Goal: Task Accomplishment & Management: Manage account settings

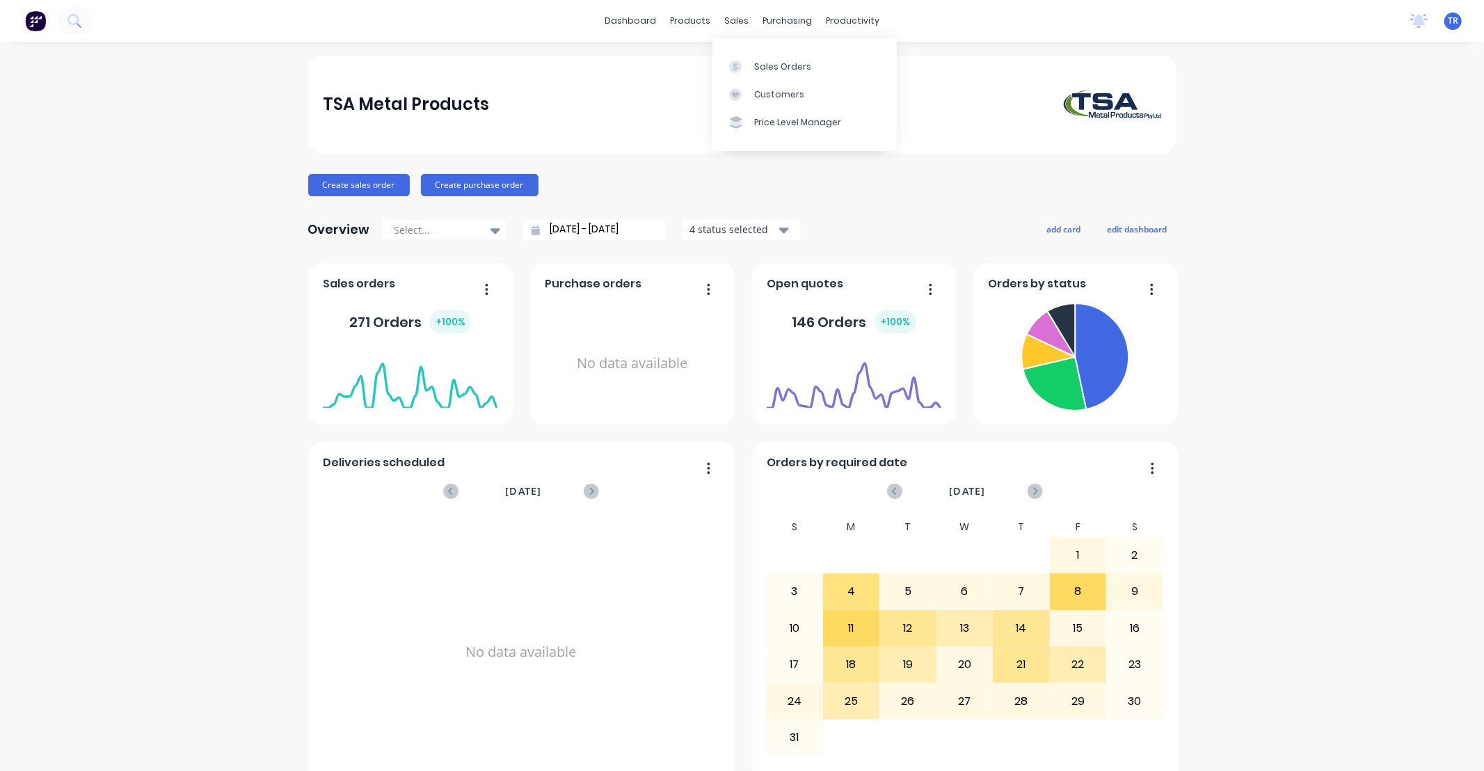
drag, startPoint x: 735, startPoint y: 22, endPoint x: 745, endPoint y: 30, distance: 12.8
click at [735, 22] on div "sales" at bounding box center [736, 20] width 38 height 21
drag, startPoint x: 770, startPoint y: 58, endPoint x: 727, endPoint y: 63, distance: 42.7
click at [770, 60] on link "Sales Orders" at bounding box center [804, 66] width 184 height 28
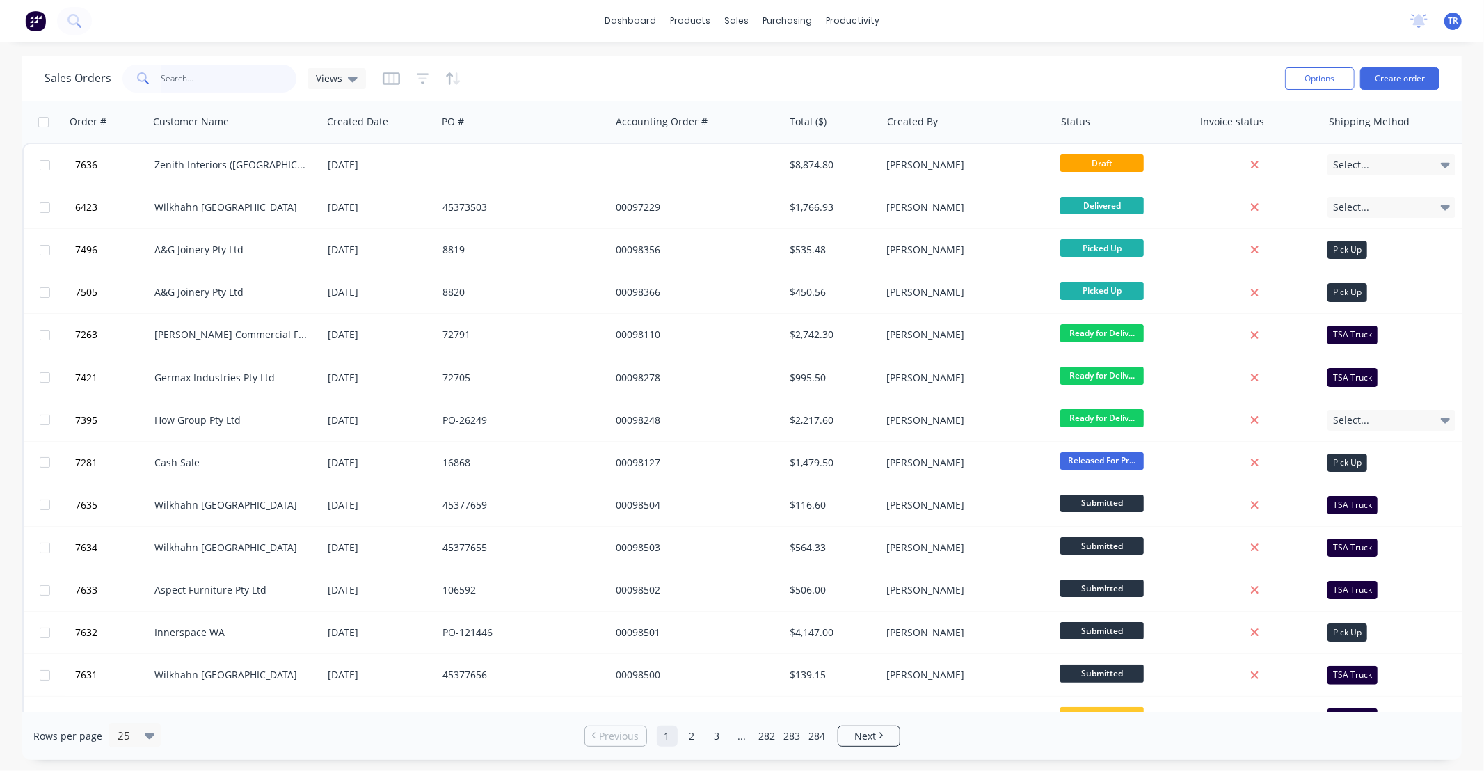
click at [248, 77] on input "text" at bounding box center [229, 79] width 136 height 28
type input "98492"
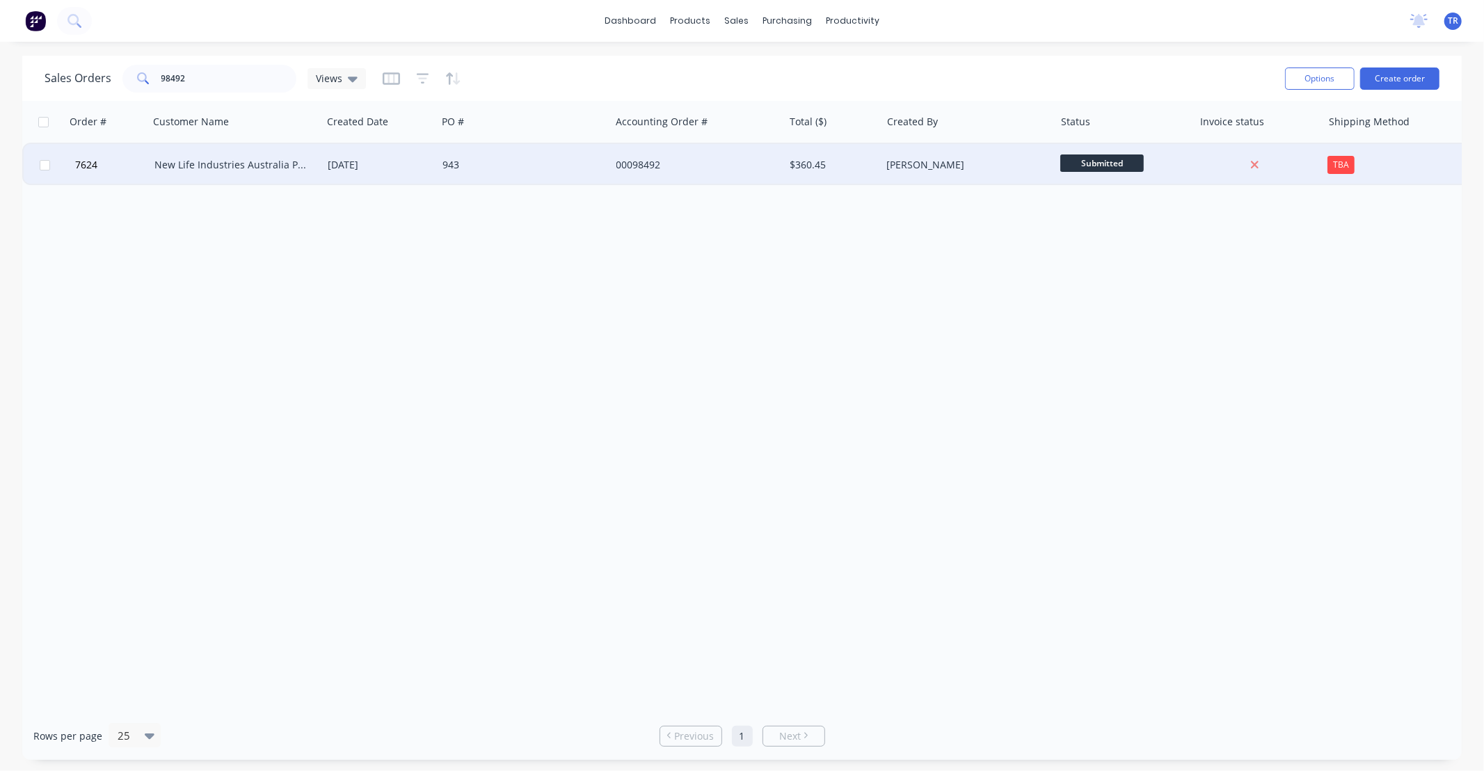
click at [325, 158] on div "[DATE]" at bounding box center [379, 165] width 115 height 42
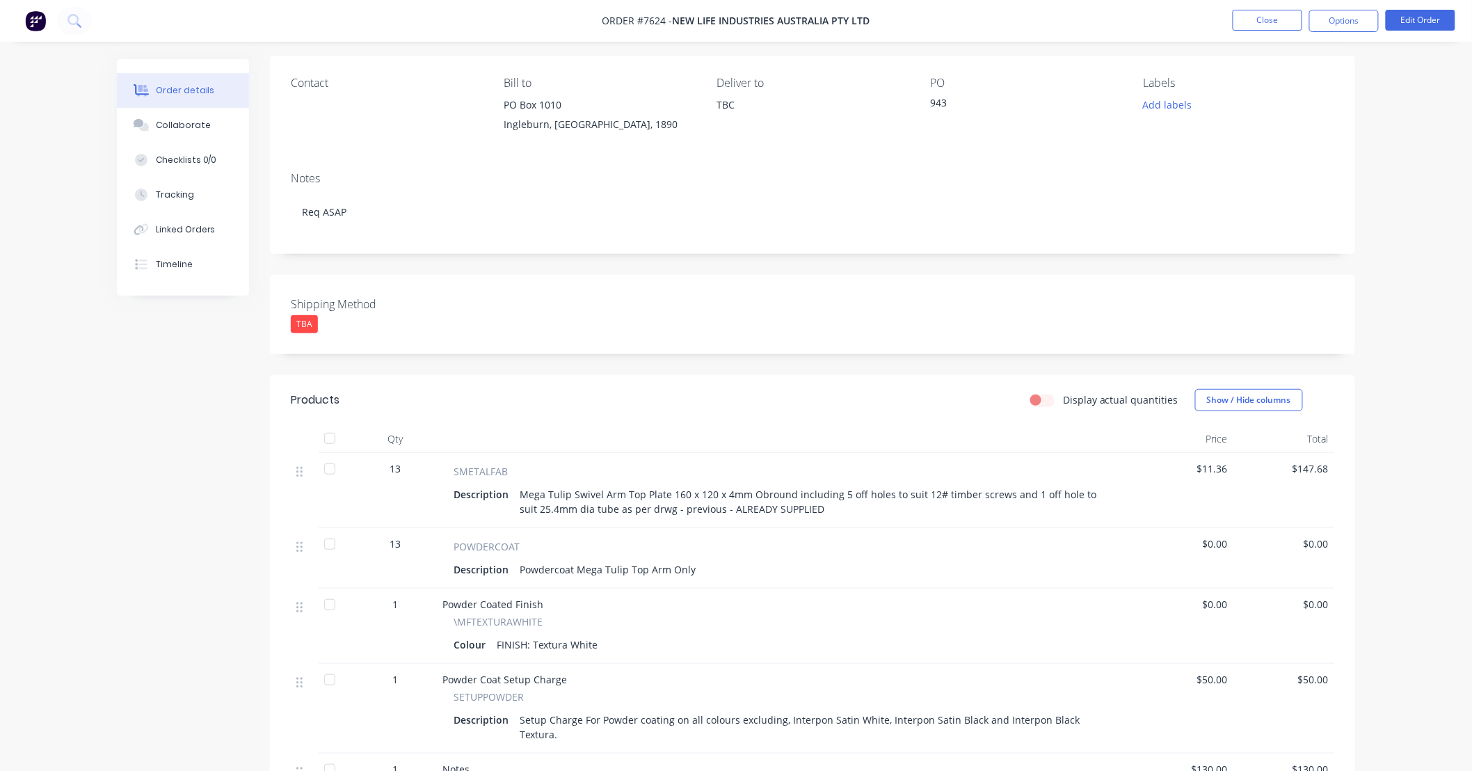
scroll to position [206, 0]
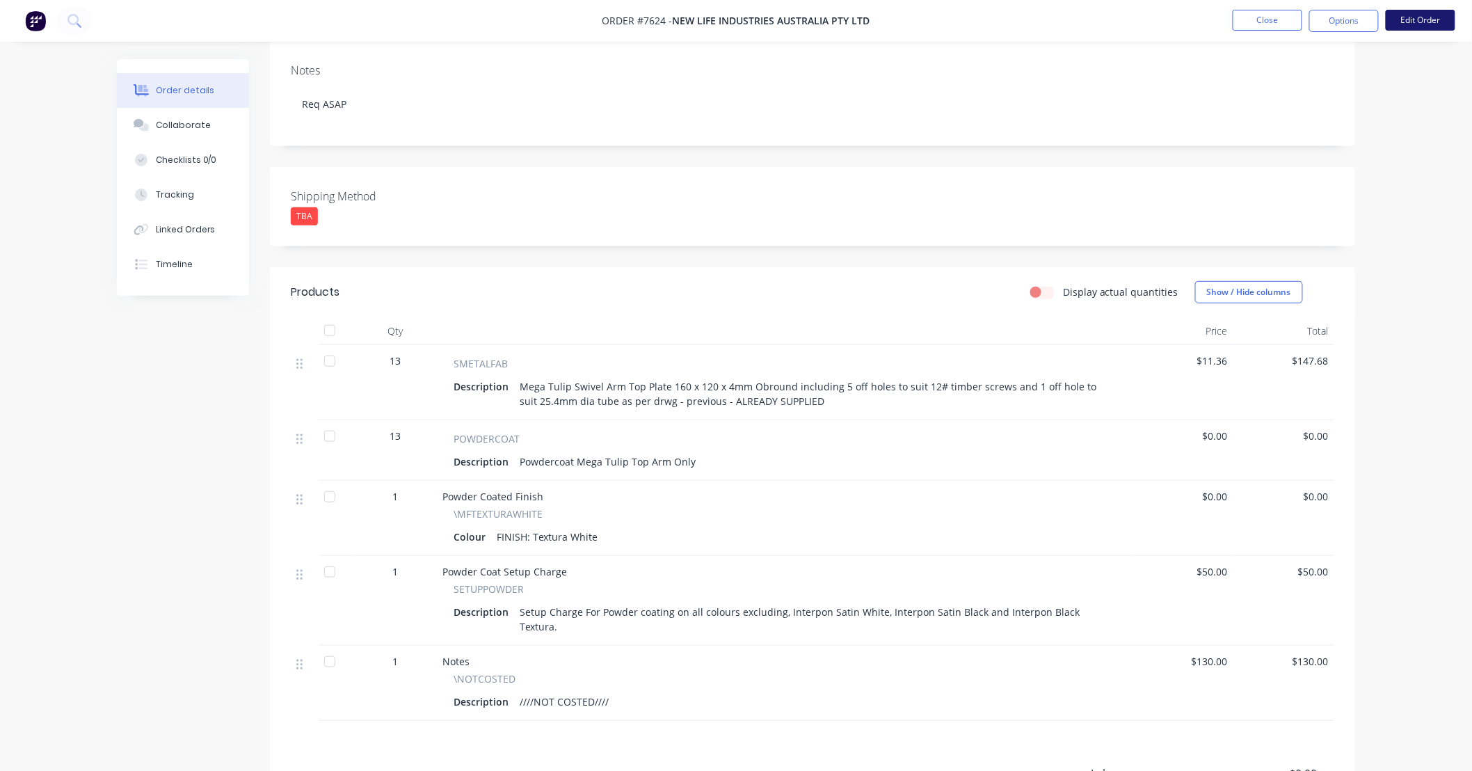
click at [1410, 24] on button "Edit Order" at bounding box center [1421, 20] width 70 height 21
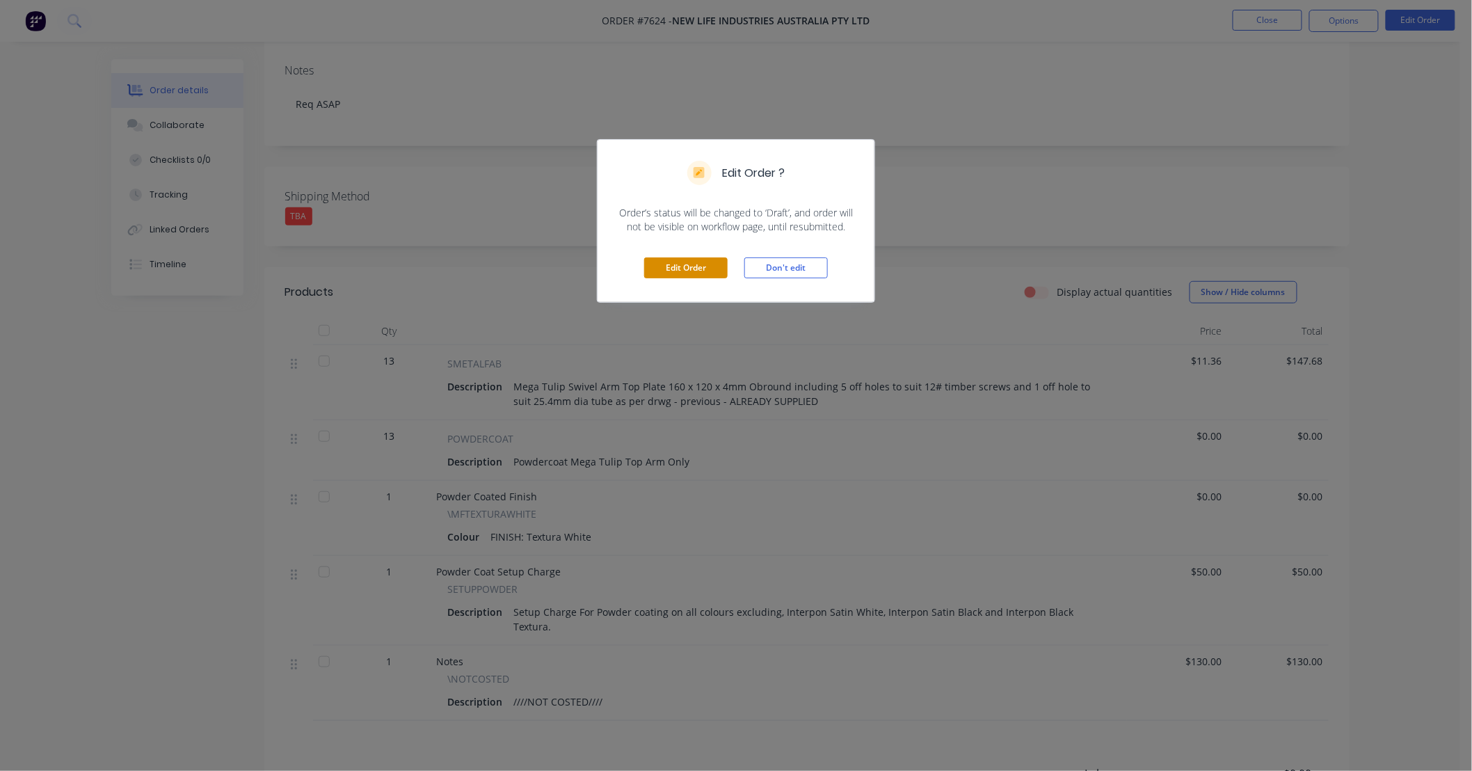
click at [680, 269] on button "Edit Order" at bounding box center [685, 267] width 83 height 21
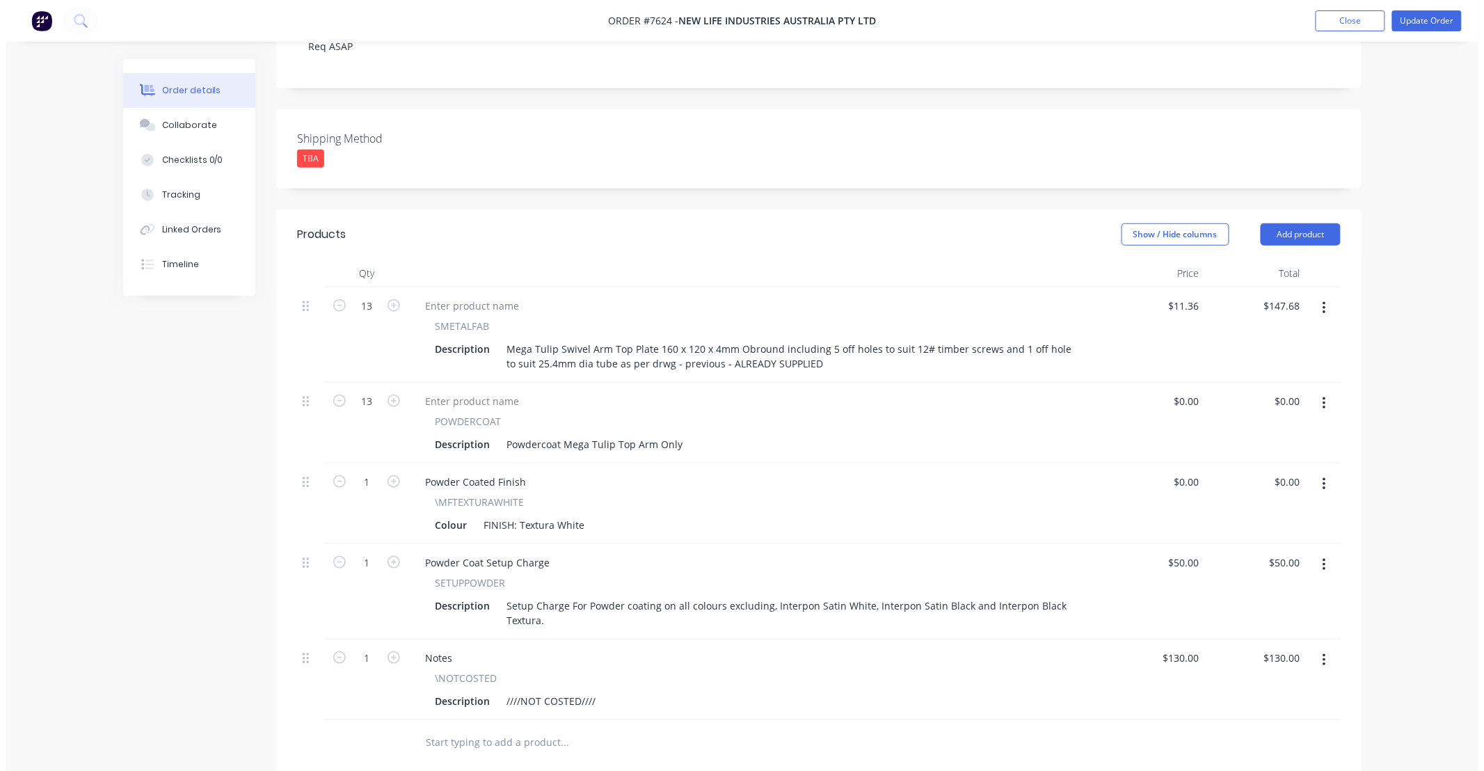
scroll to position [309, 0]
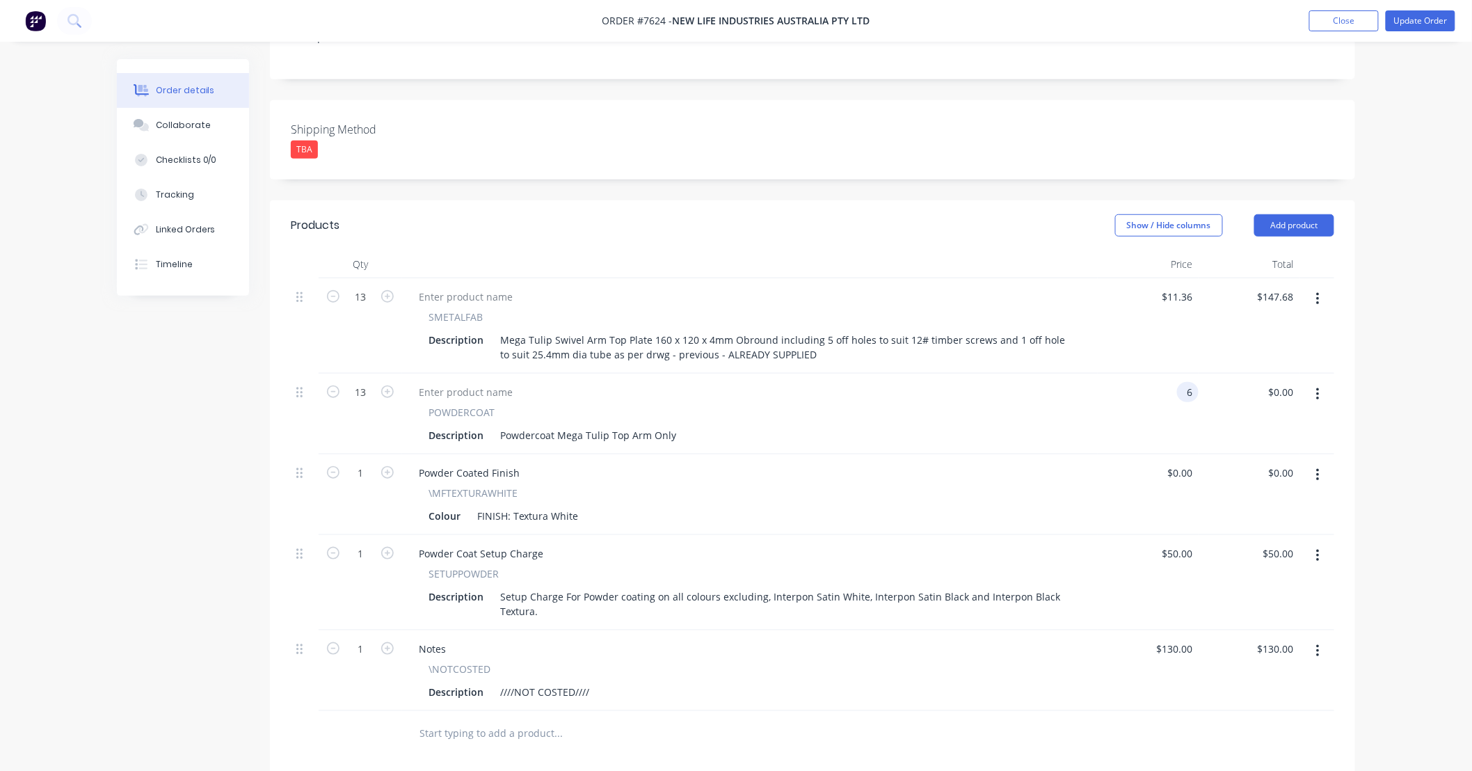
type input "$6.00"
type input "$78.00"
click at [1312, 639] on button "button" at bounding box center [1318, 651] width 33 height 25
click at [1265, 761] on div "Delete" at bounding box center [1268, 771] width 107 height 20
click at [1372, 545] on div "Order details Collaborate Checklists 0/0 Tracking Linked Orders Timeline Order …" at bounding box center [736, 345] width 1472 height 1309
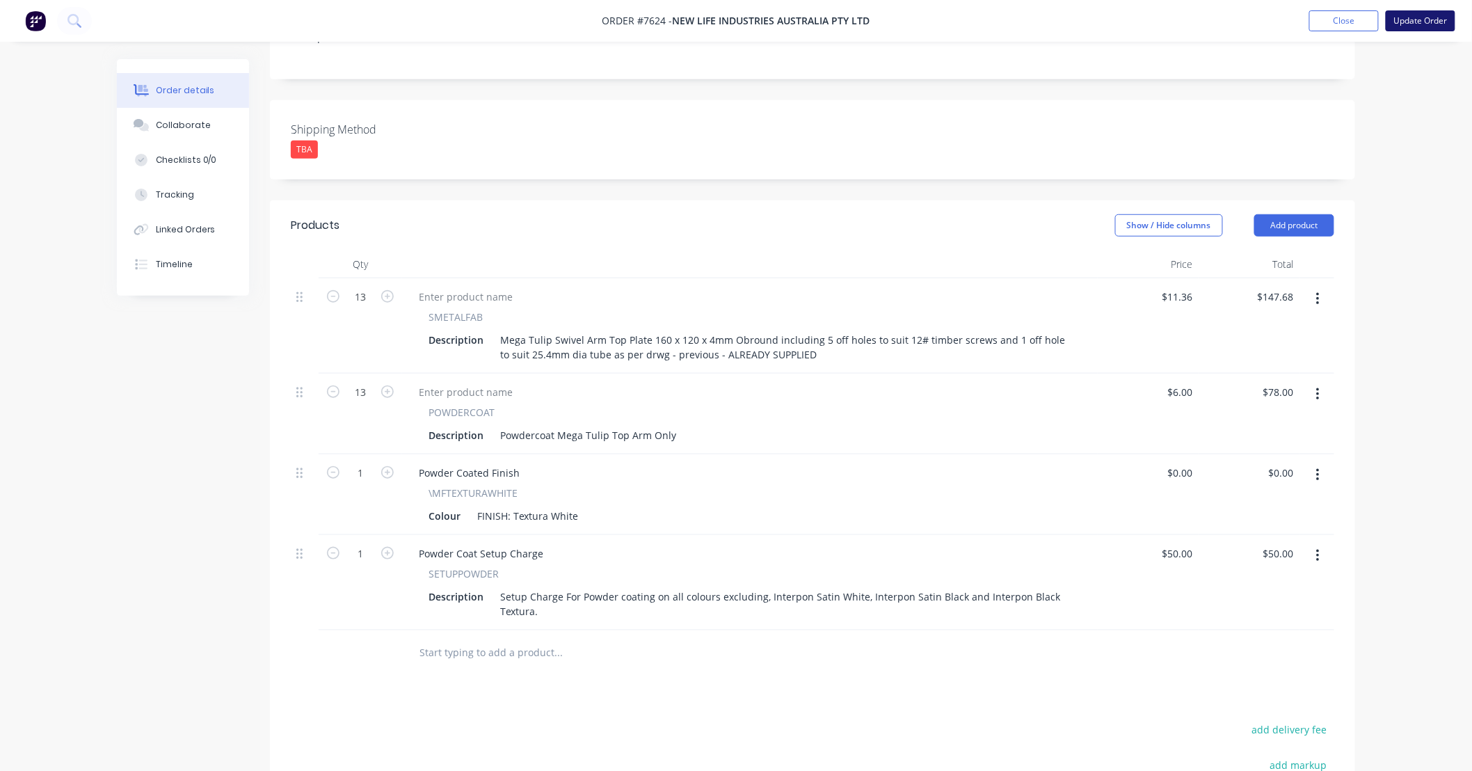
click at [1410, 13] on button "Update Order" at bounding box center [1421, 20] width 70 height 21
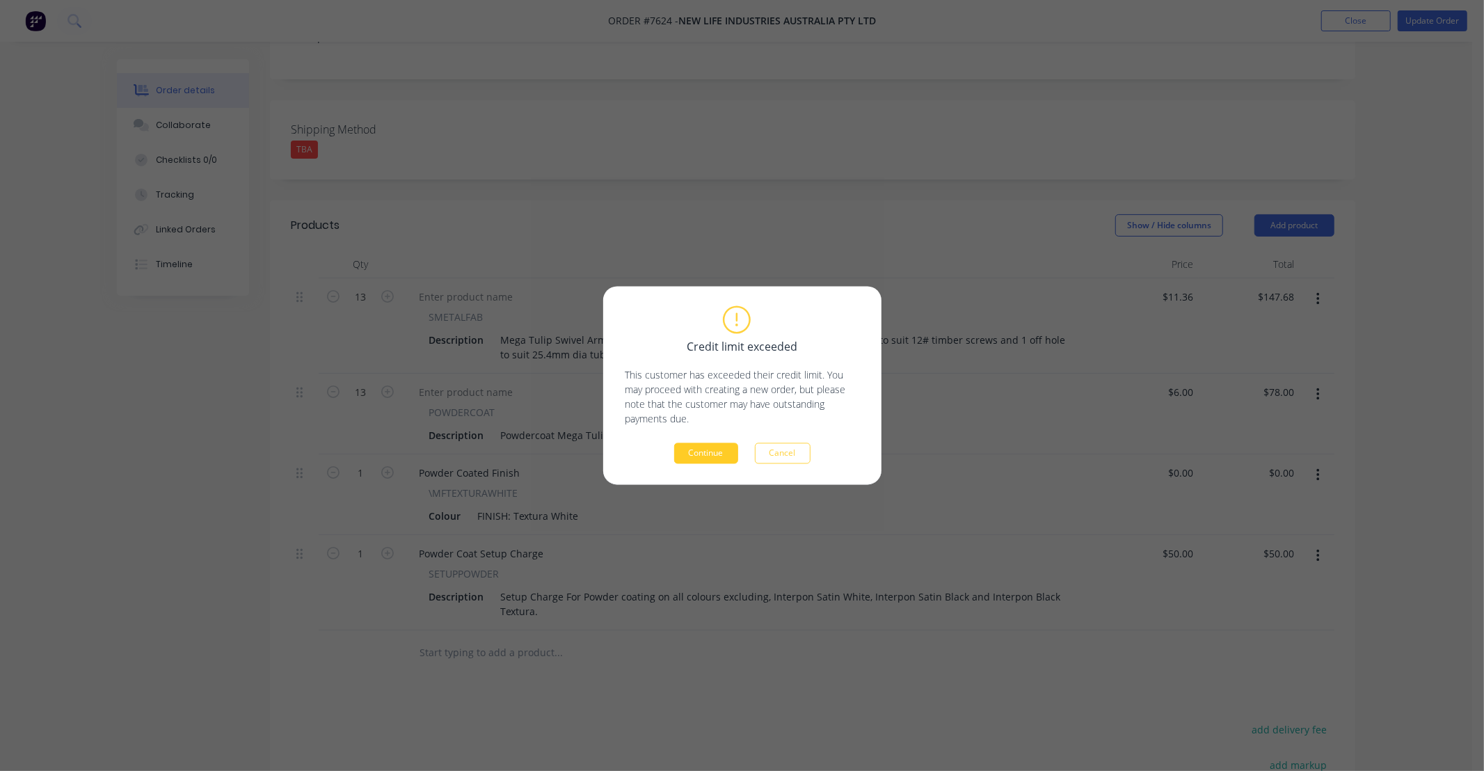
click at [698, 456] on button "Continue" at bounding box center [706, 453] width 64 height 21
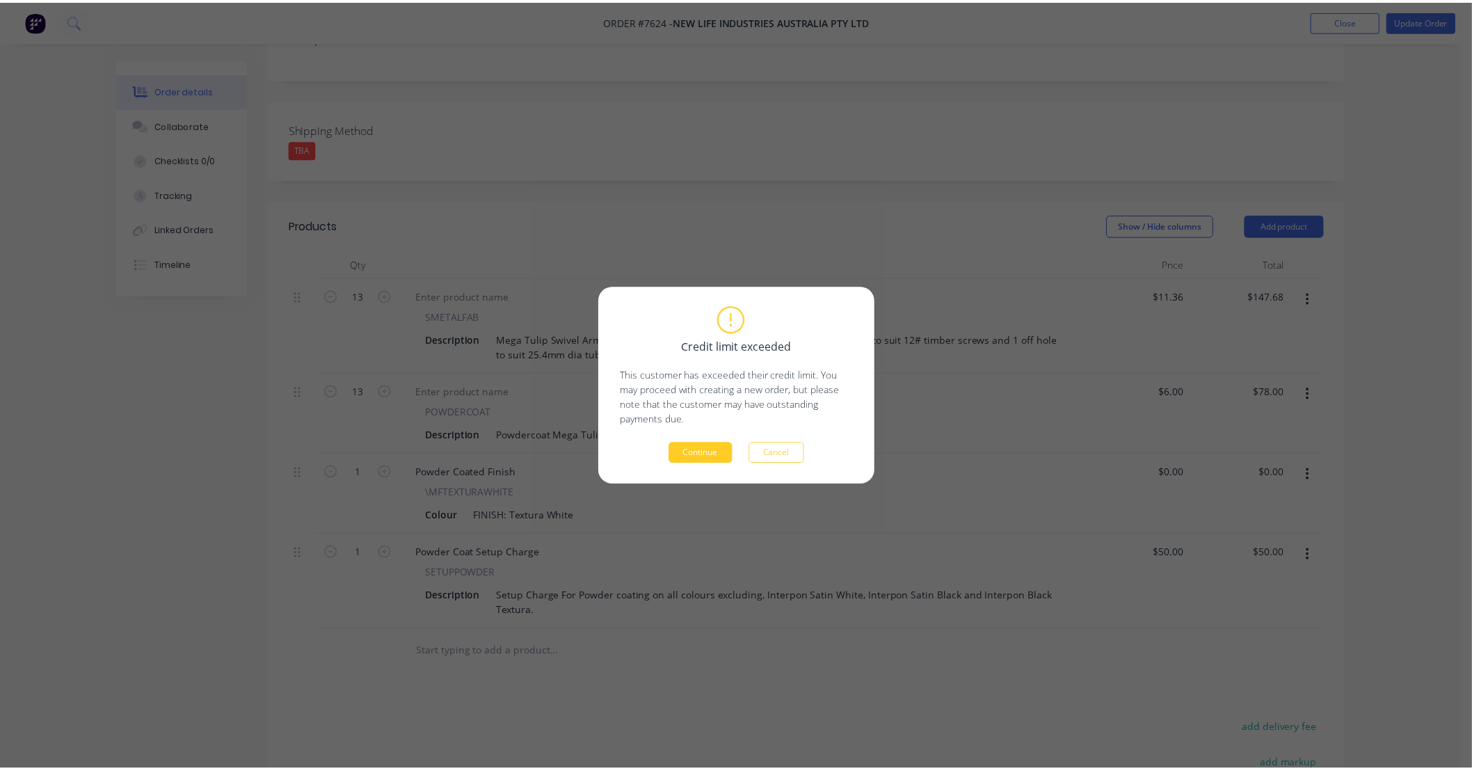
scroll to position [300, 0]
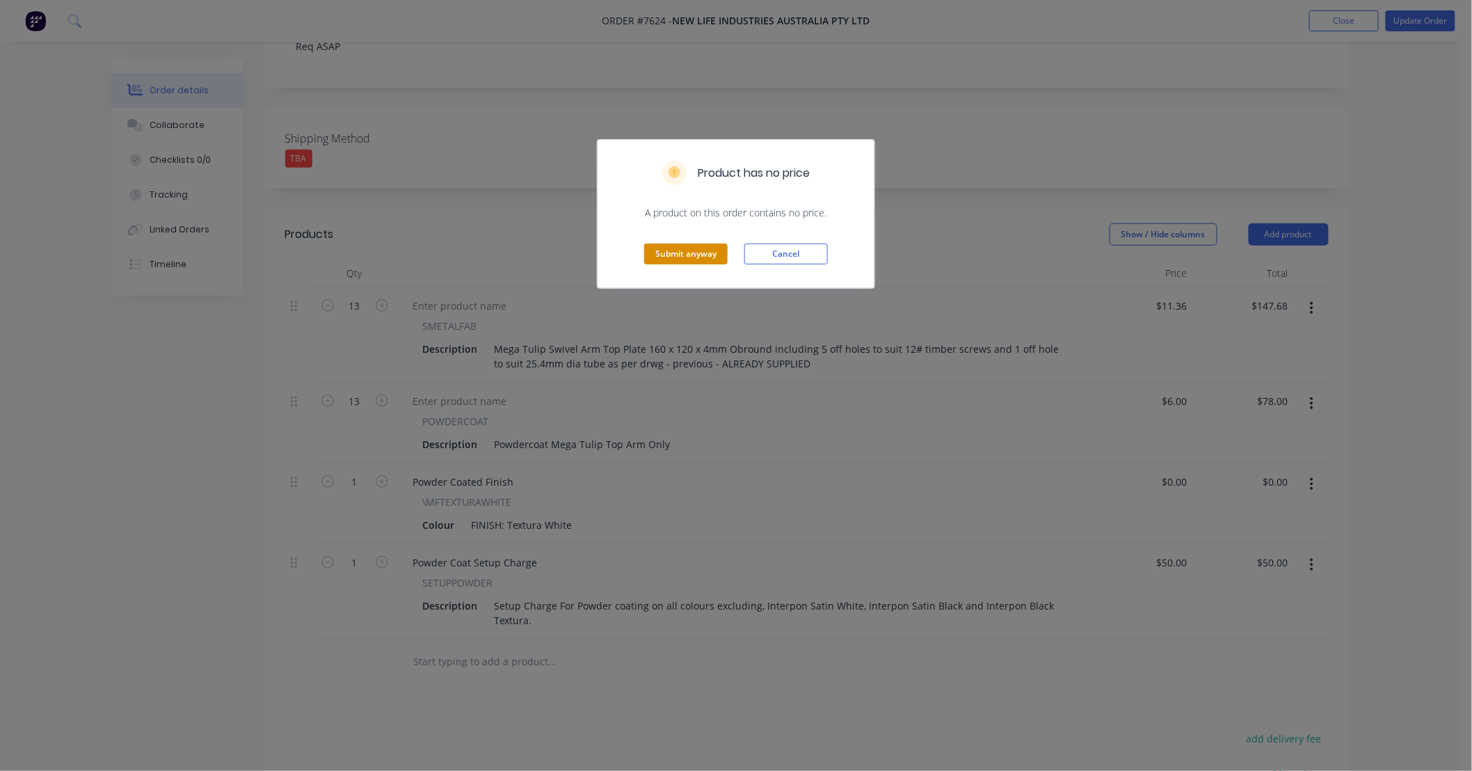
click at [710, 255] on button "Submit anyway" at bounding box center [685, 254] width 83 height 21
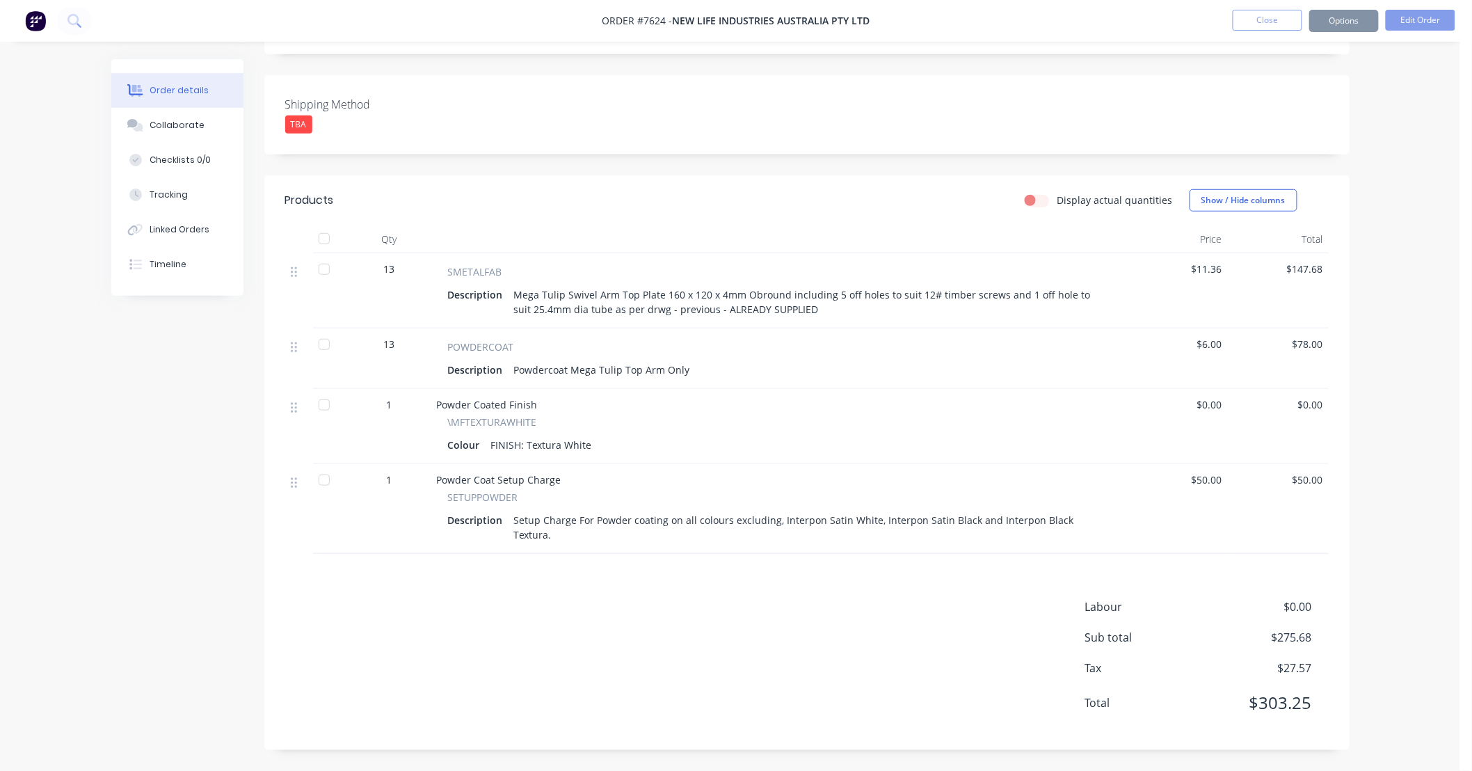
scroll to position [283, 0]
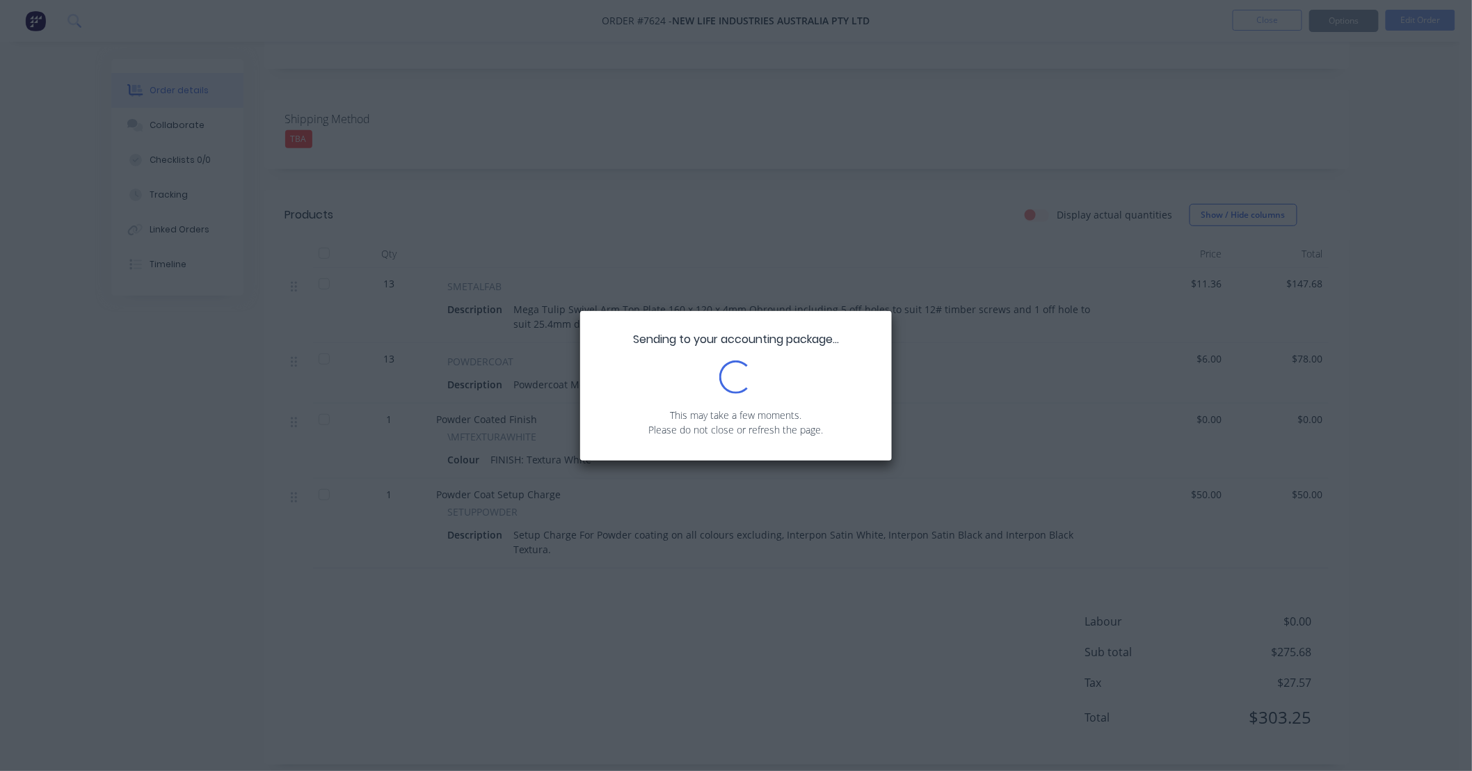
click at [1431, 241] on div "Sending to your accounting package... Loading... This may take a few moments. P…" at bounding box center [736, 385] width 1472 height 771
click at [1424, 246] on div "Sending to your accounting package... Loading... This may take a few moments. P…" at bounding box center [736, 385] width 1472 height 771
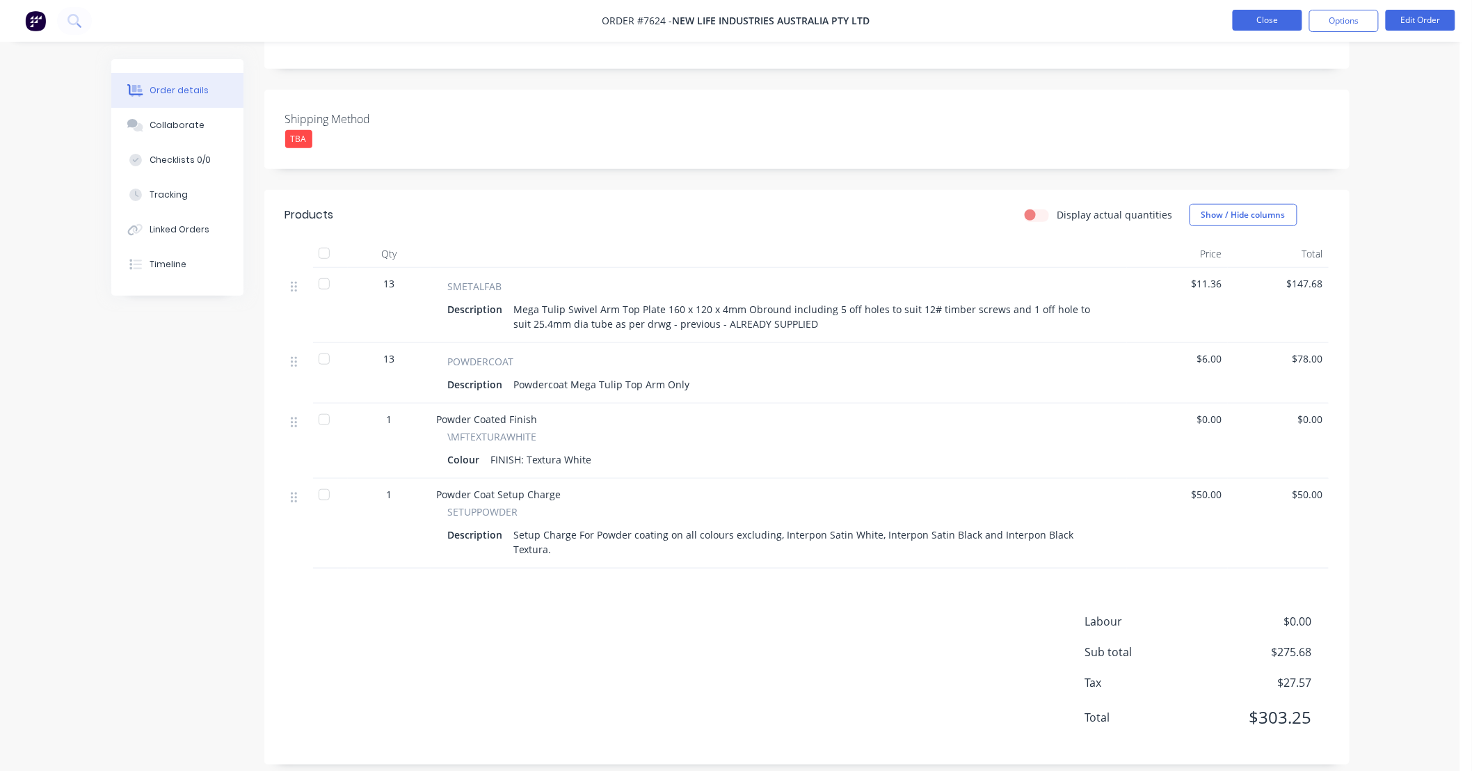
click at [1266, 22] on button "Close" at bounding box center [1268, 20] width 70 height 21
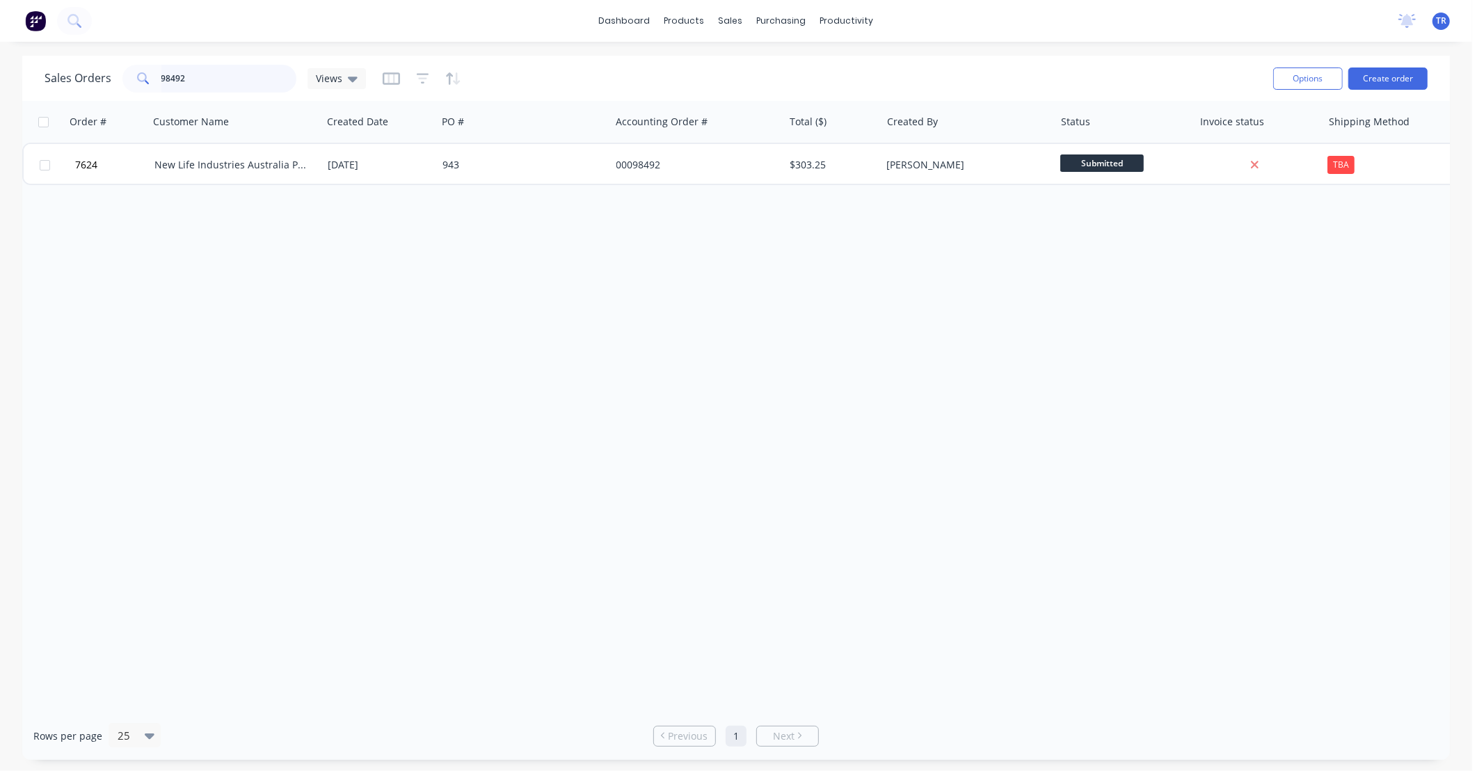
click at [0, 84] on div "Sales Orders 98492 Views Options Create order Order # Customer Name Created Dat…" at bounding box center [736, 408] width 1472 height 704
type input "98368"
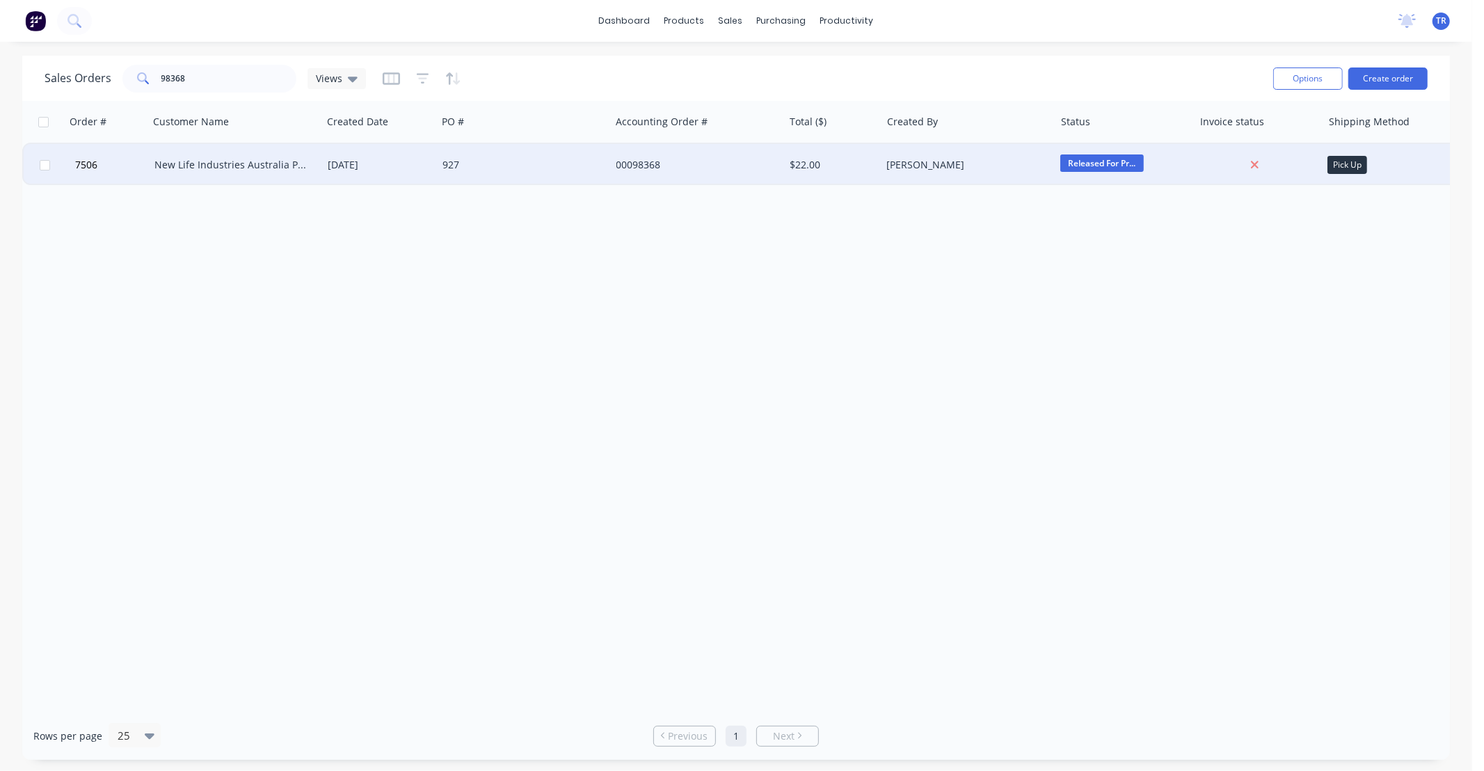
click at [279, 163] on div "New Life Industries Australia Pty Ltd" at bounding box center [231, 165] width 154 height 14
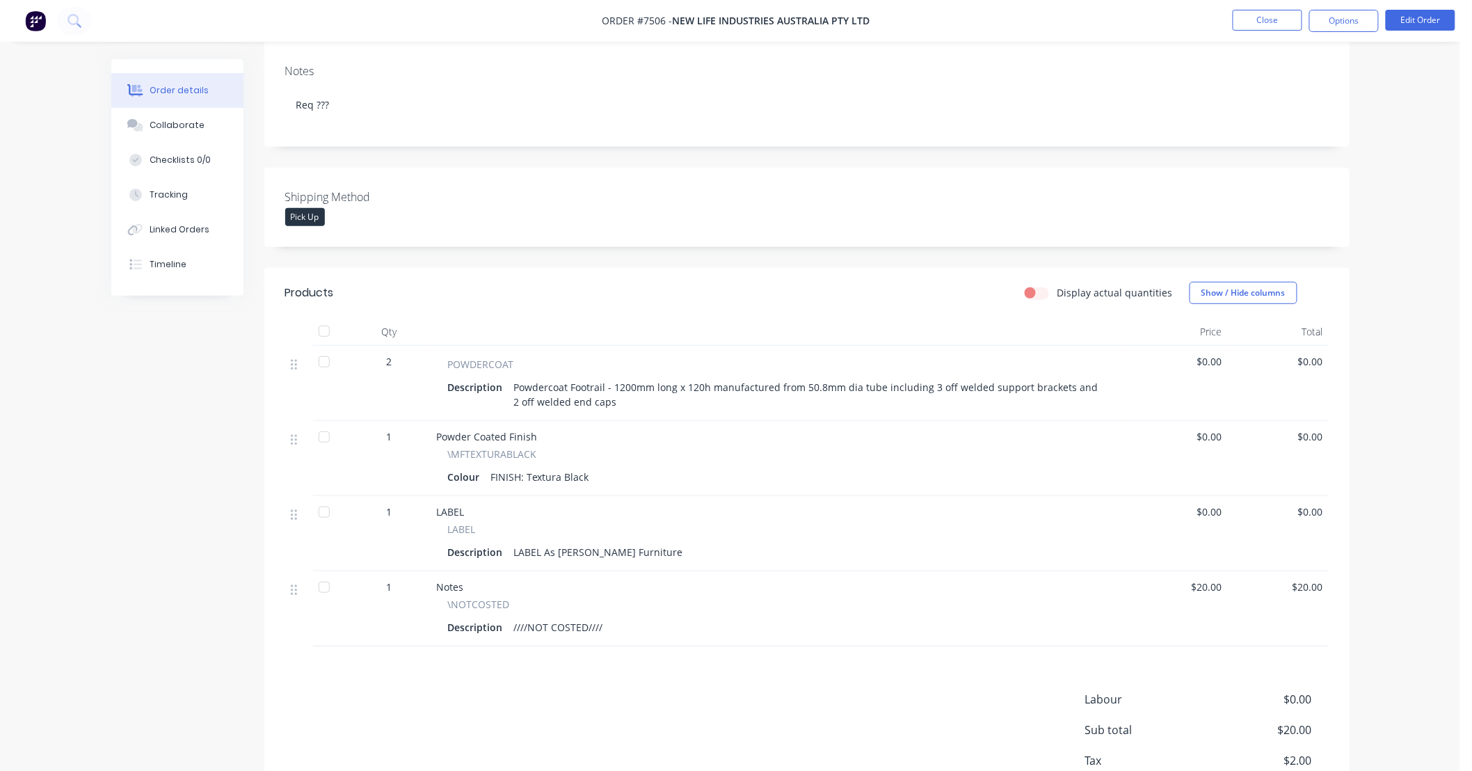
scroll to position [206, 0]
drag, startPoint x: 1220, startPoint y: 360, endPoint x: 1136, endPoint y: 370, distance: 84.8
click at [1136, 370] on div "$0.00" at bounding box center [1177, 382] width 101 height 75
click at [1435, 17] on button "Edit Order" at bounding box center [1421, 20] width 70 height 21
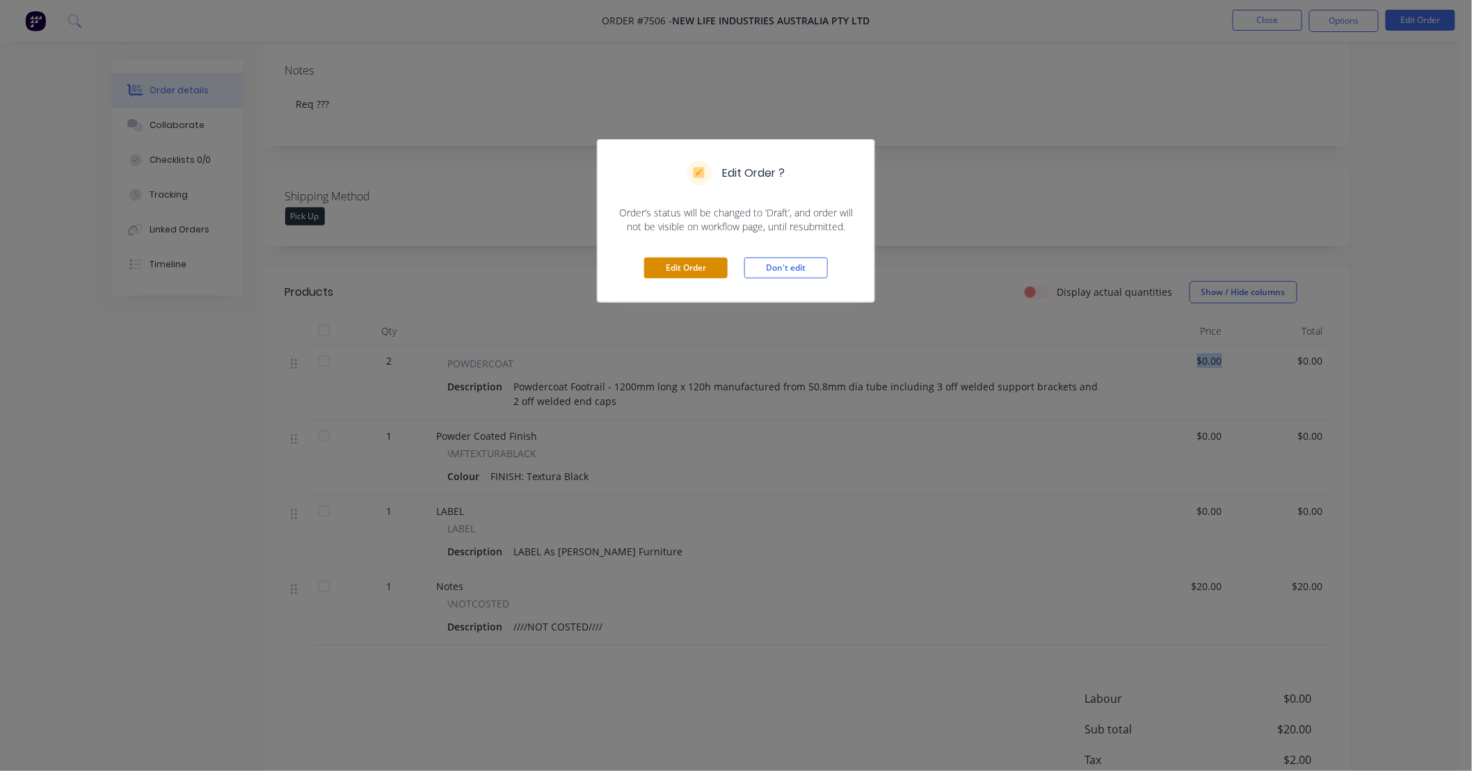
click at [701, 267] on button "Edit Order" at bounding box center [685, 267] width 83 height 21
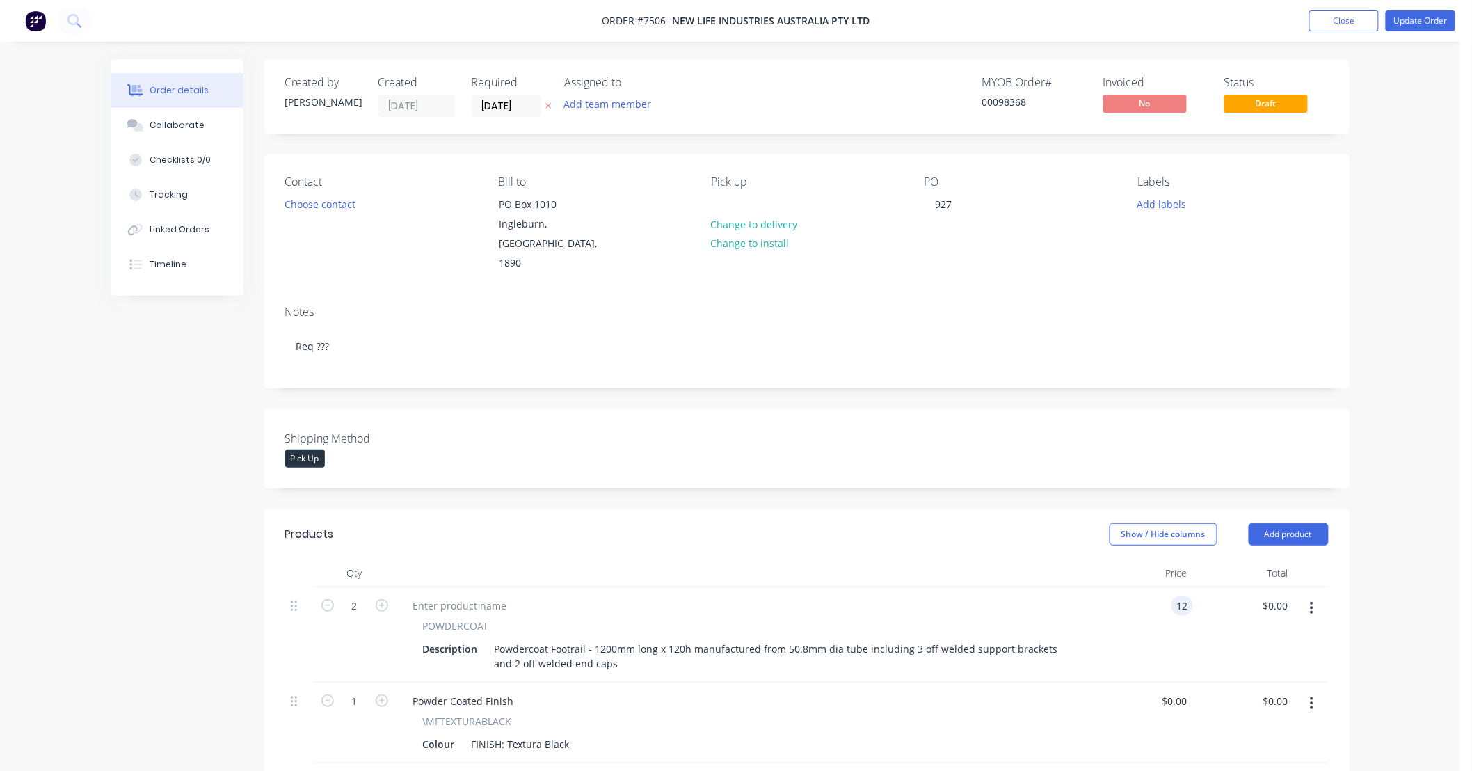
type input "$12.00"
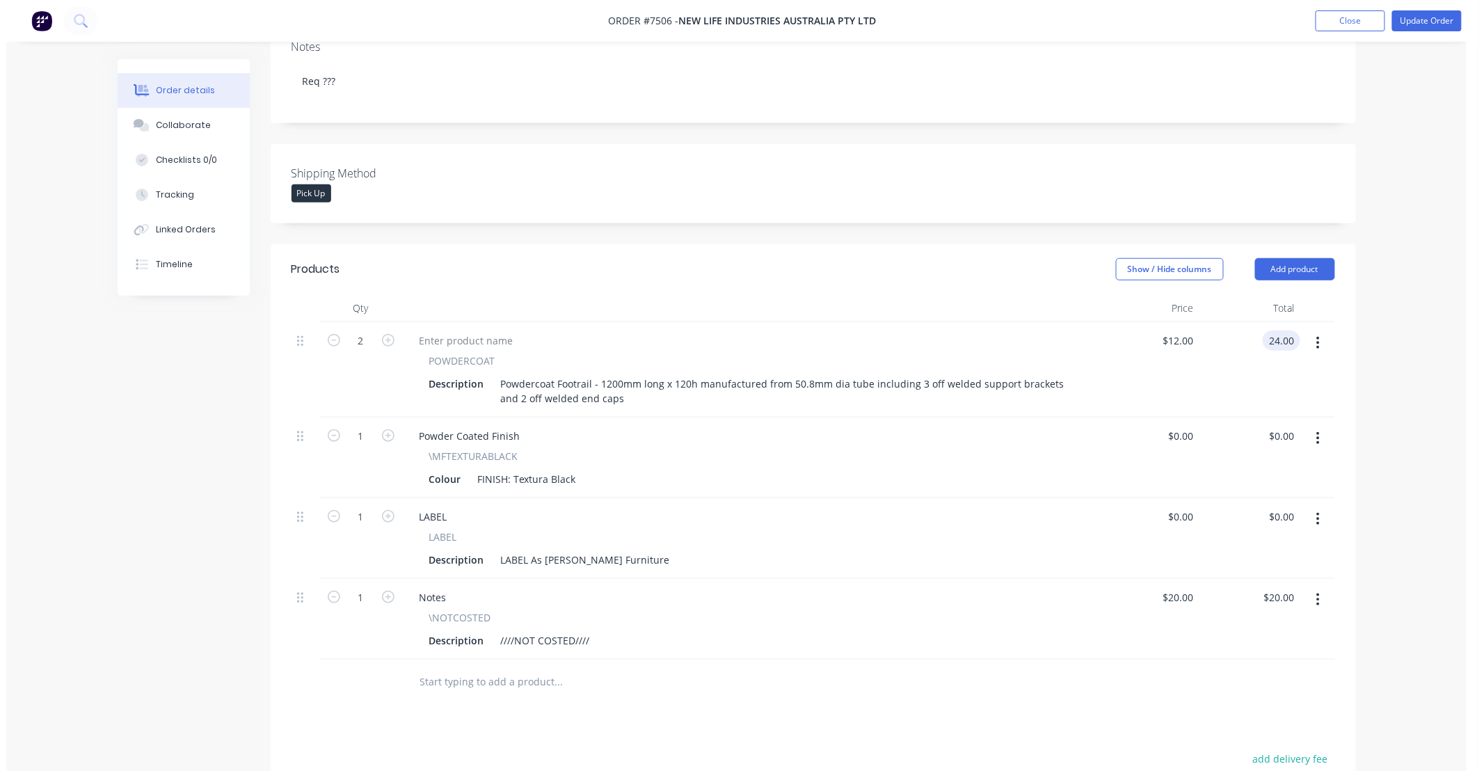
scroll to position [309, 0]
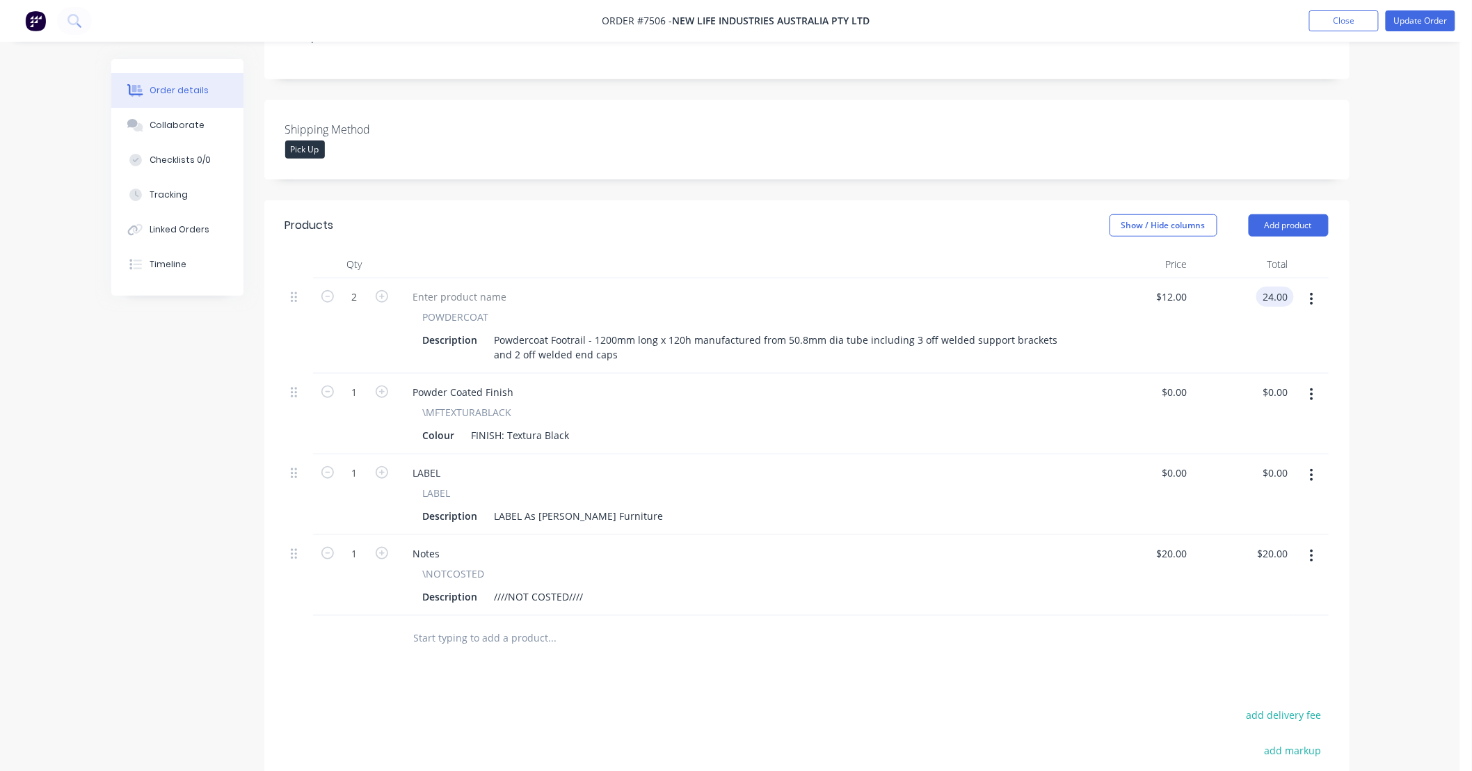
type input "$24.00"
click at [1309, 543] on button "button" at bounding box center [1312, 555] width 33 height 25
click at [1272, 666] on div "Delete" at bounding box center [1262, 676] width 107 height 20
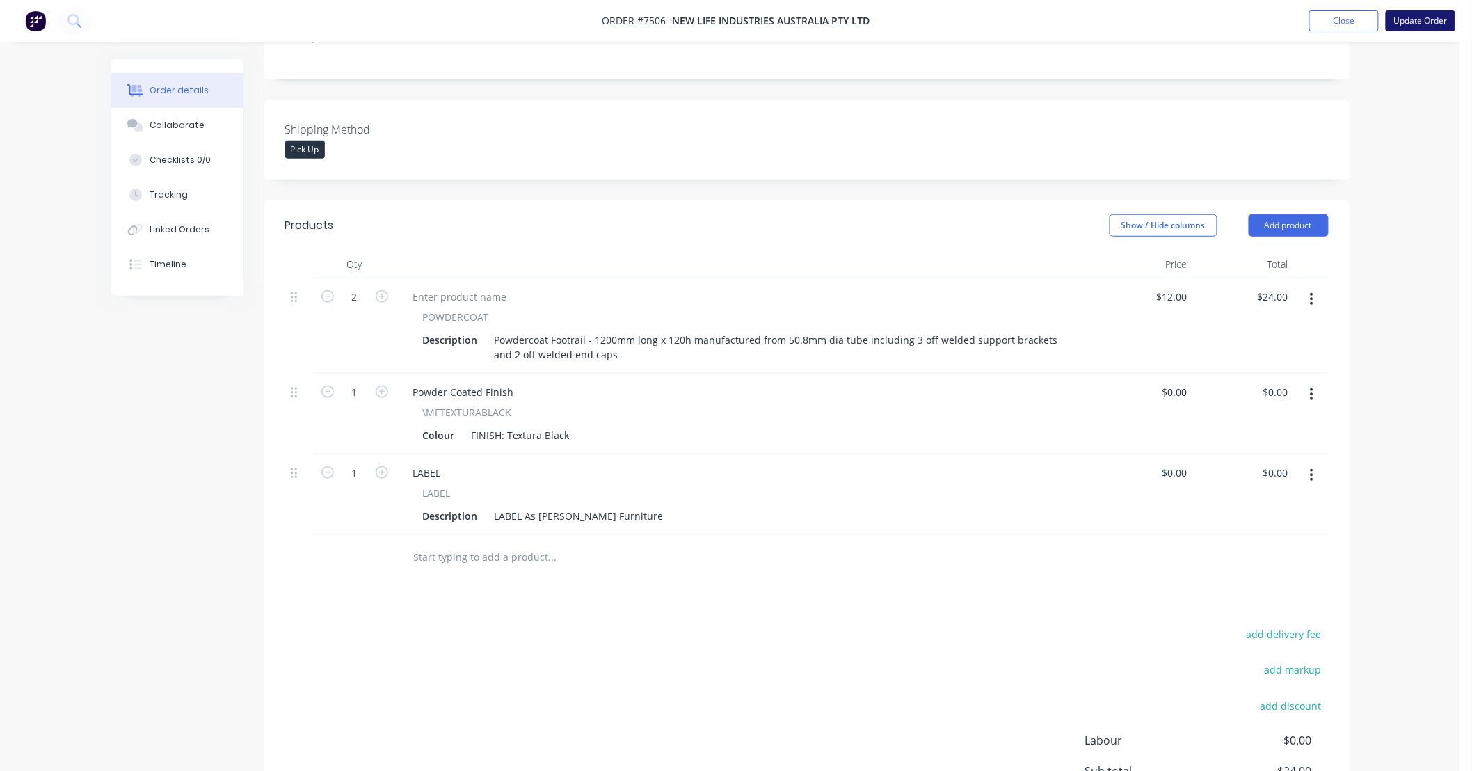
click at [1415, 17] on button "Update Order" at bounding box center [1421, 20] width 70 height 21
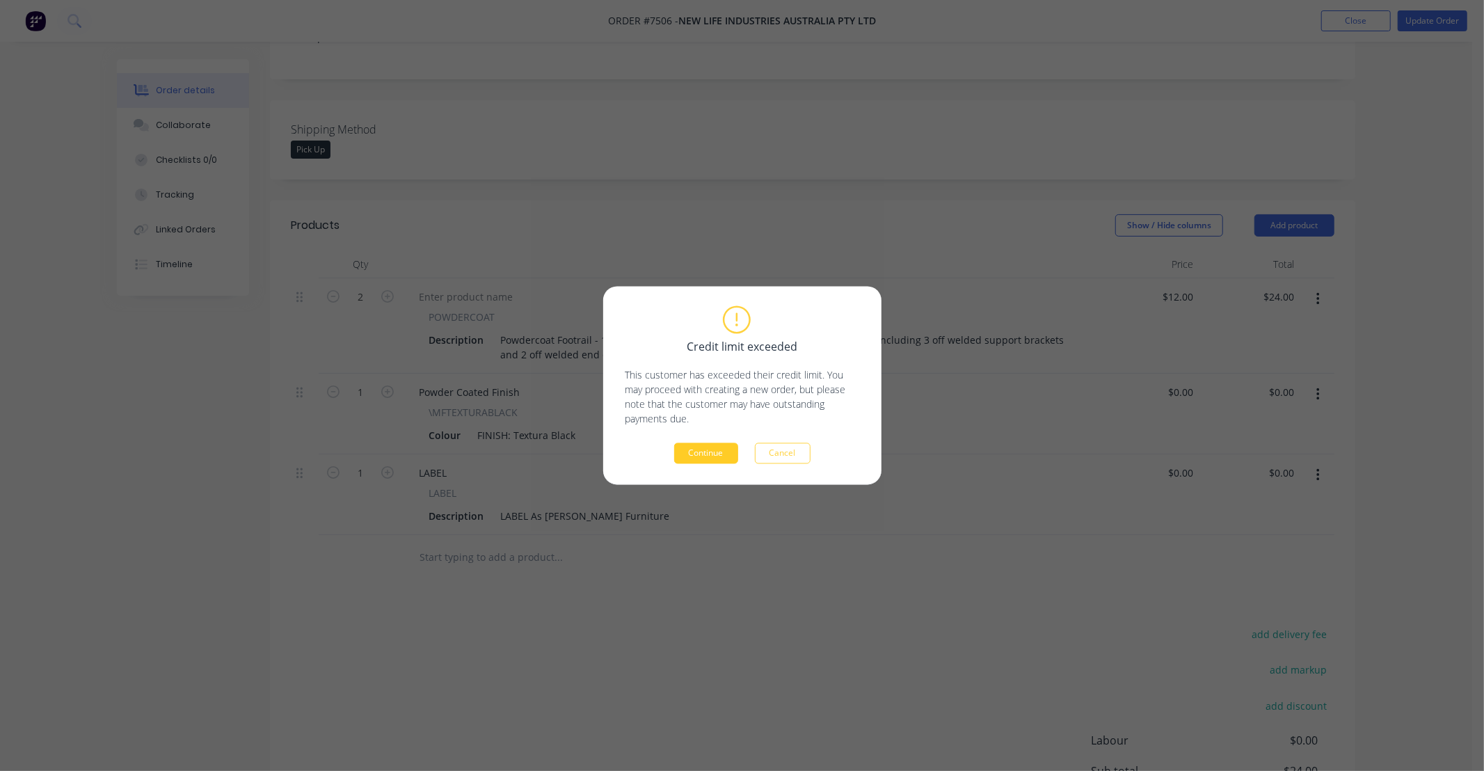
click at [701, 451] on button "Continue" at bounding box center [706, 453] width 64 height 21
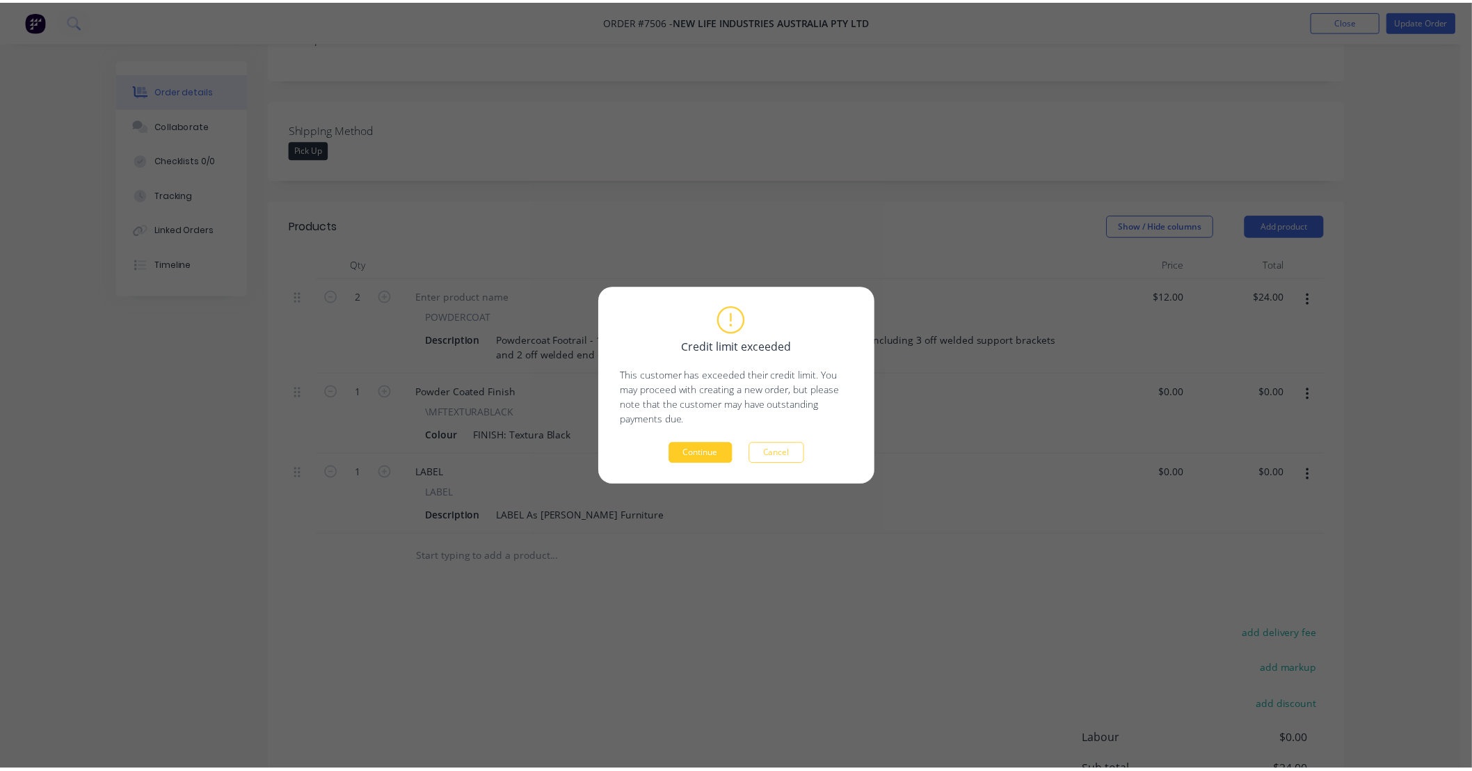
scroll to position [223, 0]
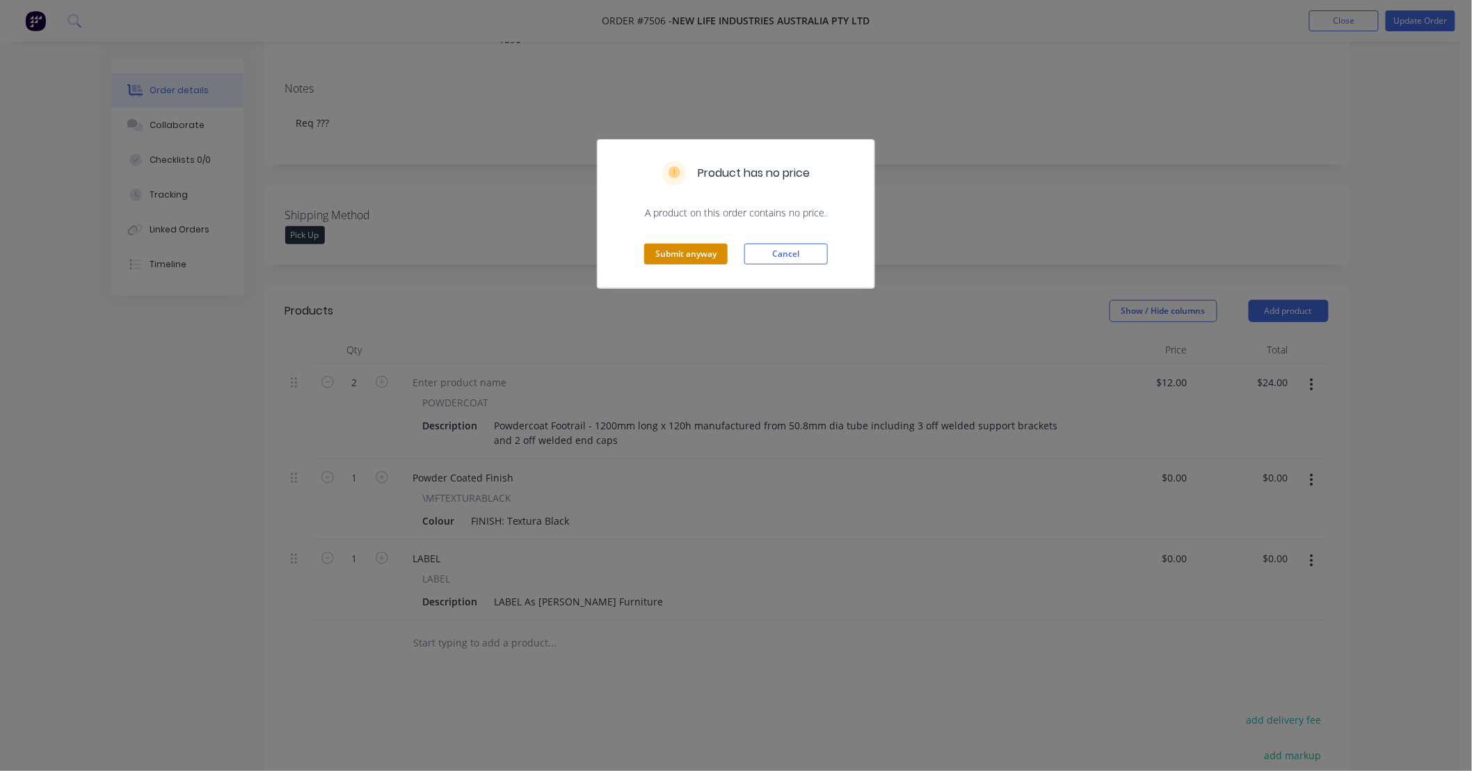
click at [685, 258] on button "Submit anyway" at bounding box center [685, 254] width 83 height 21
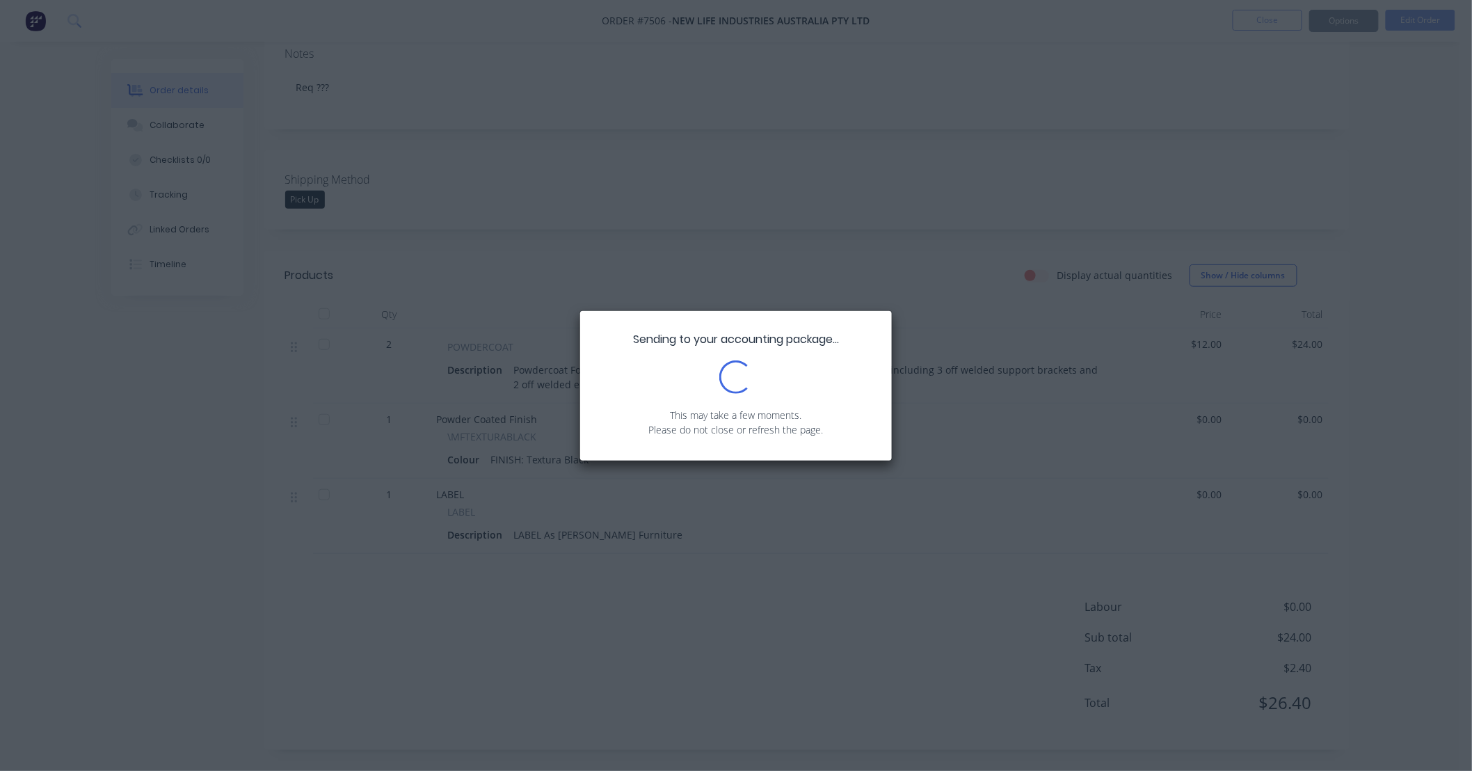
click at [1396, 123] on div "Sending to your accounting package... Loading... This may take a few moments. P…" at bounding box center [736, 385] width 1472 height 771
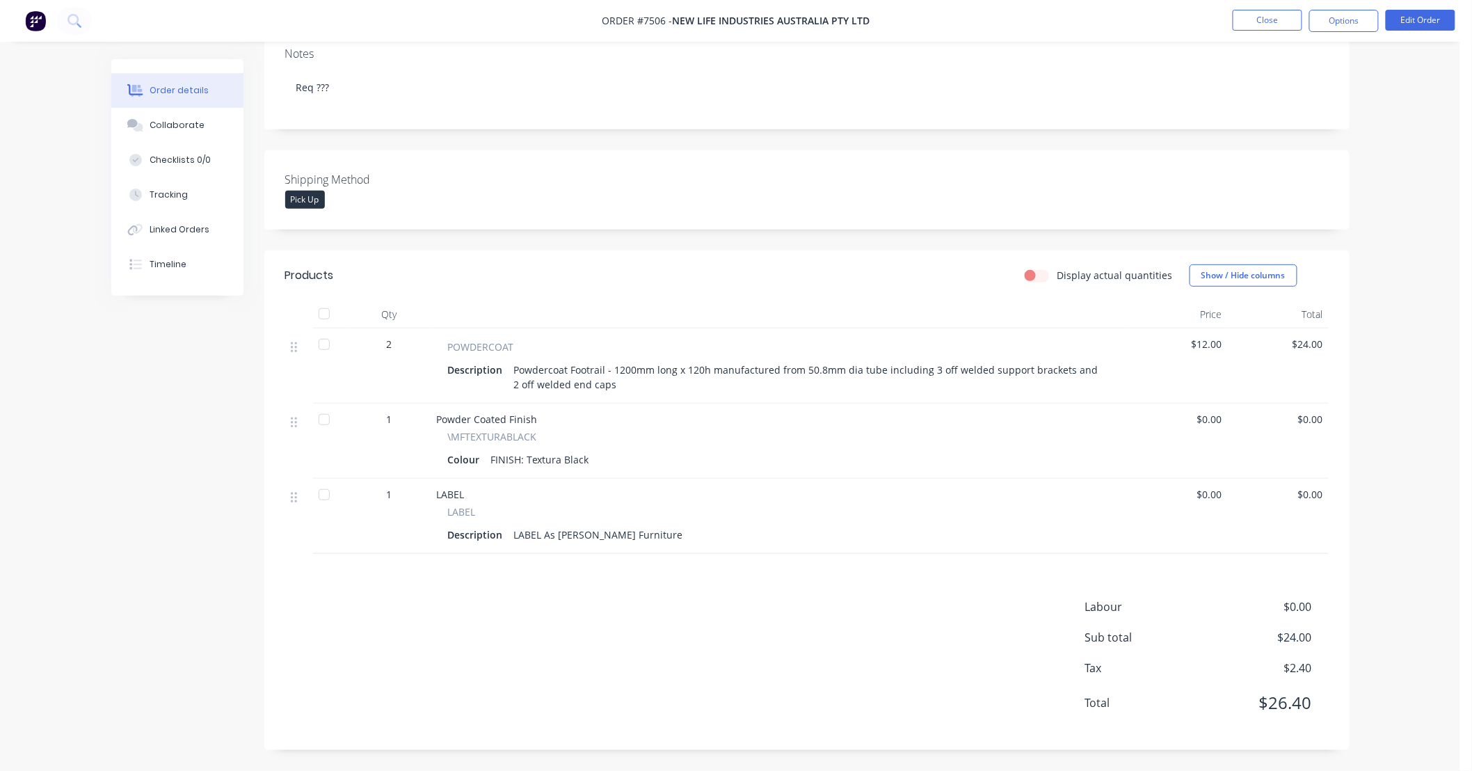
click at [1396, 191] on div "Order details Collaborate Checklists 0/0 Tracking Linked Orders Timeline Order …" at bounding box center [730, 274] width 1460 height 994
click at [1289, 23] on button "Close" at bounding box center [1268, 20] width 70 height 21
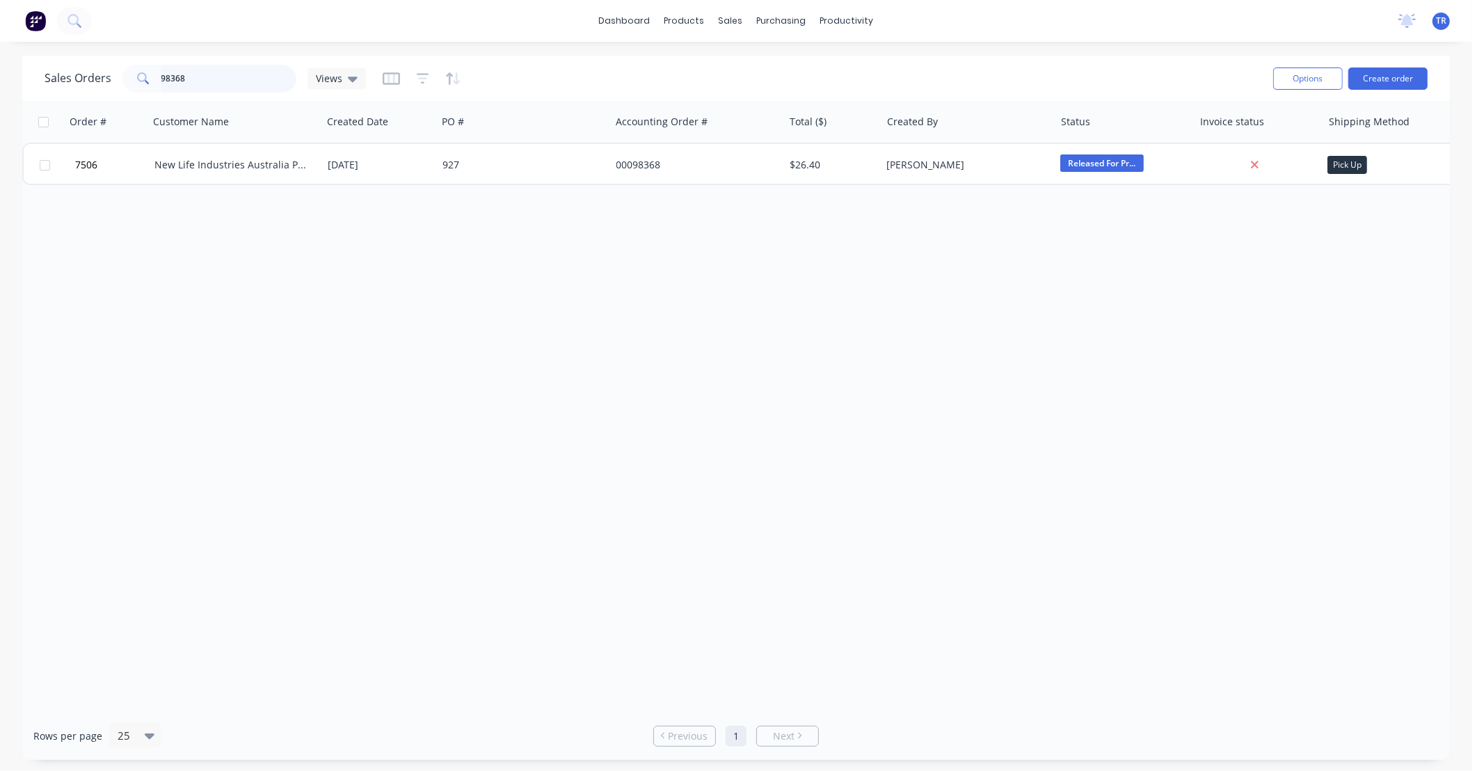
click at [0, 91] on div "Sales Orders 98368 Views Options Create order Order # Customer Name Created Dat…" at bounding box center [736, 408] width 1472 height 704
type input "98415"
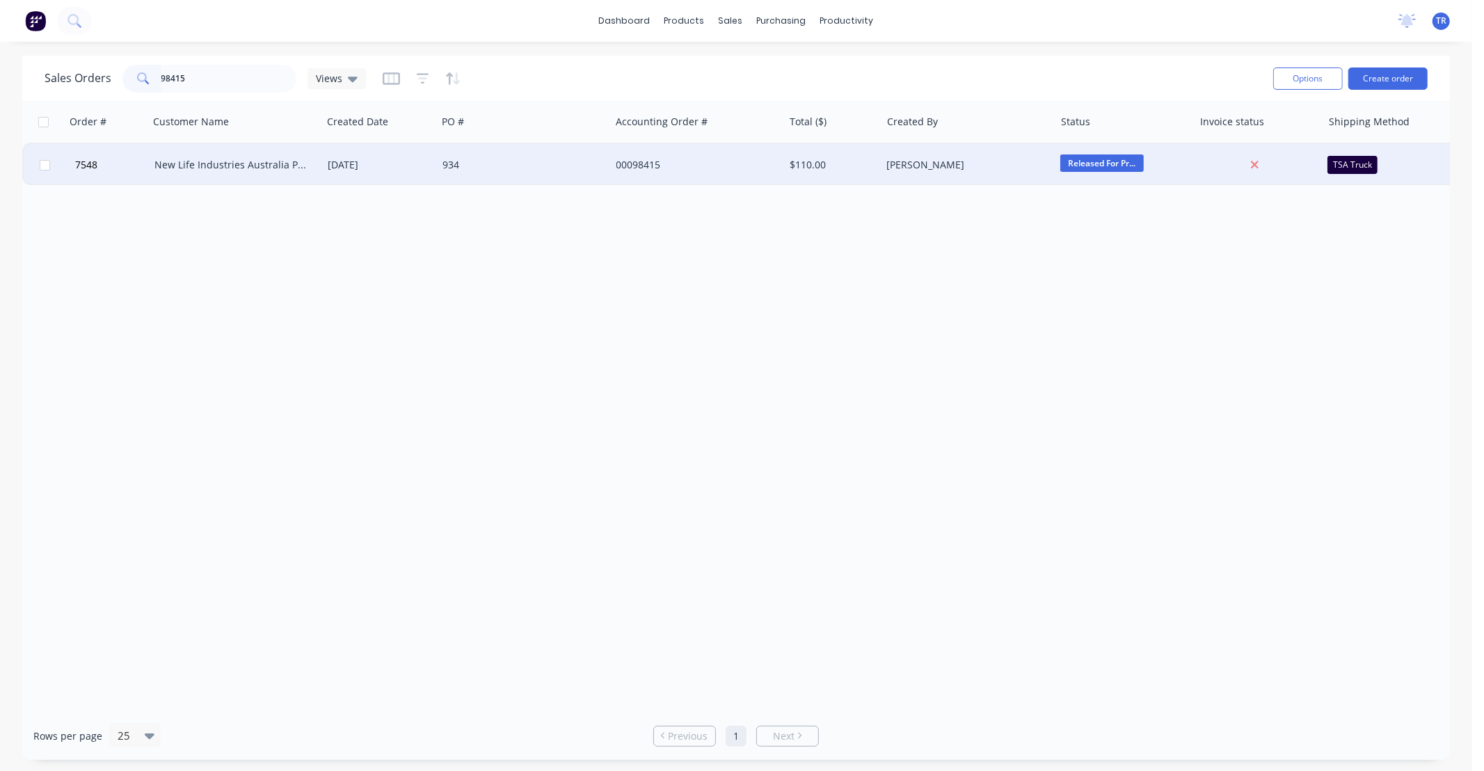
click at [246, 158] on div "New Life Industries Australia Pty Ltd" at bounding box center [231, 165] width 154 height 14
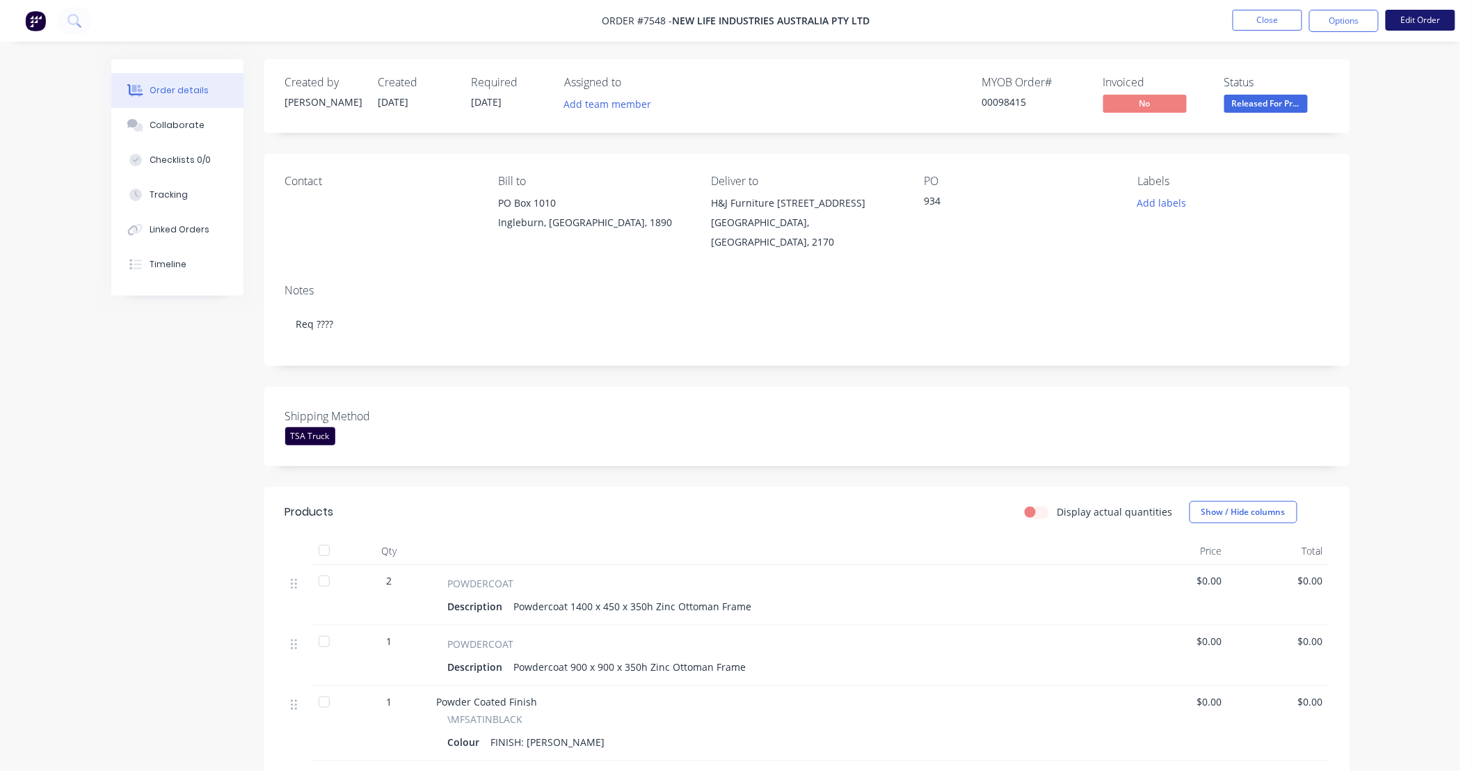
click at [1413, 19] on button "Edit Order" at bounding box center [1421, 20] width 70 height 21
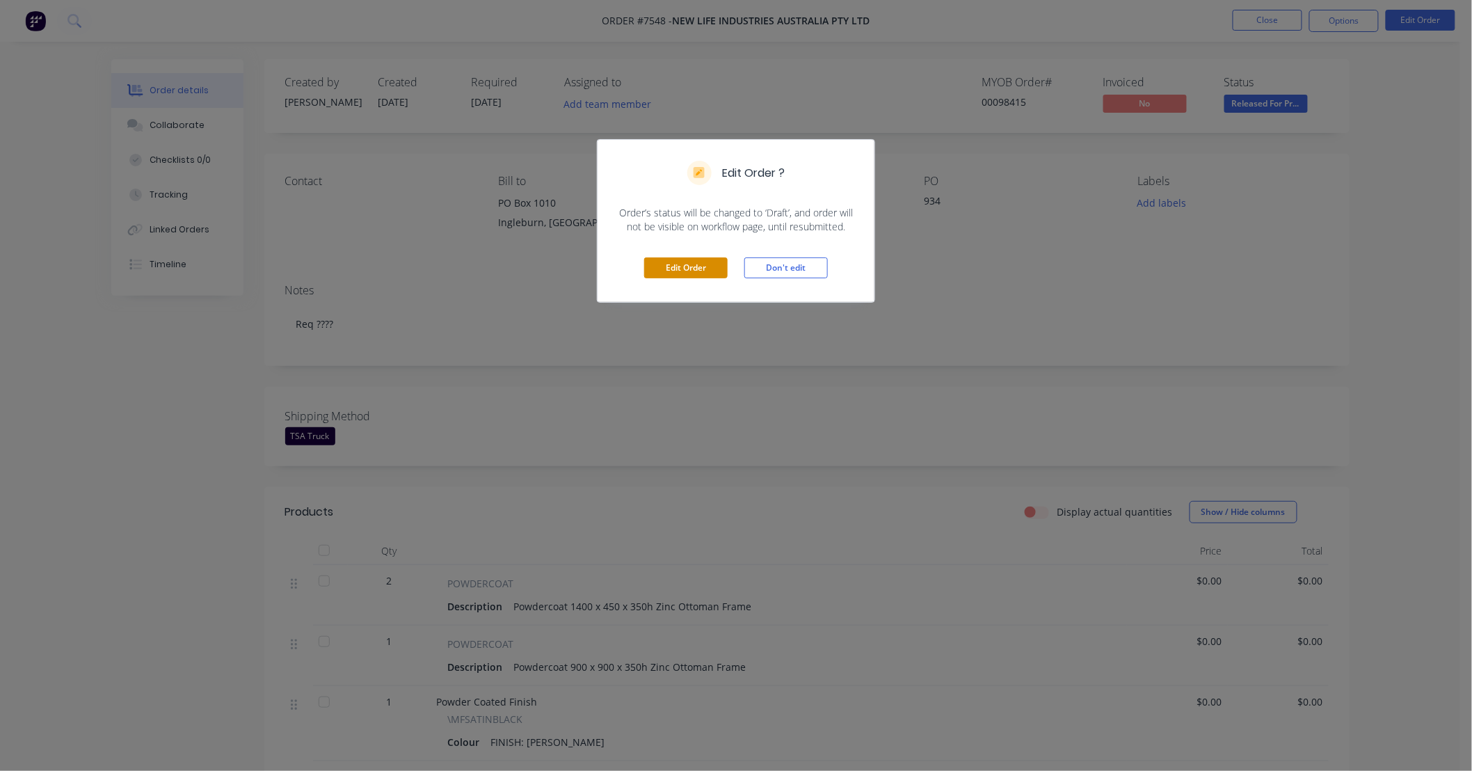
click at [700, 266] on button "Edit Order" at bounding box center [685, 267] width 83 height 21
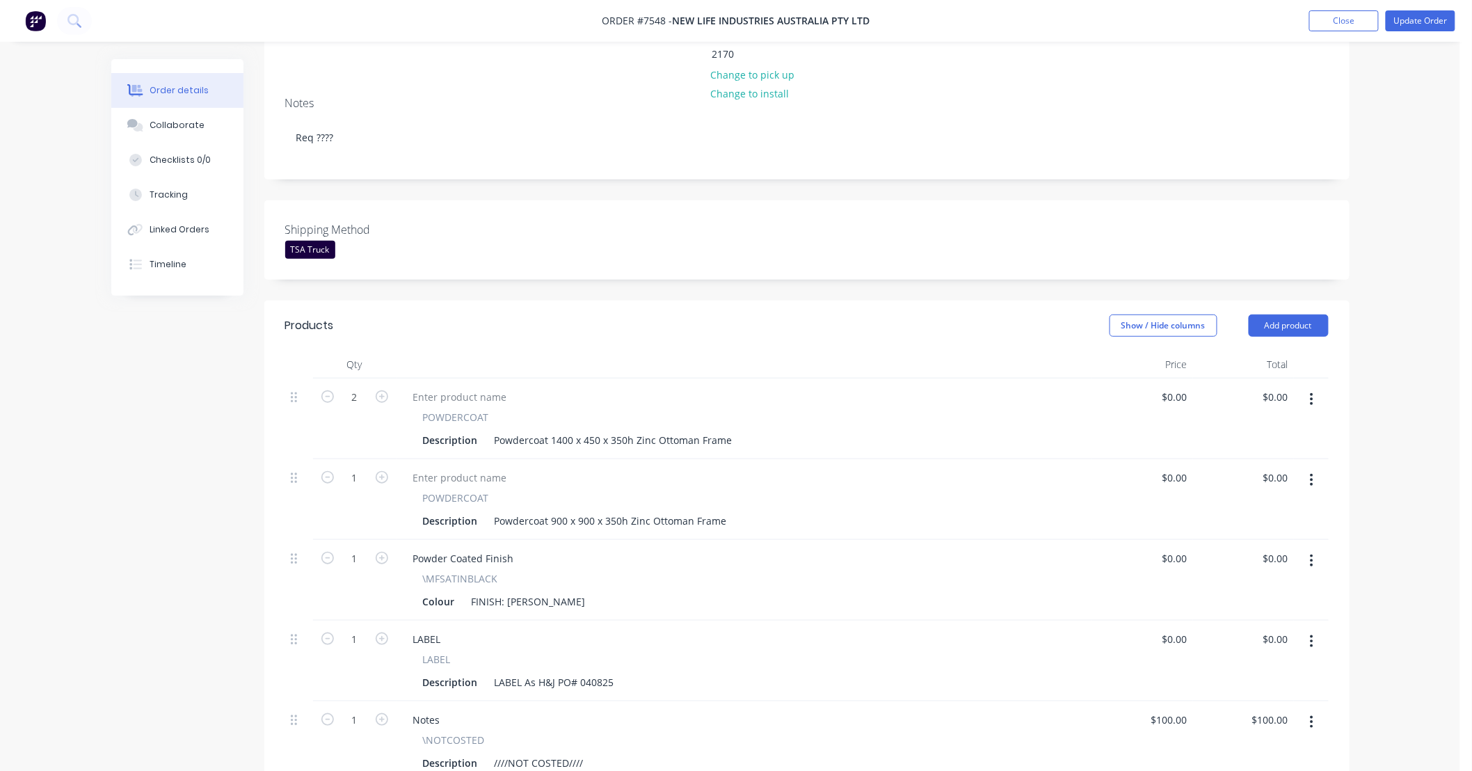
scroll to position [309, 0]
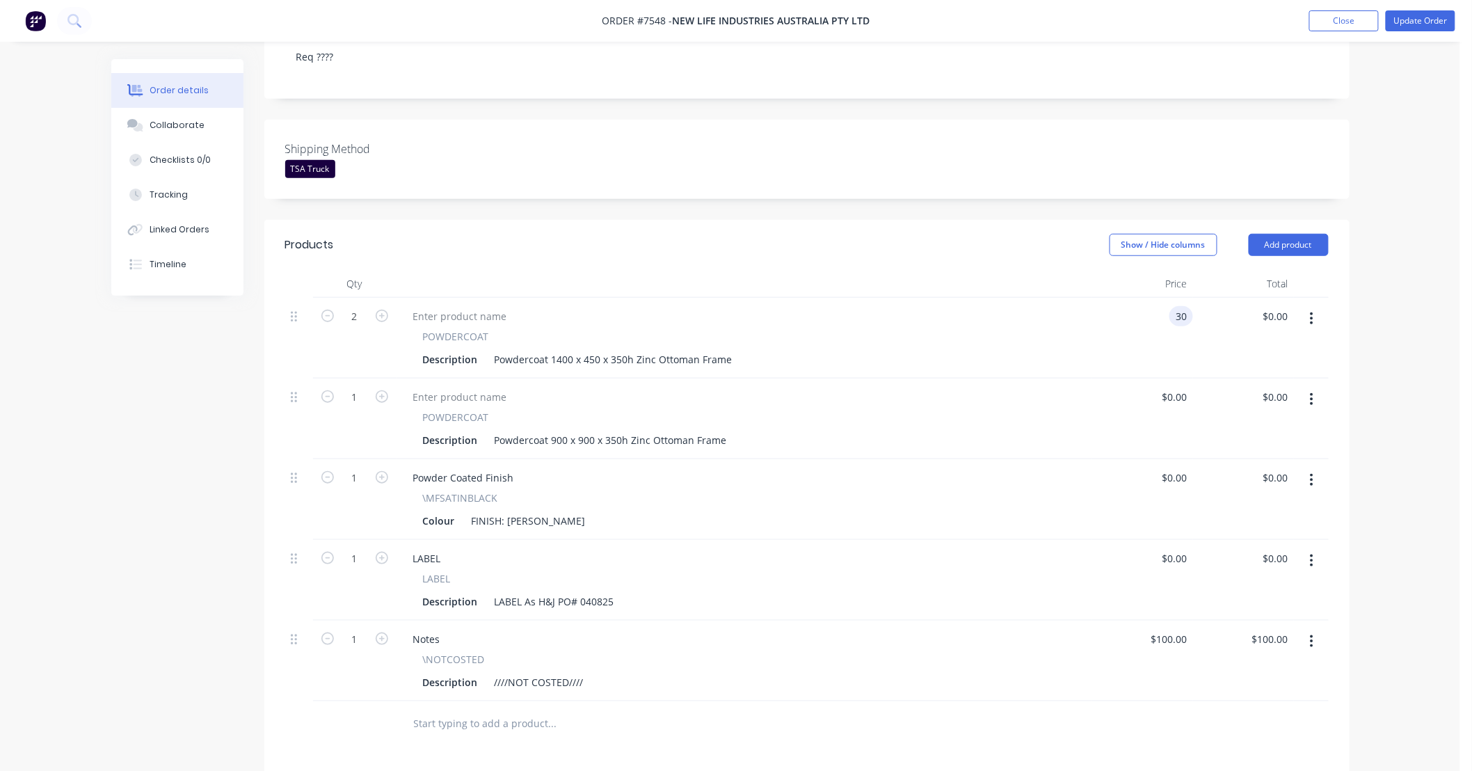
type input "$30.00"
type input "$60.00"
type input "$40.00"
click at [1417, 435] on div "Order details Collaborate Checklists 0/0 Tracking Linked Orders Timeline Order …" at bounding box center [730, 381] width 1460 height 1380
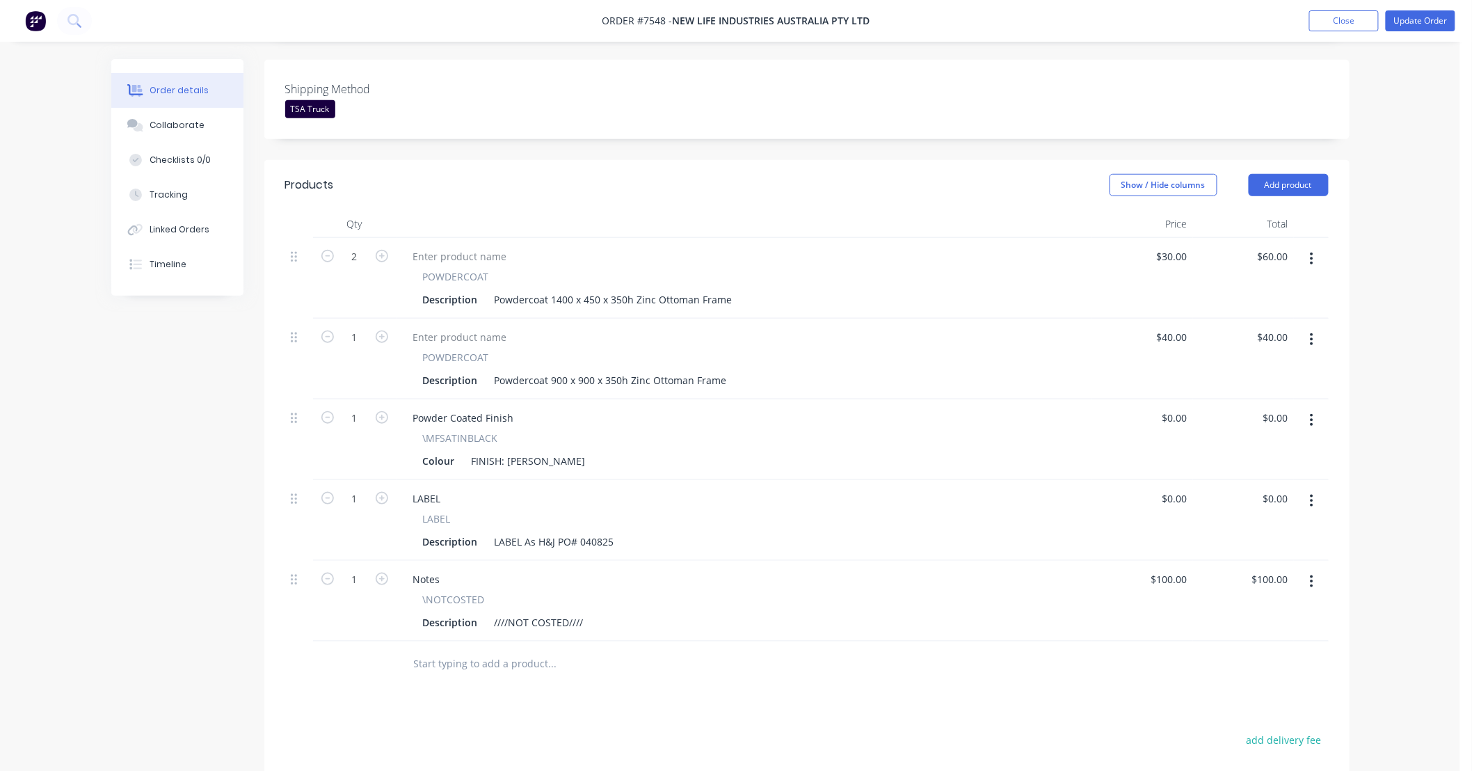
scroll to position [412, 0]
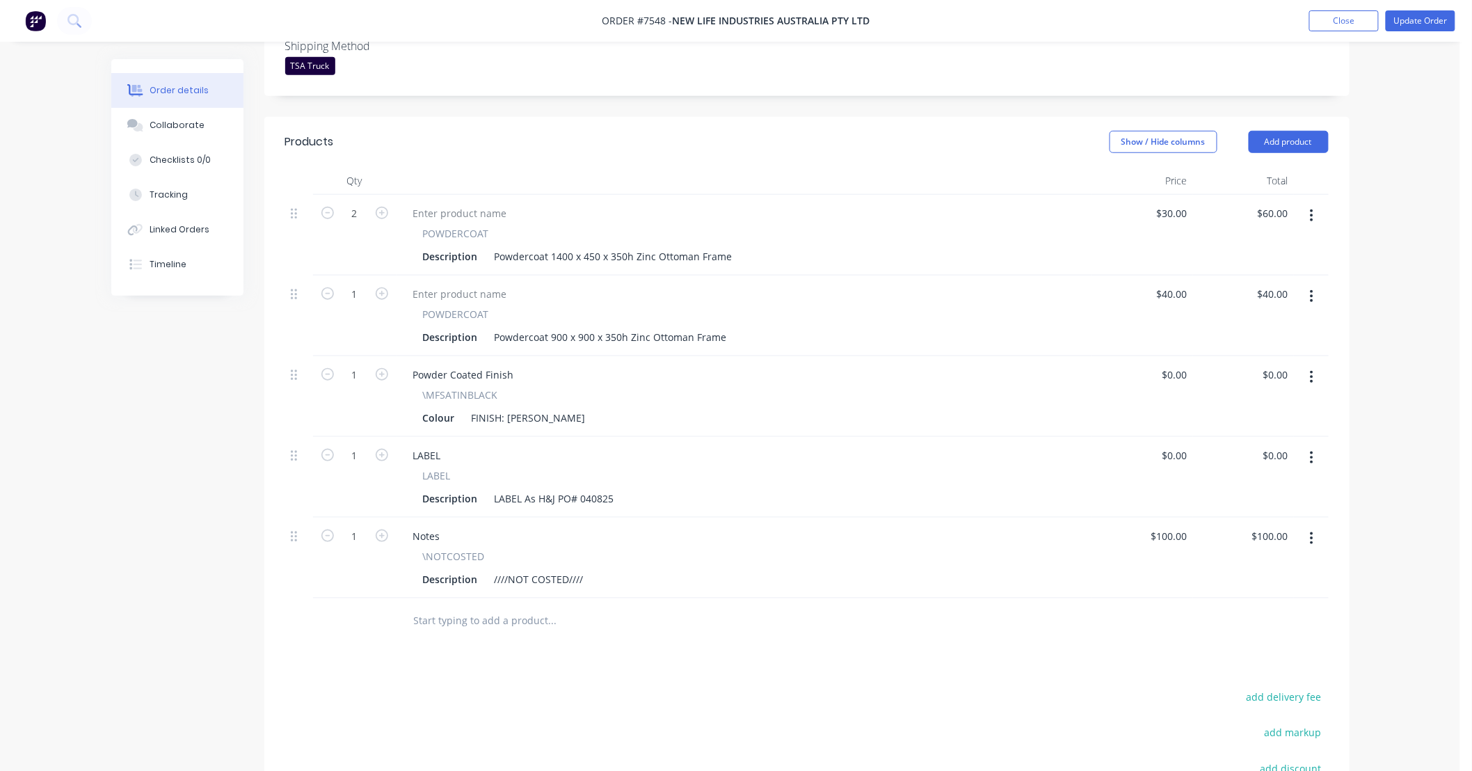
click at [1307, 526] on button "button" at bounding box center [1312, 538] width 33 height 25
click at [1253, 648] on div "Delete" at bounding box center [1262, 658] width 107 height 20
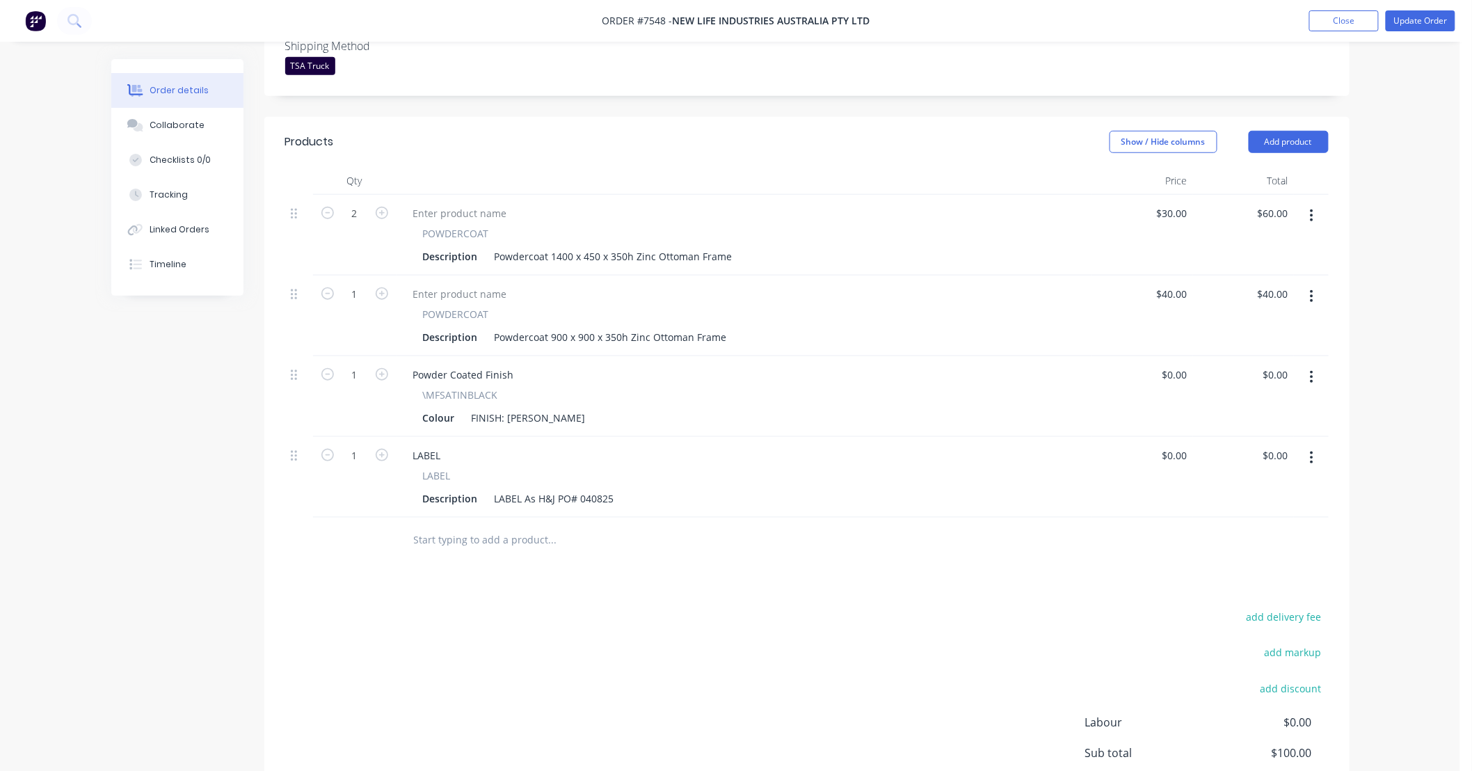
click at [1392, 456] on div "Order details Collaborate Checklists 0/0 Tracking Linked Orders Timeline Order …" at bounding box center [730, 237] width 1460 height 1299
click at [1396, 443] on div "Order details Collaborate Checklists 0/0 Tracking Linked Orders Timeline Order …" at bounding box center [730, 237] width 1460 height 1299
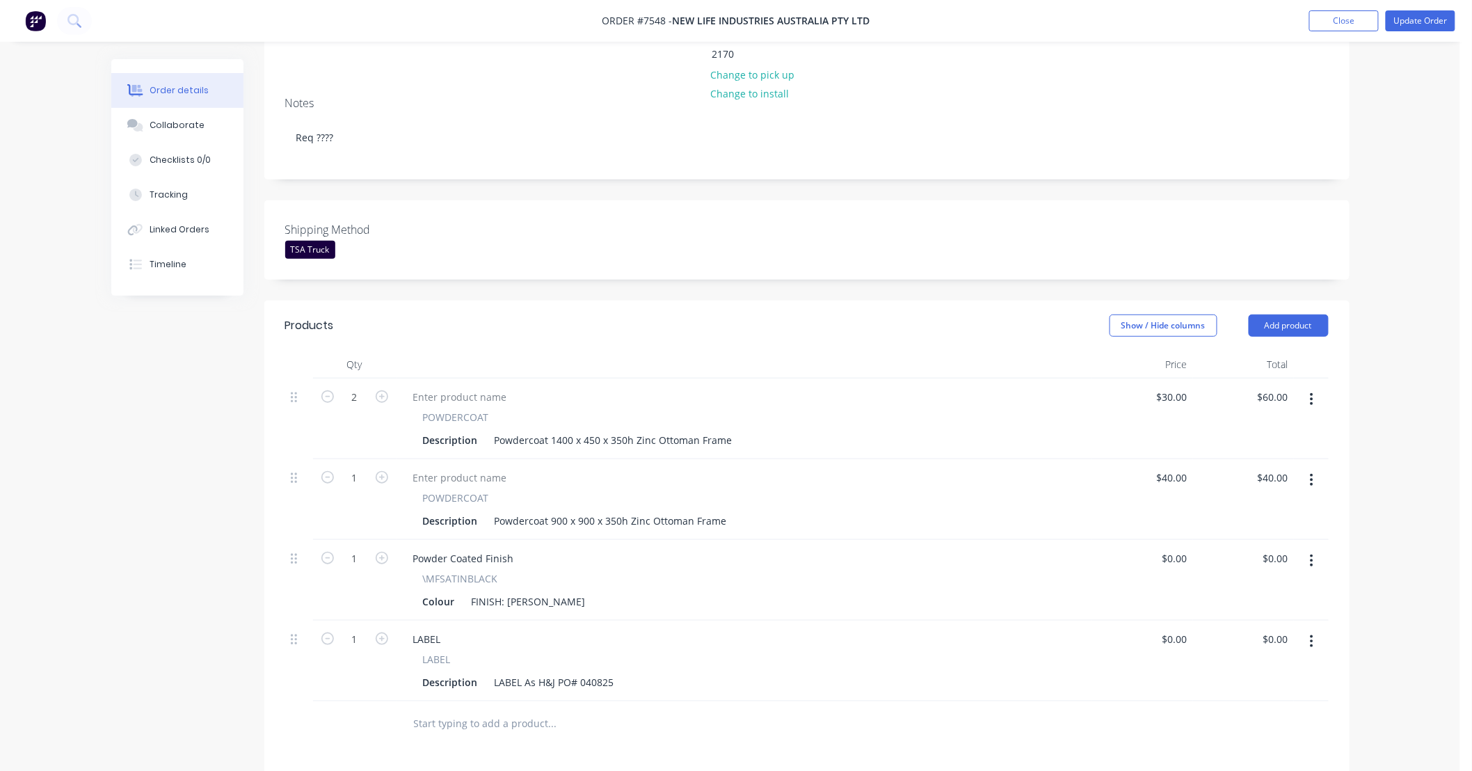
scroll to position [0, 0]
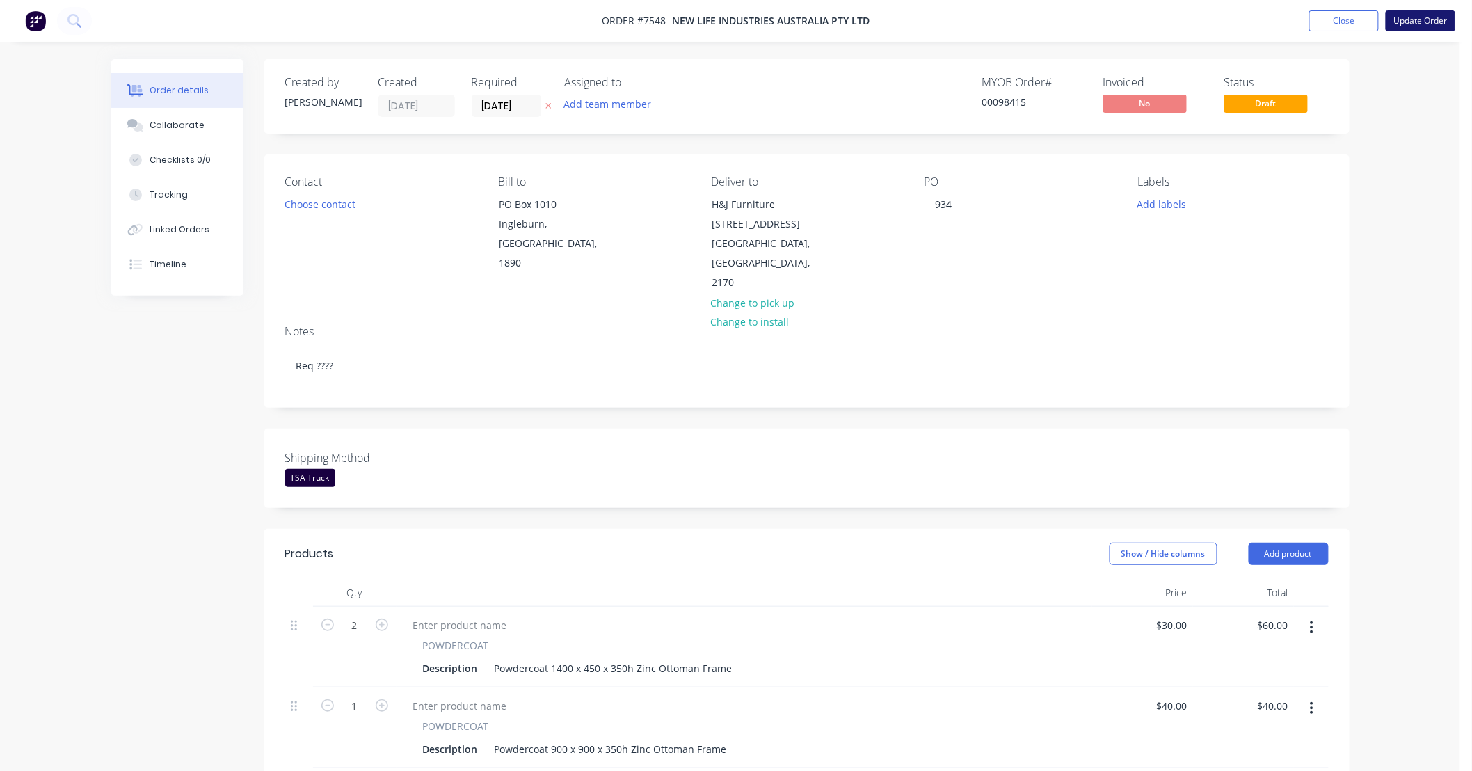
click at [1444, 22] on button "Update Order" at bounding box center [1421, 20] width 70 height 21
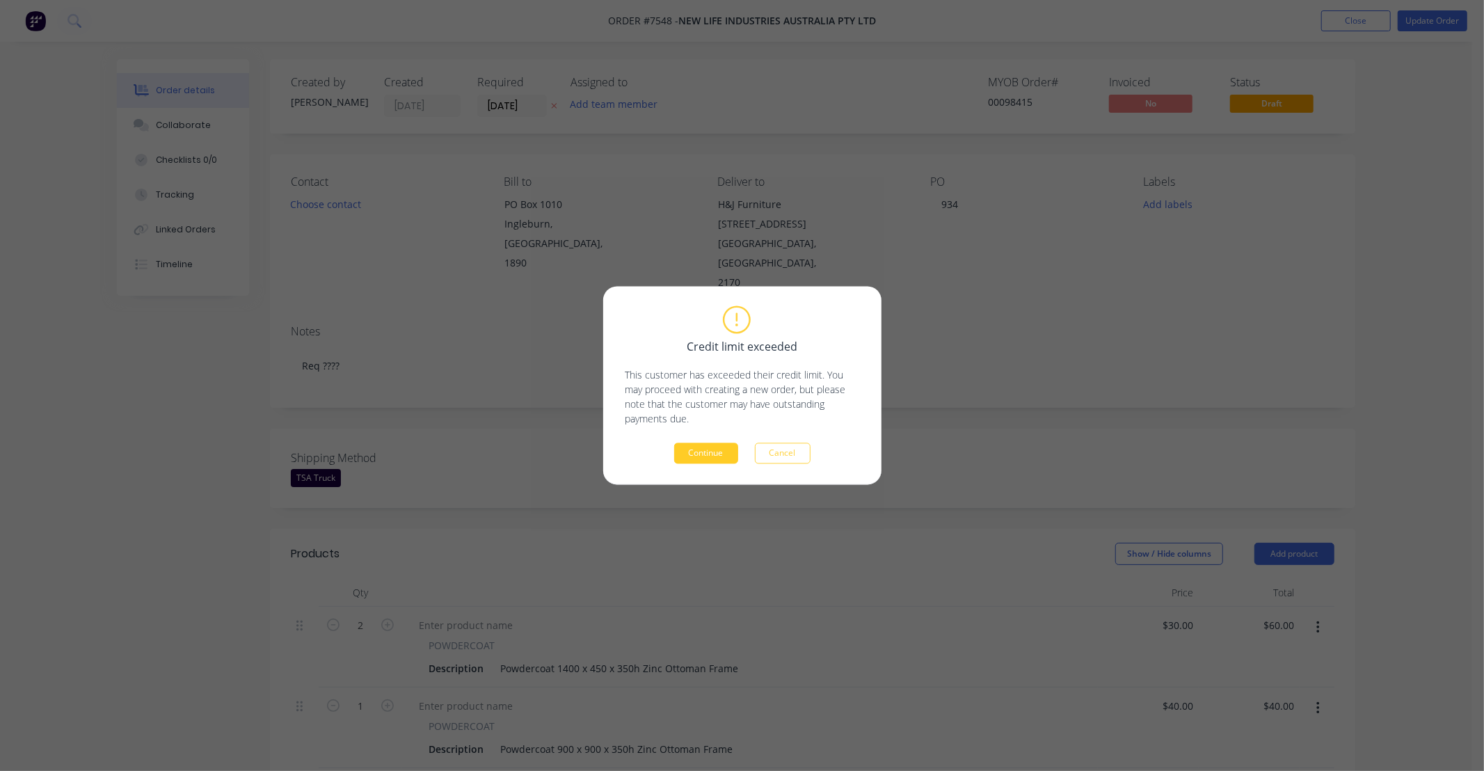
click at [715, 456] on button "Continue" at bounding box center [706, 453] width 64 height 21
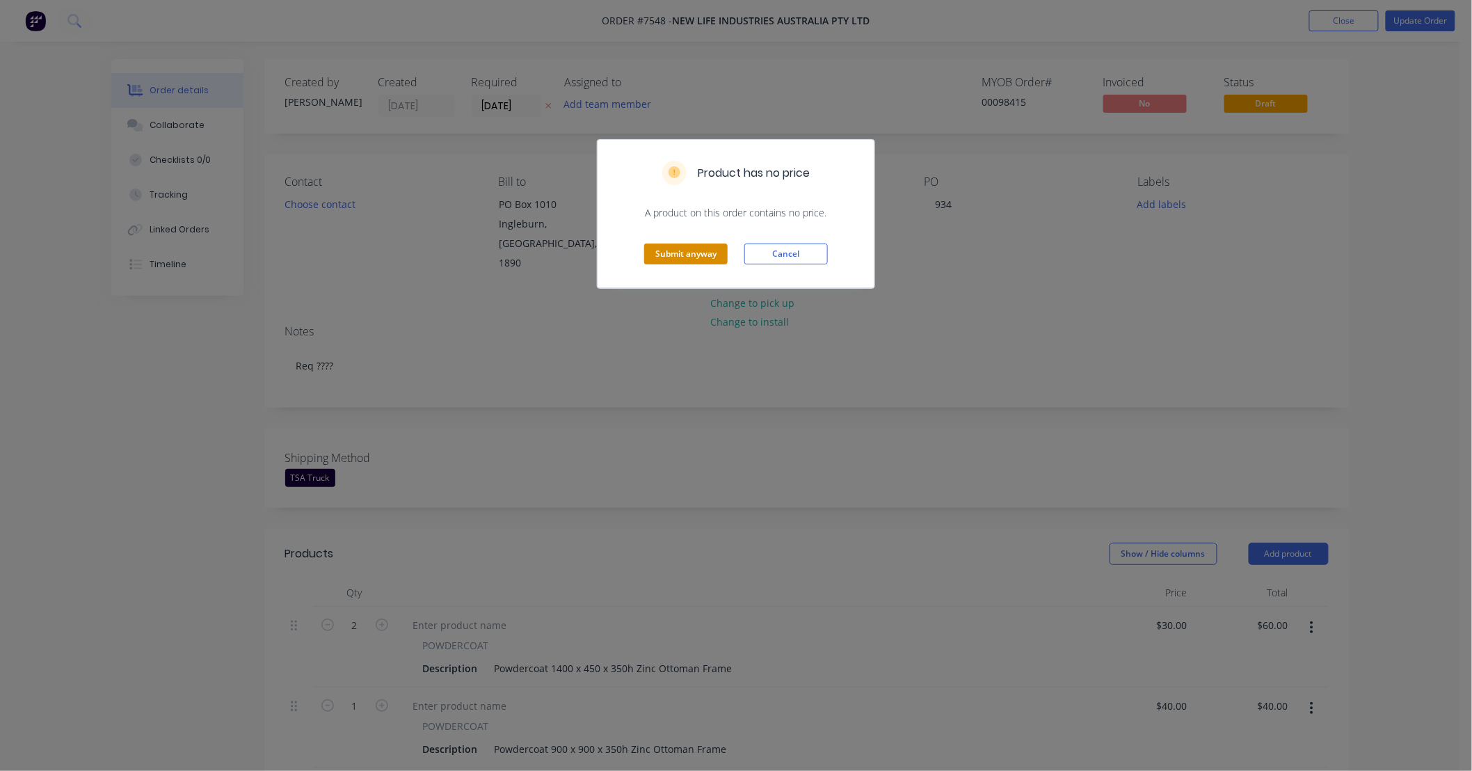
click at [677, 245] on button "Submit anyway" at bounding box center [685, 254] width 83 height 21
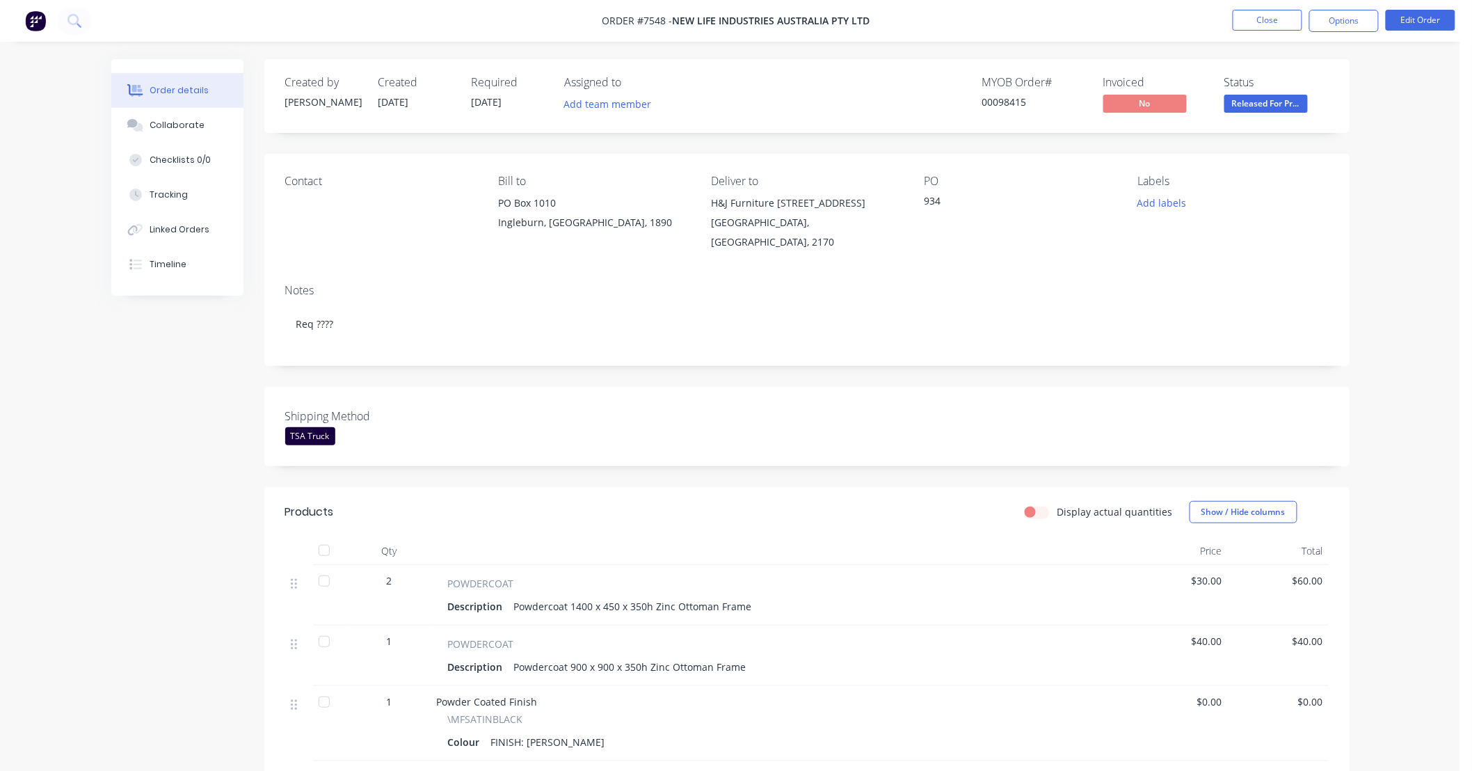
click at [1394, 266] on div "Order details Collaborate Checklists 0/0 Tracking Linked Orders Timeline Order …" at bounding box center [730, 526] width 1460 height 1053
click at [1277, 18] on button "Close" at bounding box center [1268, 20] width 70 height 21
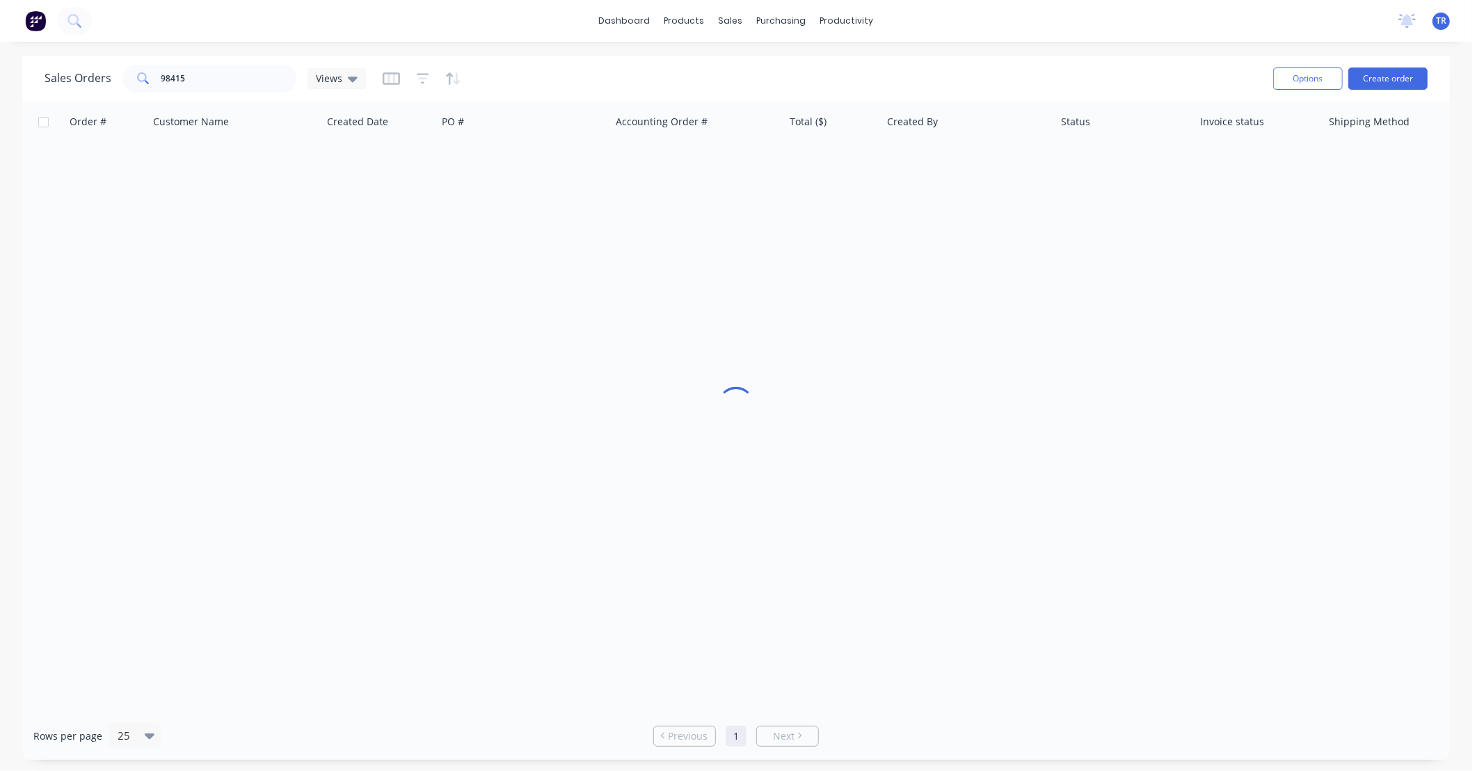
click at [1039, 331] on div at bounding box center [736, 406] width 1428 height 611
drag, startPoint x: 165, startPoint y: 77, endPoint x: 59, endPoint y: 72, distance: 105.9
click at [61, 72] on div "Sales Orders 98415 Views" at bounding box center [205, 79] width 321 height 28
type input "98491"
drag, startPoint x: 1147, startPoint y: 419, endPoint x: 1140, endPoint y: 420, distance: 7.1
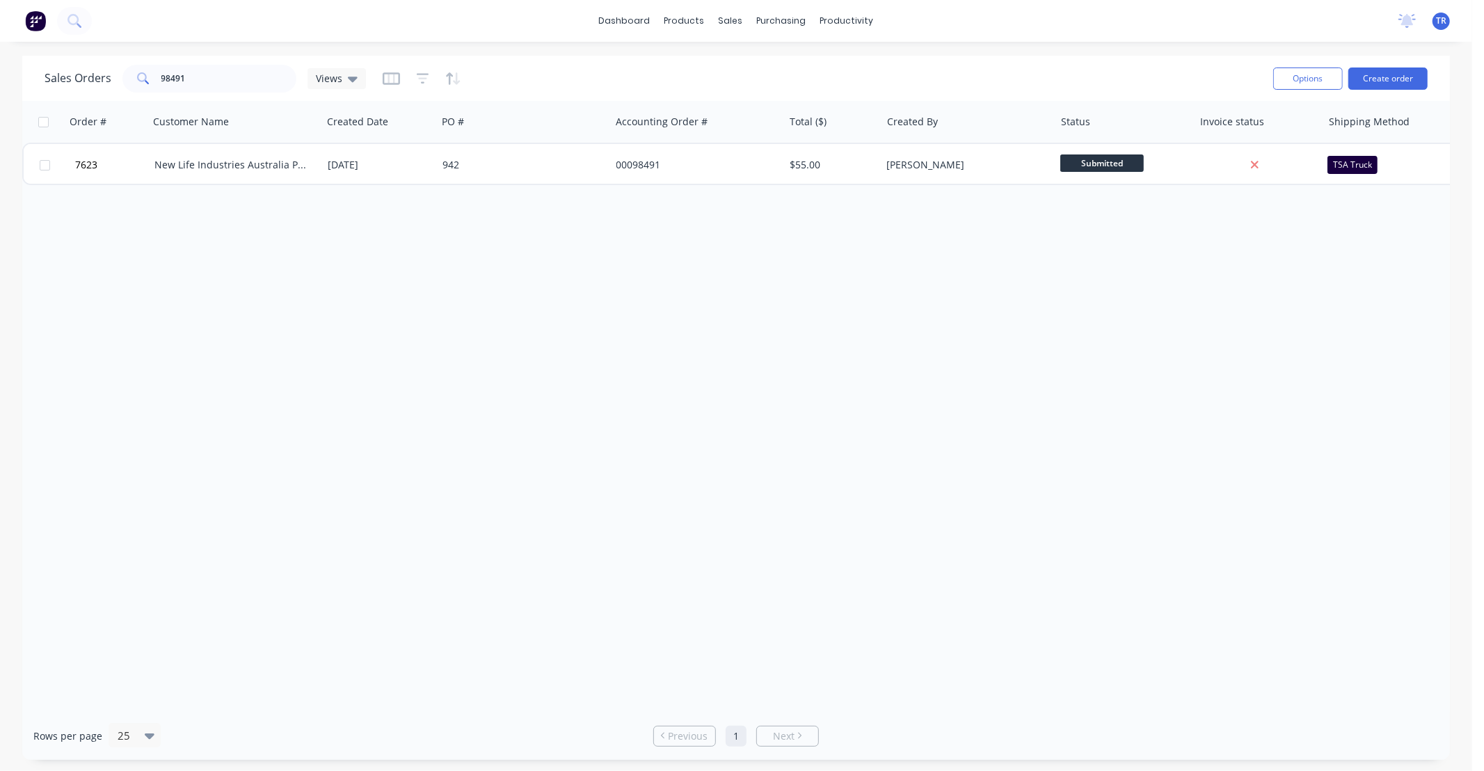
click at [1147, 419] on div "Order # Customer Name Created Date PO # Accounting Order # Total ($) Created By…" at bounding box center [736, 406] width 1428 height 611
click at [1291, 377] on div "Order # Customer Name Created Date PO # Accounting Order # Total ($) Created By…" at bounding box center [736, 406] width 1428 height 611
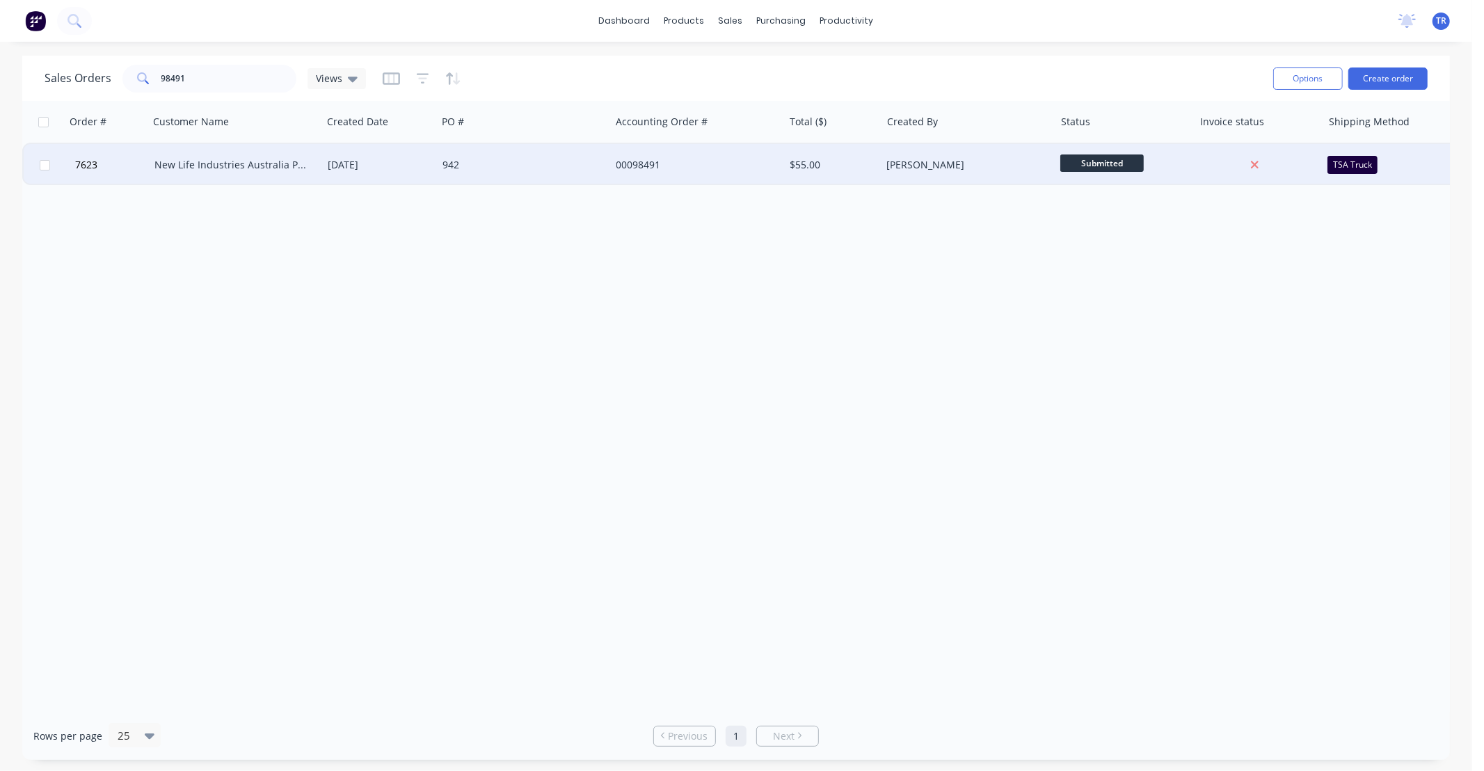
click at [221, 158] on div "New Life Industries Australia Pty Ltd" at bounding box center [231, 165] width 154 height 14
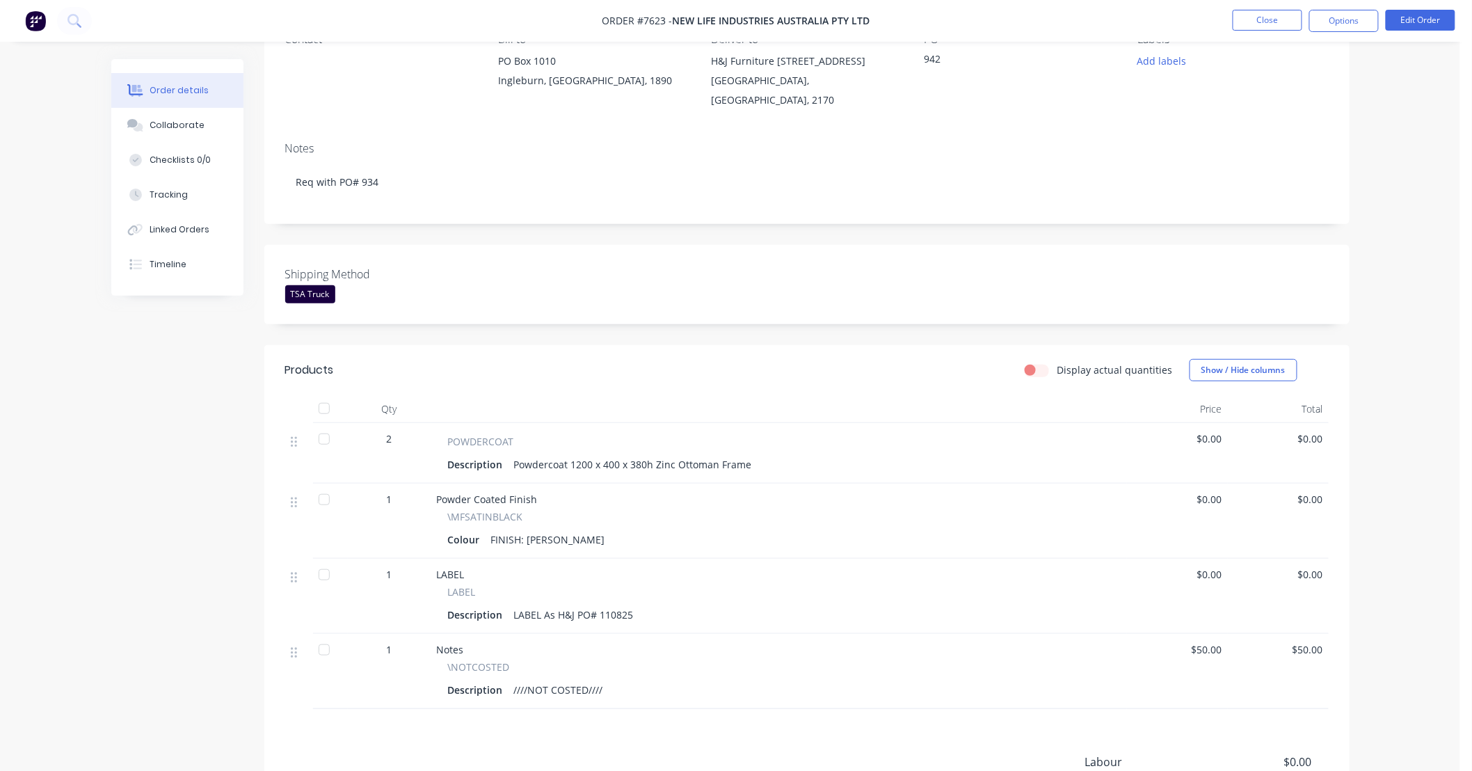
scroll to position [206, 0]
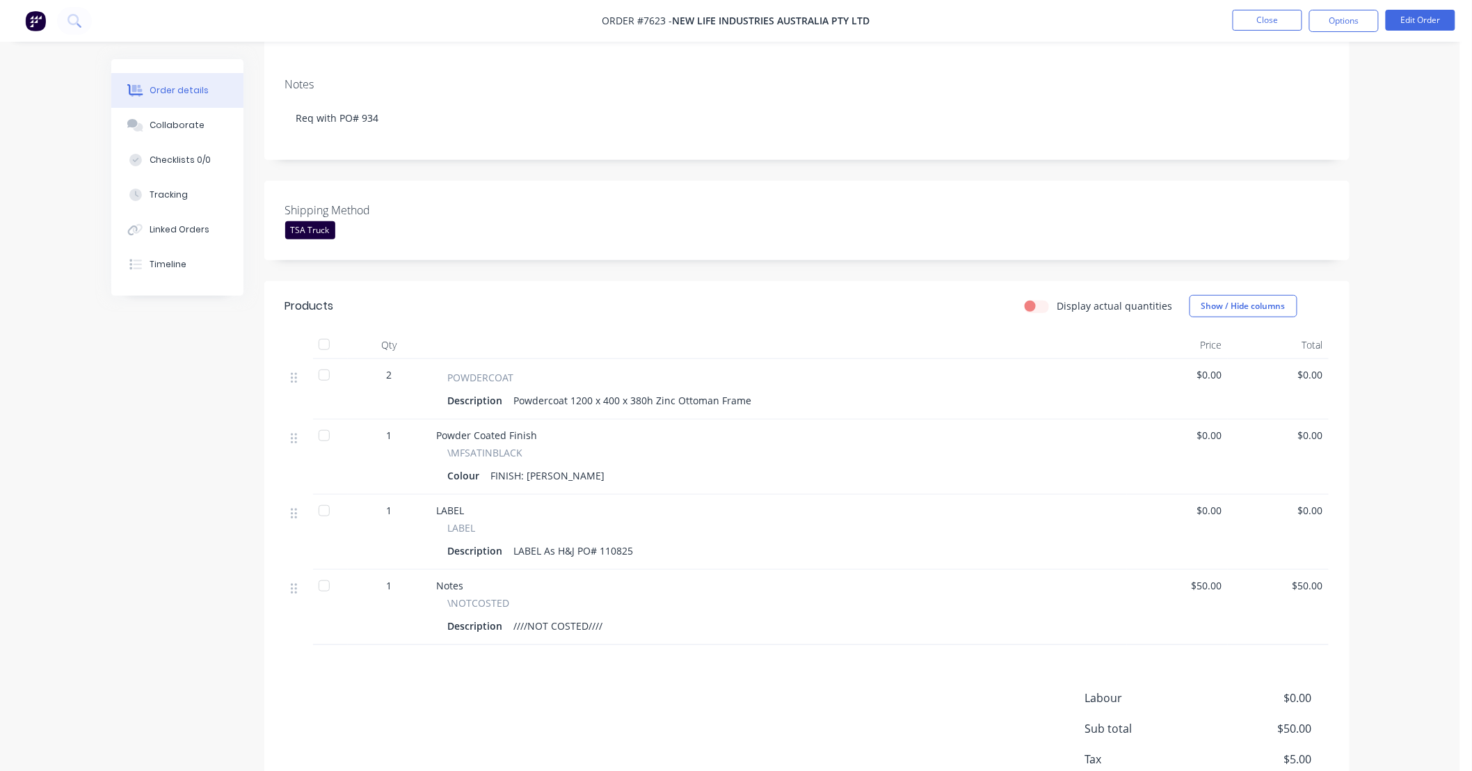
click at [1392, 332] on div "Order details Collaborate Checklists 0/0 Tracking Linked Orders Timeline Order …" at bounding box center [730, 328] width 1460 height 1068
click at [1372, 370] on div "Order details Collaborate Checklists 0/0 Tracking Linked Orders Timeline Order …" at bounding box center [730, 328] width 1460 height 1068
click at [1438, 26] on button "Edit Order" at bounding box center [1421, 20] width 70 height 21
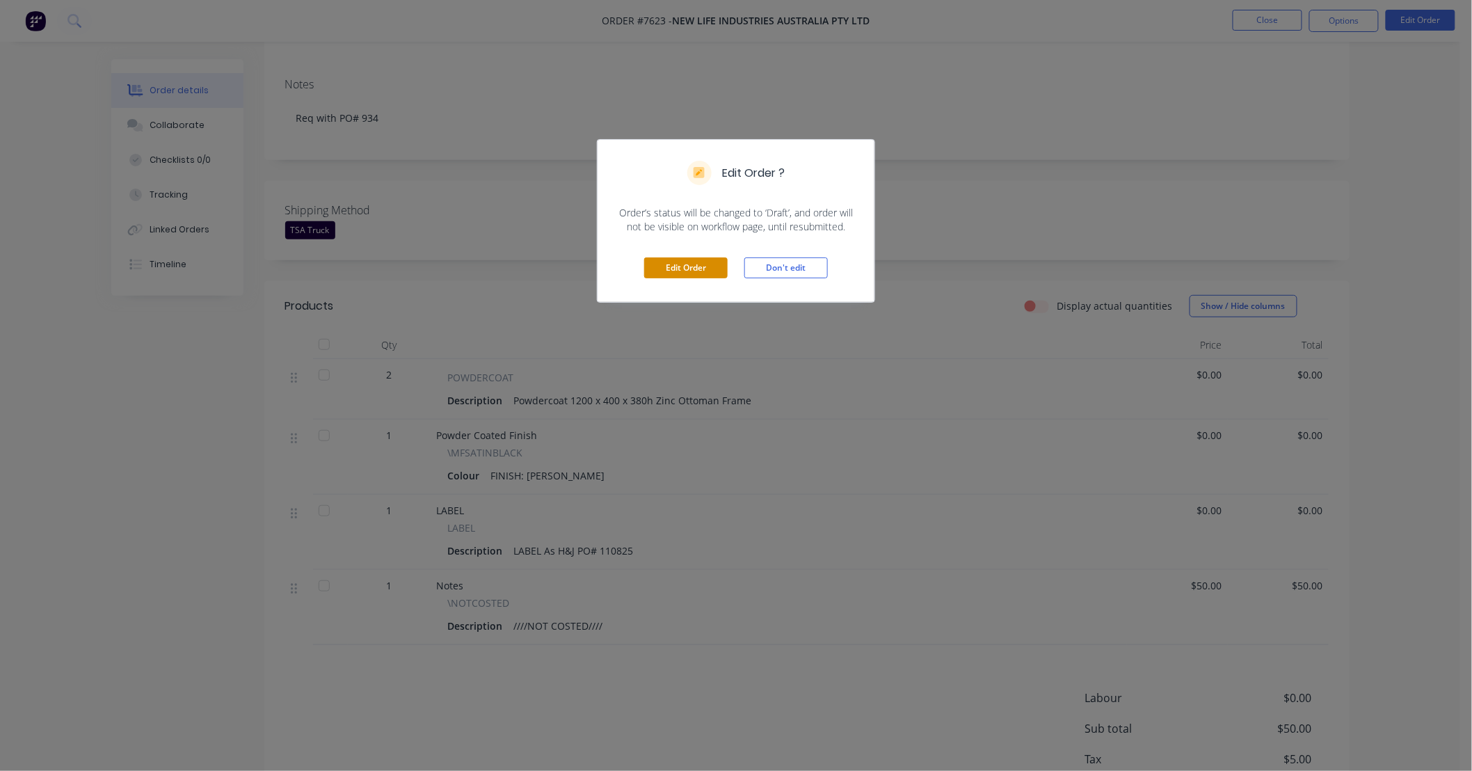
click at [699, 267] on button "Edit Order" at bounding box center [685, 267] width 83 height 21
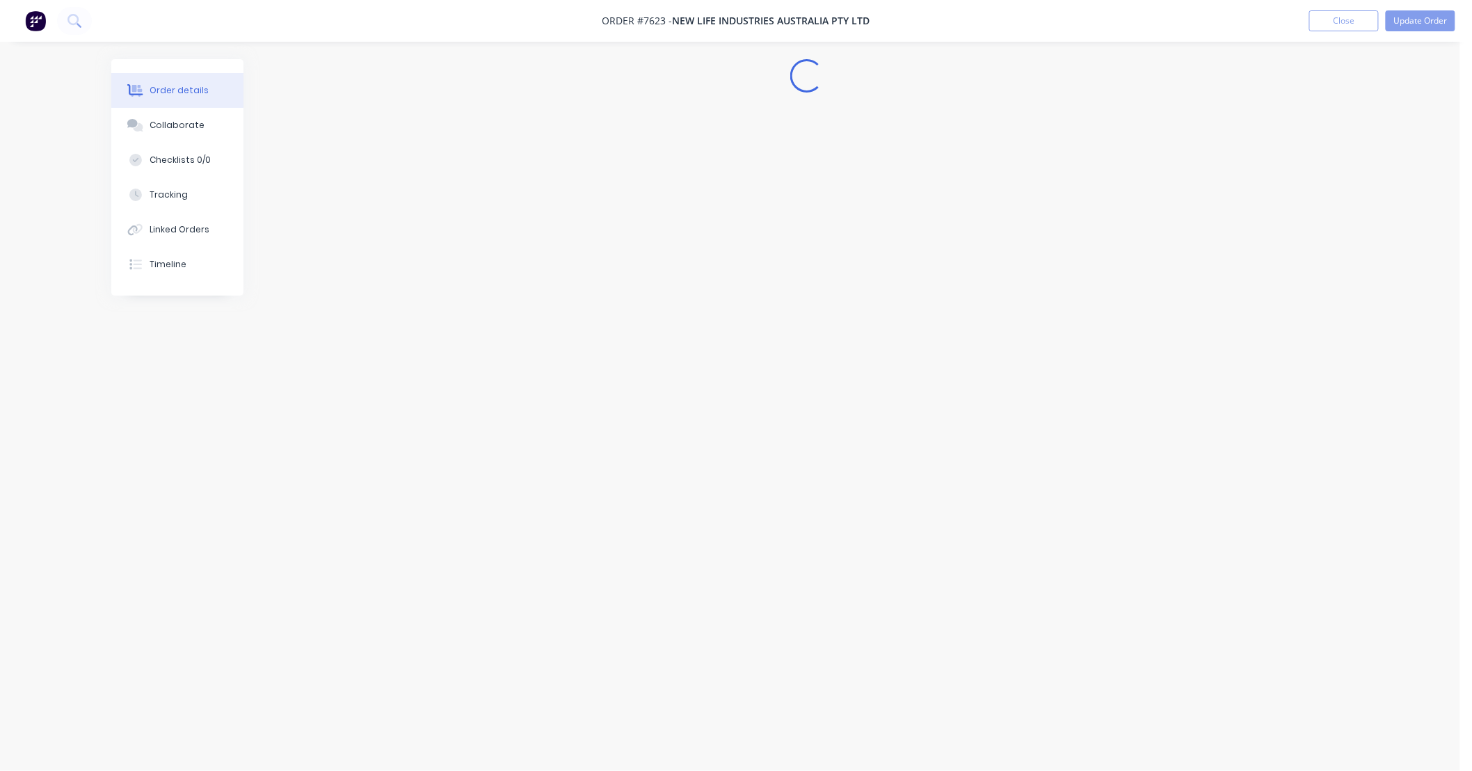
scroll to position [0, 0]
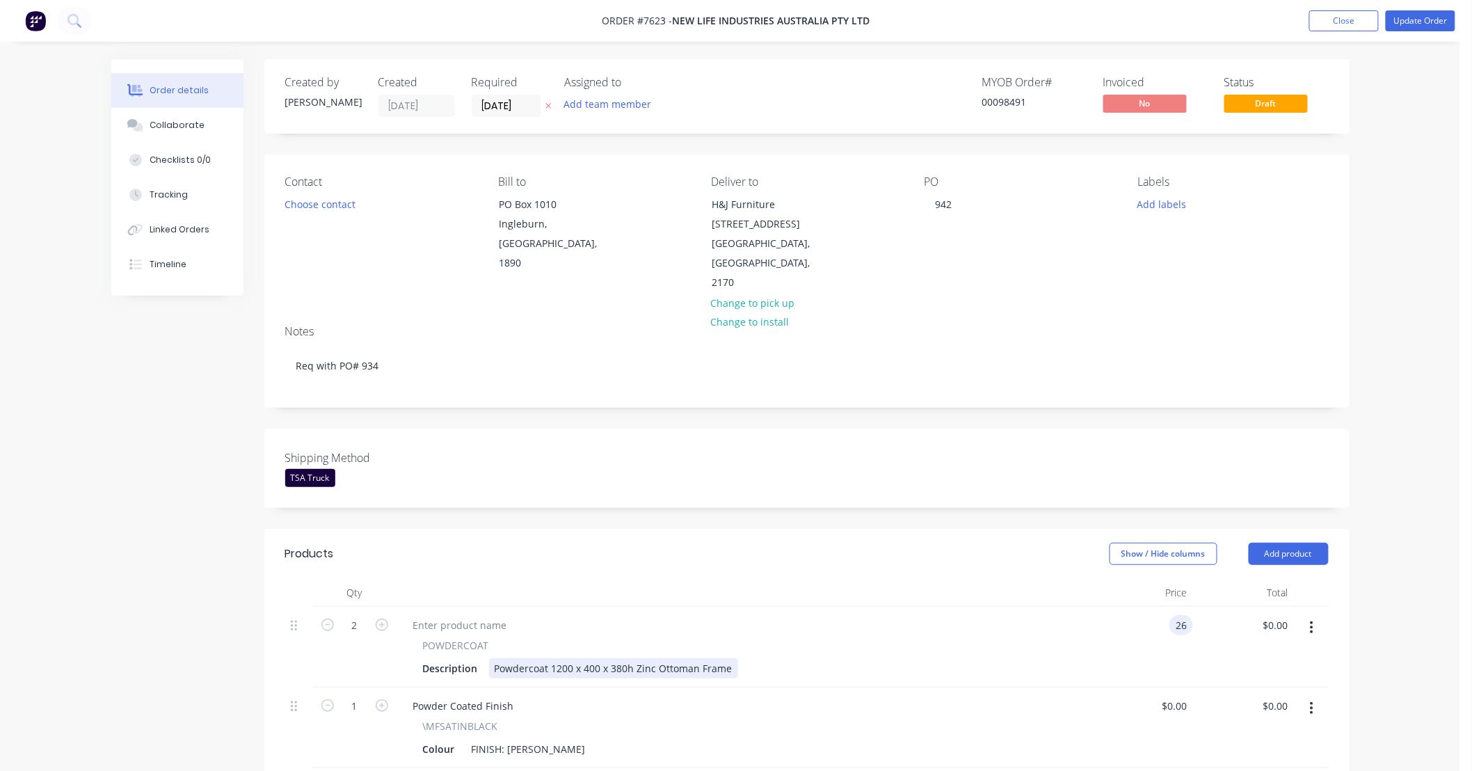
type input "$26.00"
type input "$52.00"
drag, startPoint x: 1067, startPoint y: 634, endPoint x: 1061, endPoint y: 644, distance: 12.2
click at [1061, 644] on div "POWDERCOAT Description Powdercoat 1200 x 400 x 380h Zinc Ottoman Frame" at bounding box center [744, 658] width 685 height 40
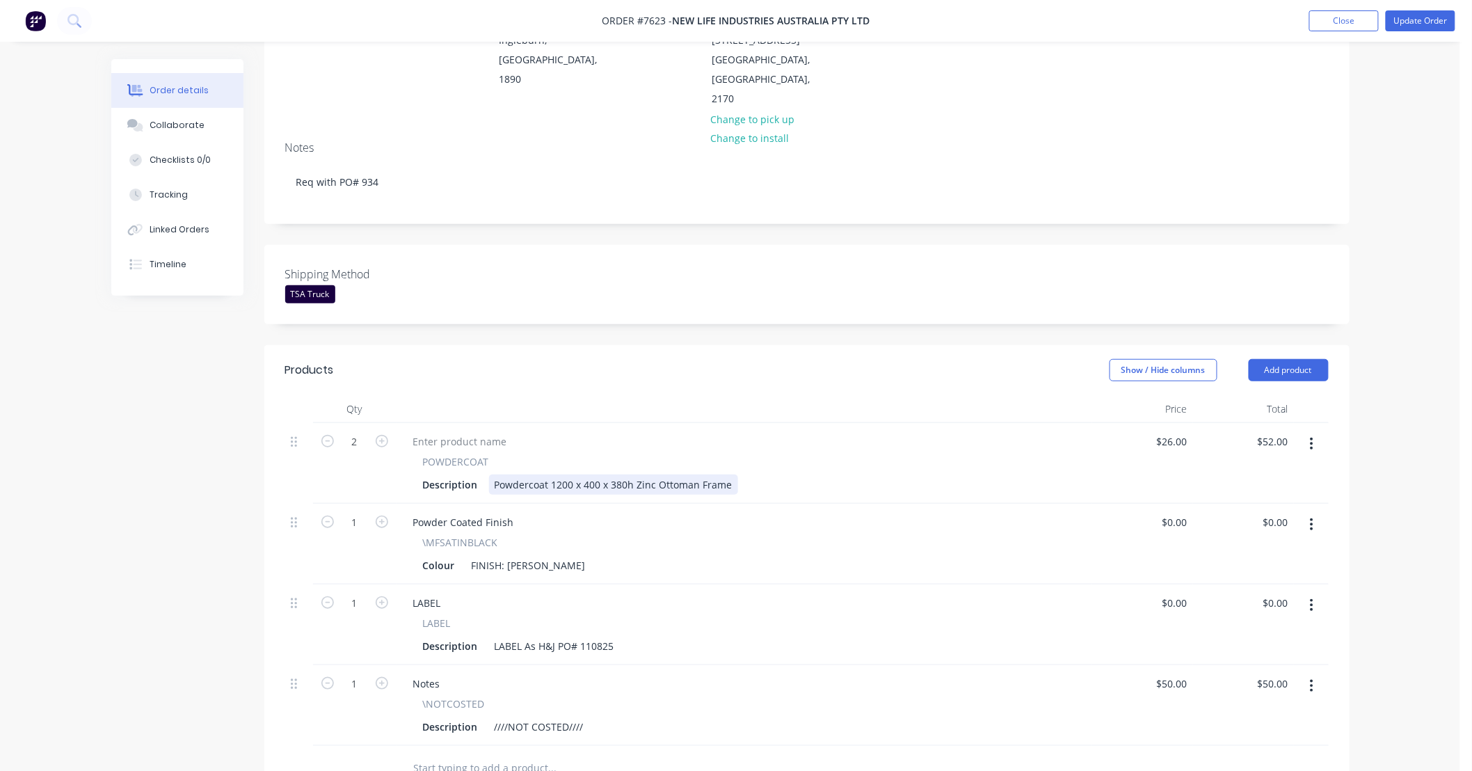
scroll to position [206, 0]
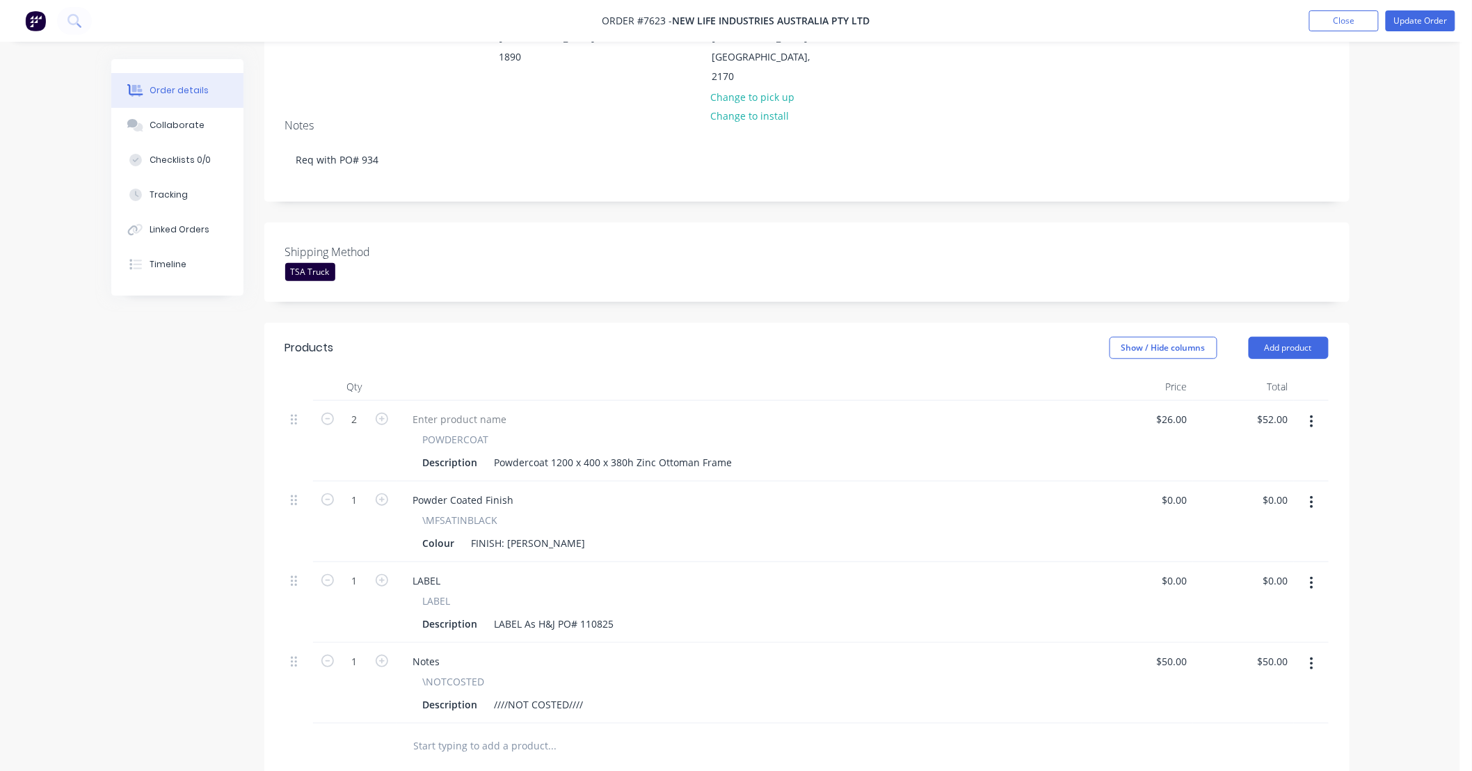
click at [1310, 656] on icon "button" at bounding box center [1311, 663] width 3 height 15
click at [1255, 770] on div "Delete" at bounding box center [1262, 784] width 107 height 20
click at [1430, 452] on div "Order details Collaborate Checklists 0/0 Tracking Linked Orders Timeline Order …" at bounding box center [730, 403] width 1460 height 1218
click at [1408, 458] on div "Order details Collaborate Checklists 0/0 Tracking Linked Orders Timeline Order …" at bounding box center [730, 403] width 1460 height 1218
click at [1404, 296] on div "Order details Collaborate Checklists 0/0 Tracking Linked Orders Timeline Order …" at bounding box center [730, 403] width 1460 height 1218
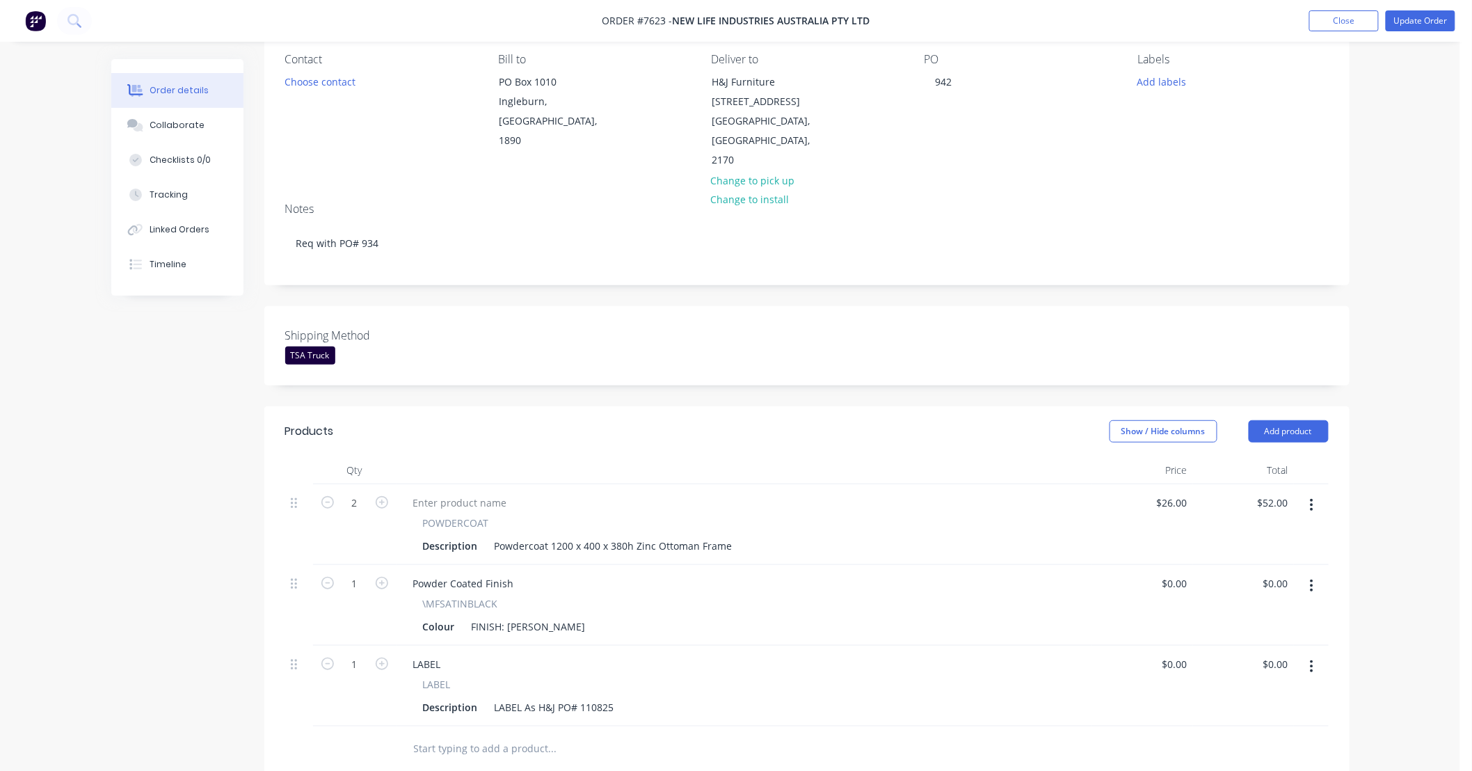
scroll to position [0, 0]
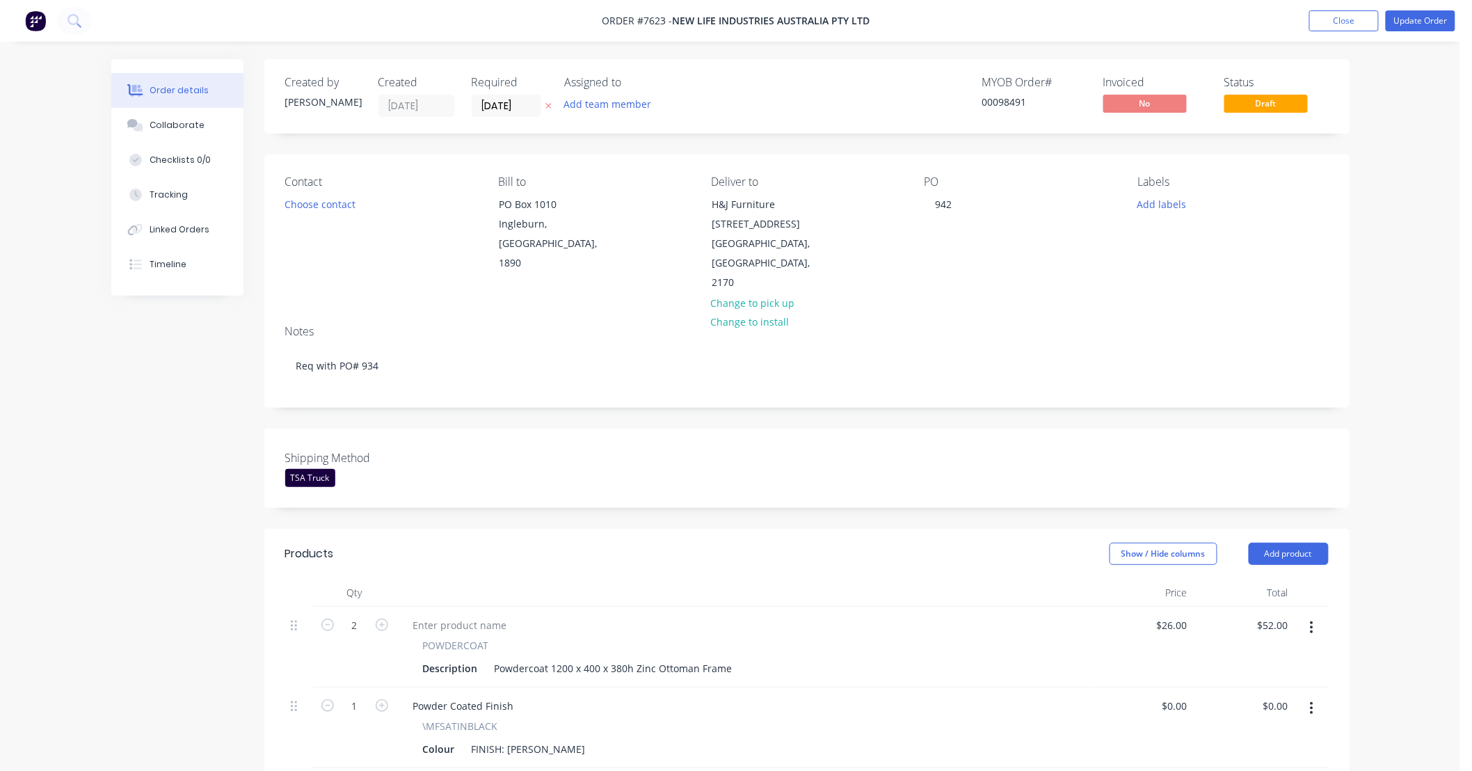
drag, startPoint x: 1409, startPoint y: 128, endPoint x: 1410, endPoint y: 108, distance: 20.2
click at [1409, 119] on div "Order details Collaborate Checklists 0/0 Tracking Linked Orders Timeline Order …" at bounding box center [730, 609] width 1460 height 1218
click at [1421, 22] on button "Update Order" at bounding box center [1421, 20] width 70 height 21
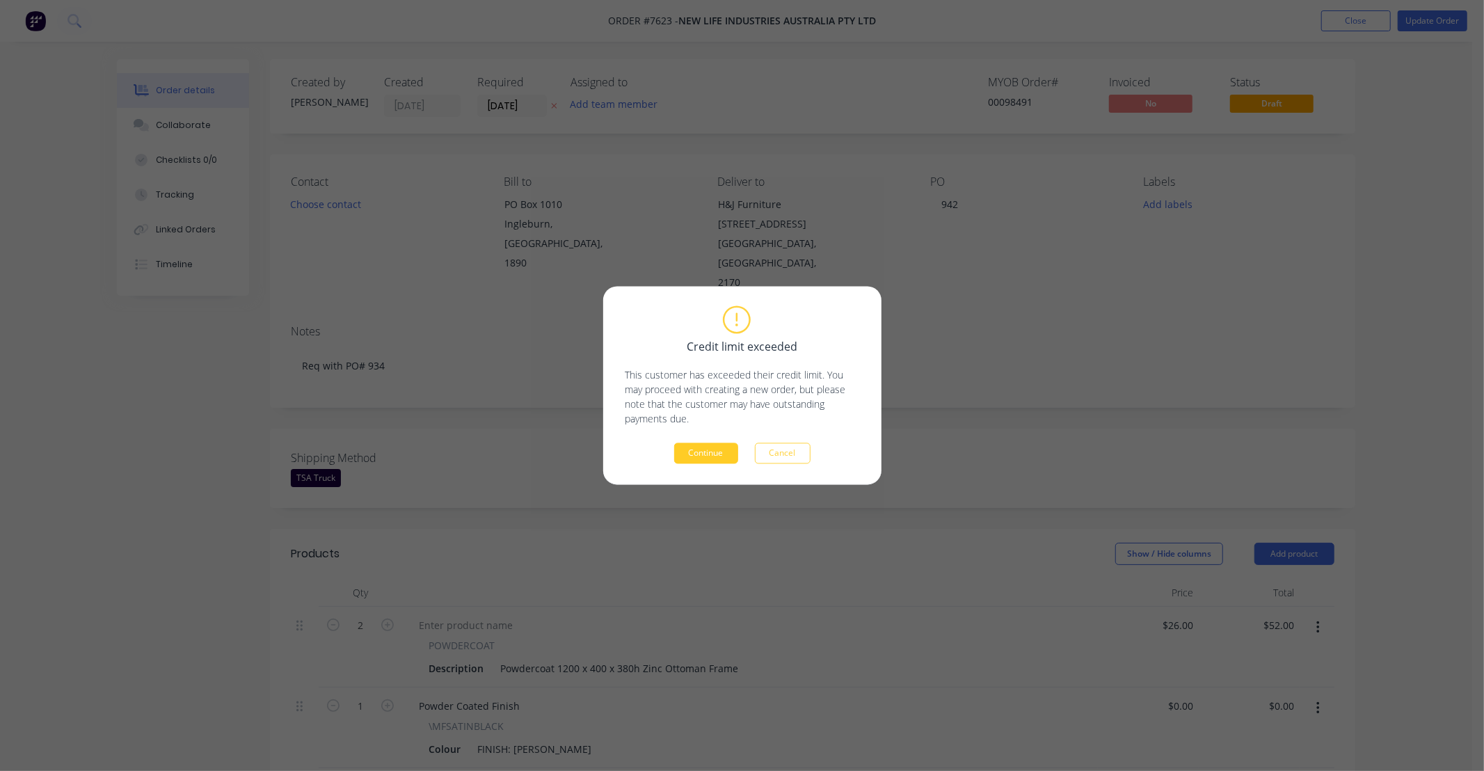
click at [694, 456] on button "Continue" at bounding box center [706, 453] width 64 height 21
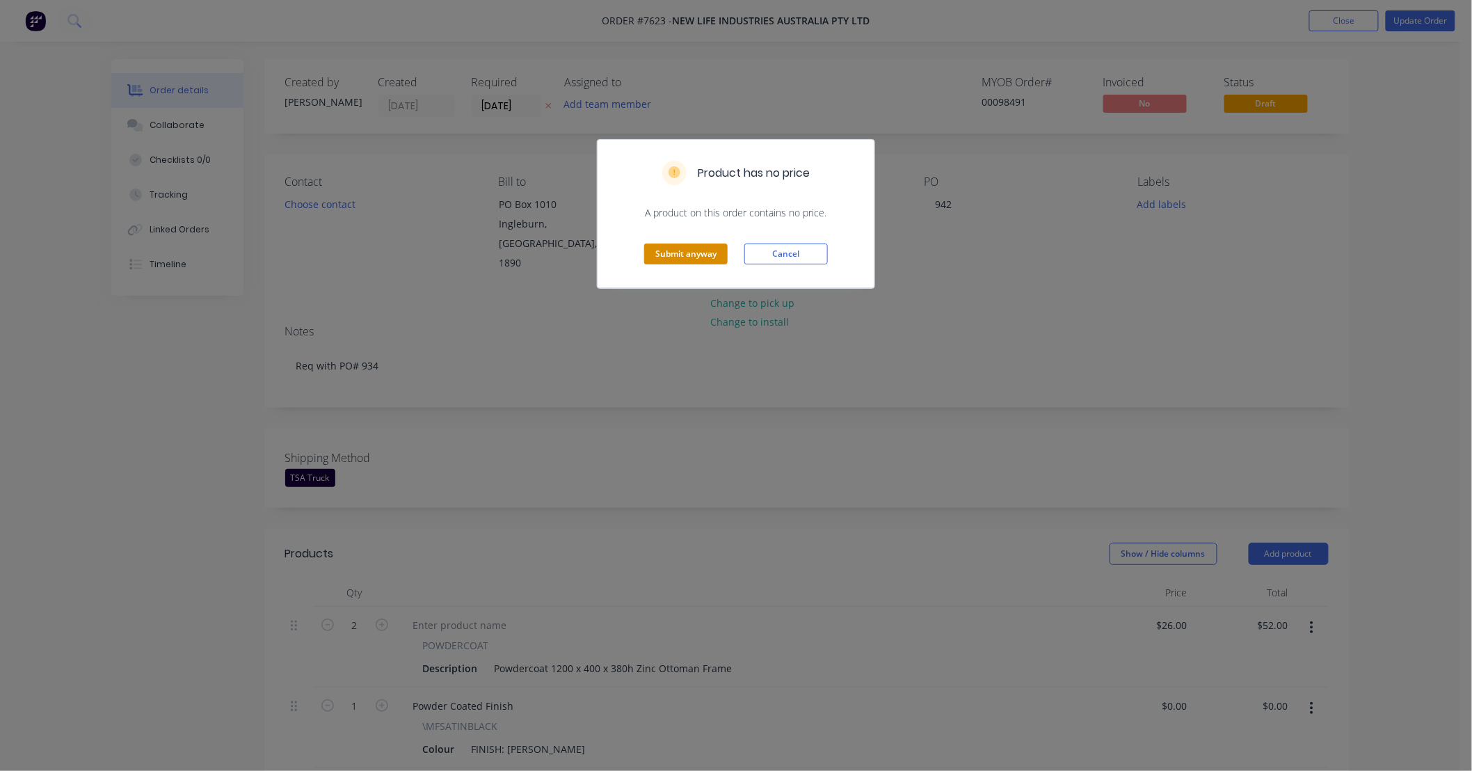
click at [694, 253] on button "Submit anyway" at bounding box center [685, 254] width 83 height 21
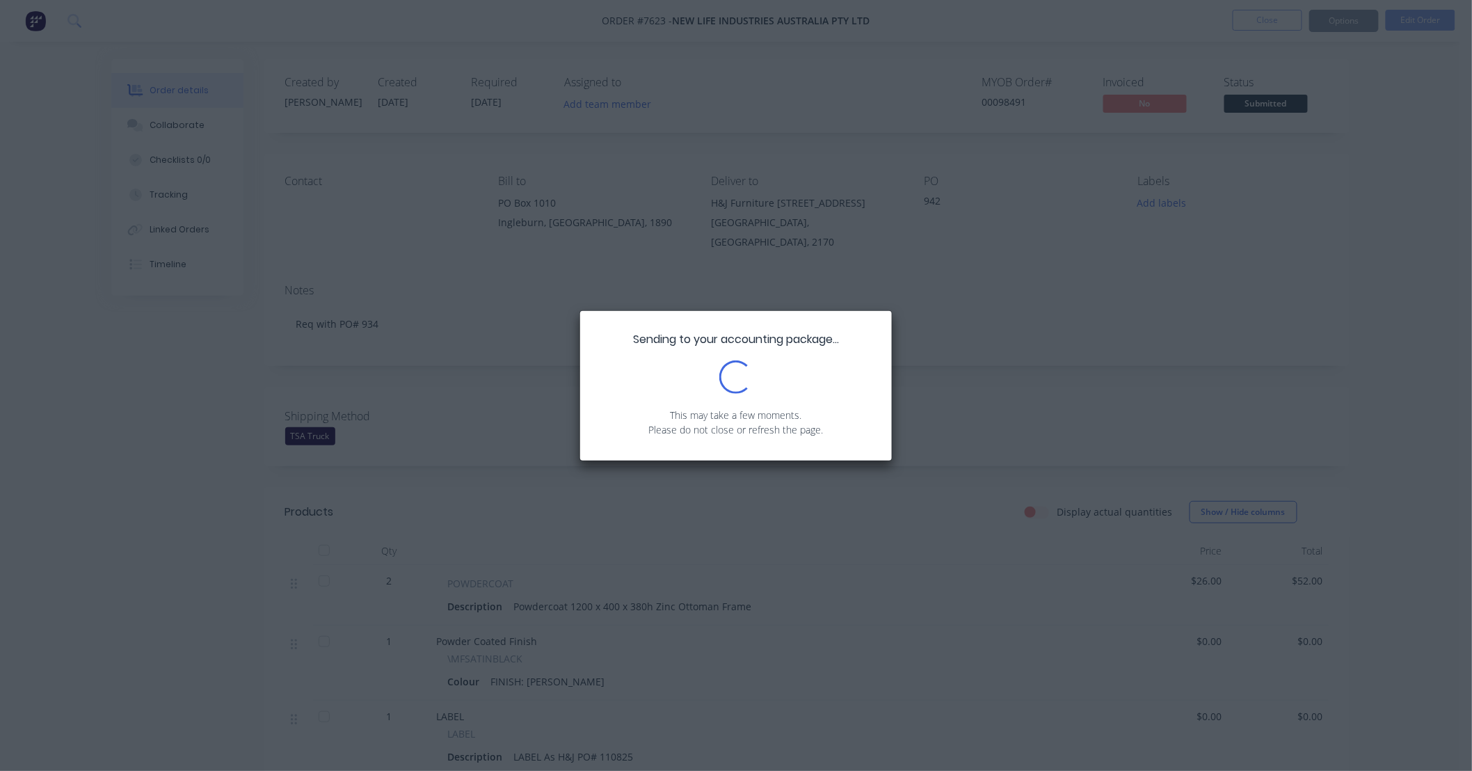
click at [1389, 272] on div "Sending to your accounting package... Loading... This may take a few moments. P…" at bounding box center [736, 385] width 1472 height 771
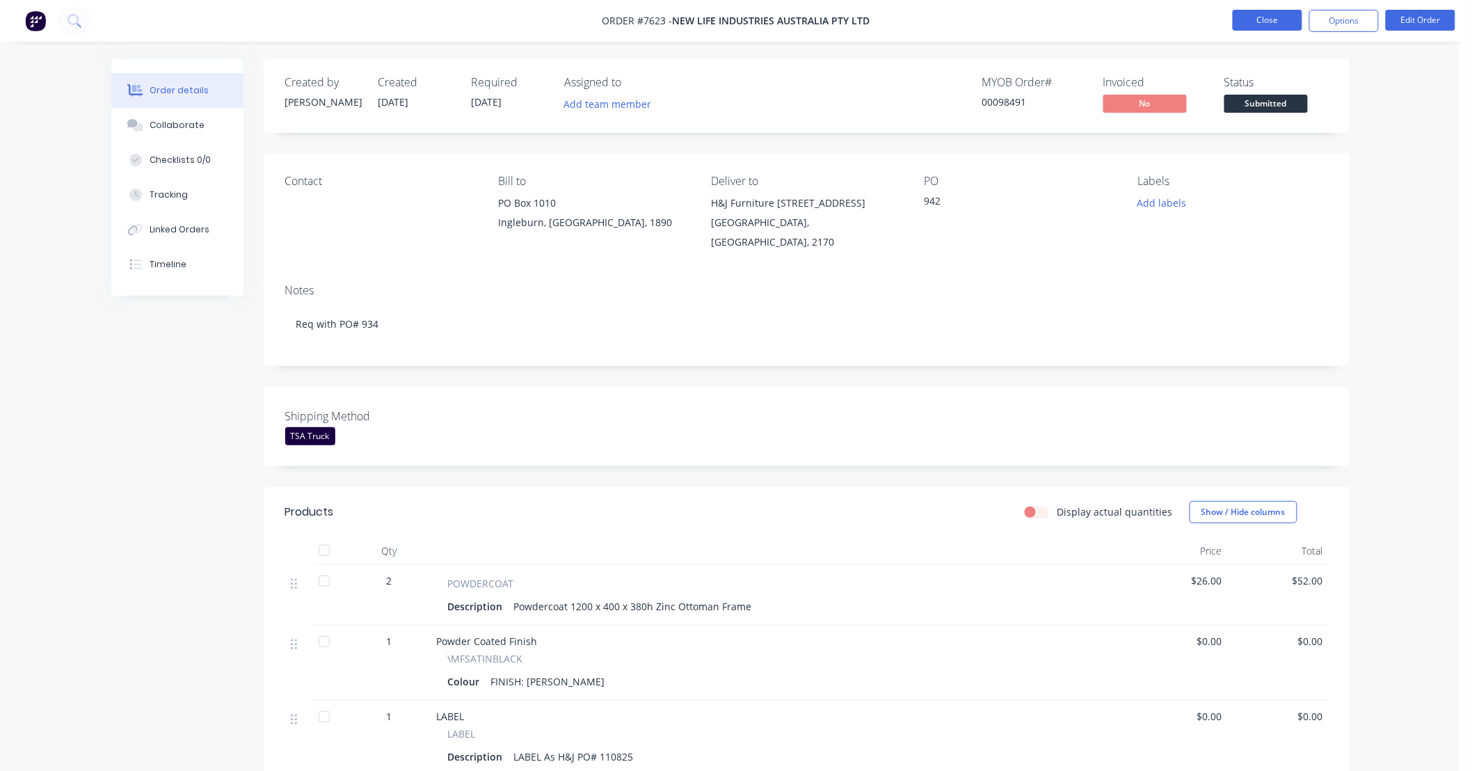
click at [1269, 29] on button "Close" at bounding box center [1268, 20] width 70 height 21
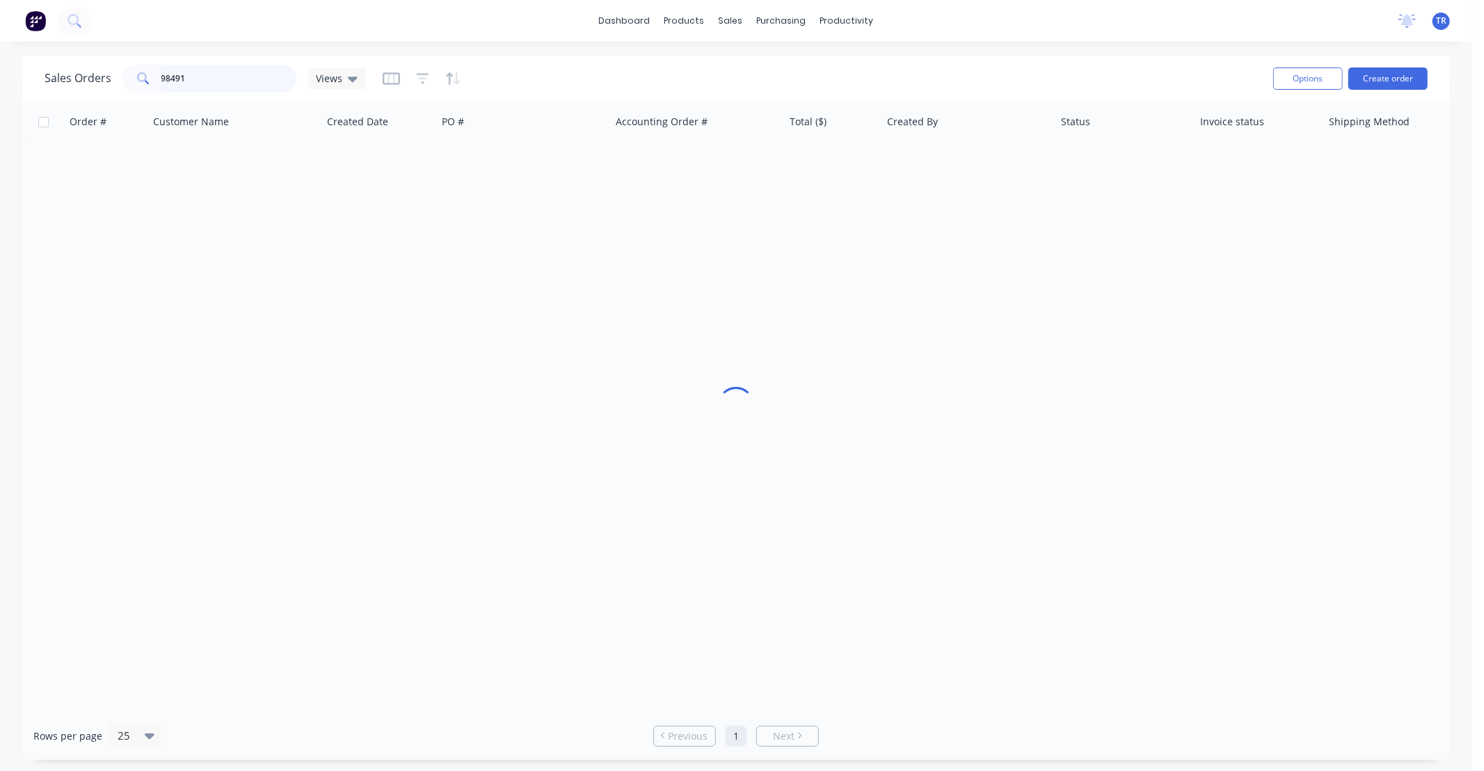
click at [52, 86] on div "Sales Orders 98491 Views" at bounding box center [205, 79] width 321 height 28
type input "98486"
click at [554, 272] on div "Order # Customer Name Created Date PO # Accounting Order # Total ($) Created By…" at bounding box center [736, 406] width 1428 height 611
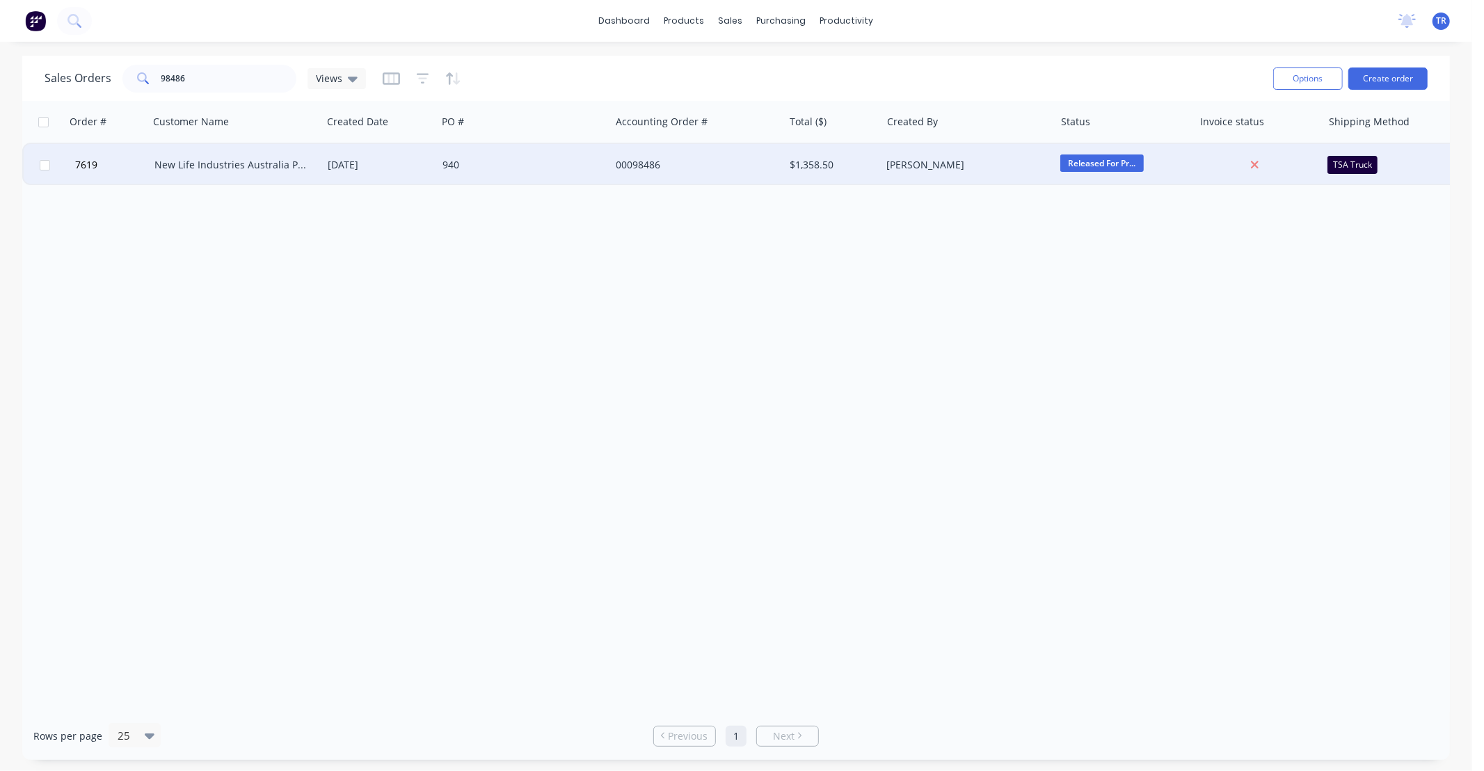
click at [546, 171] on div "940" at bounding box center [523, 165] width 173 height 42
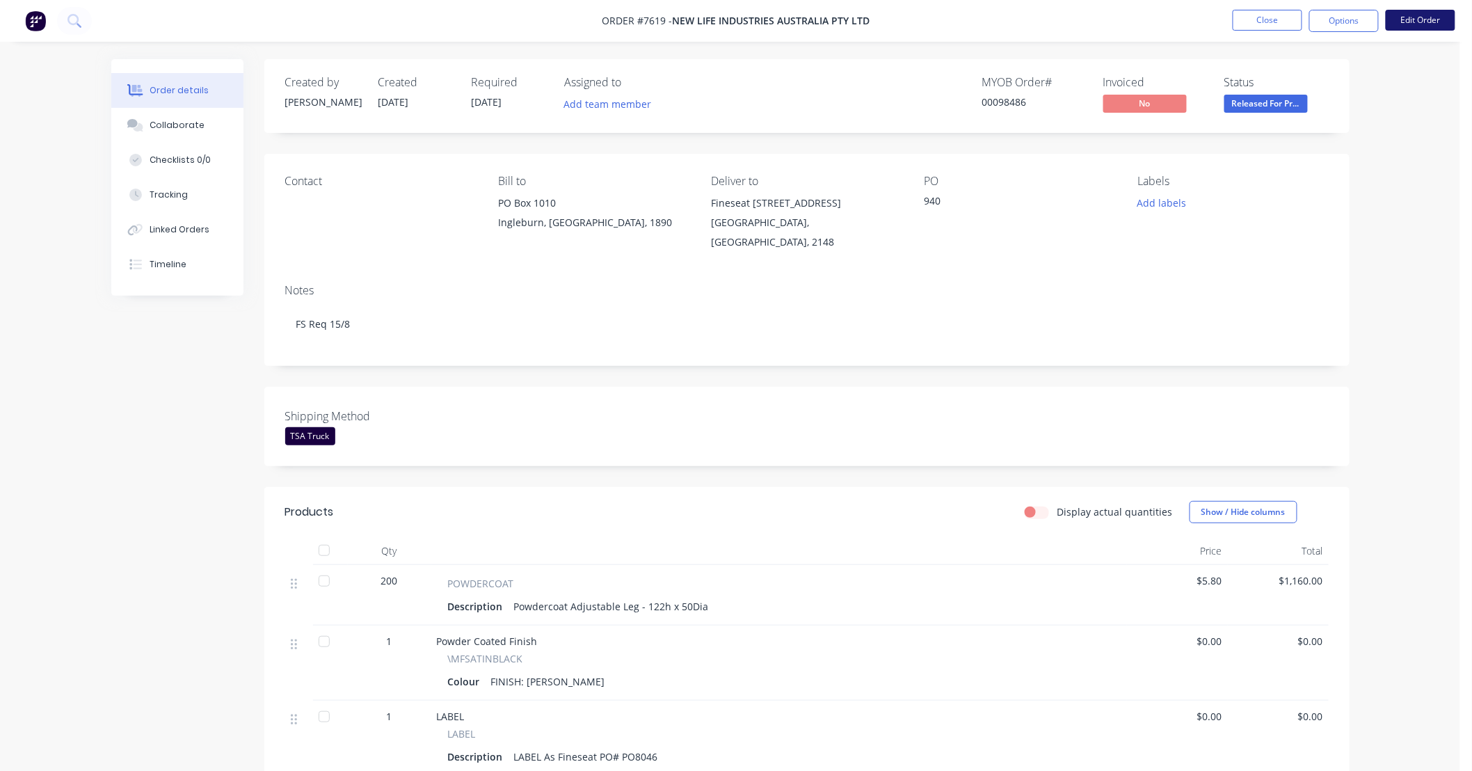
click at [1431, 17] on button "Edit Order" at bounding box center [1421, 20] width 70 height 21
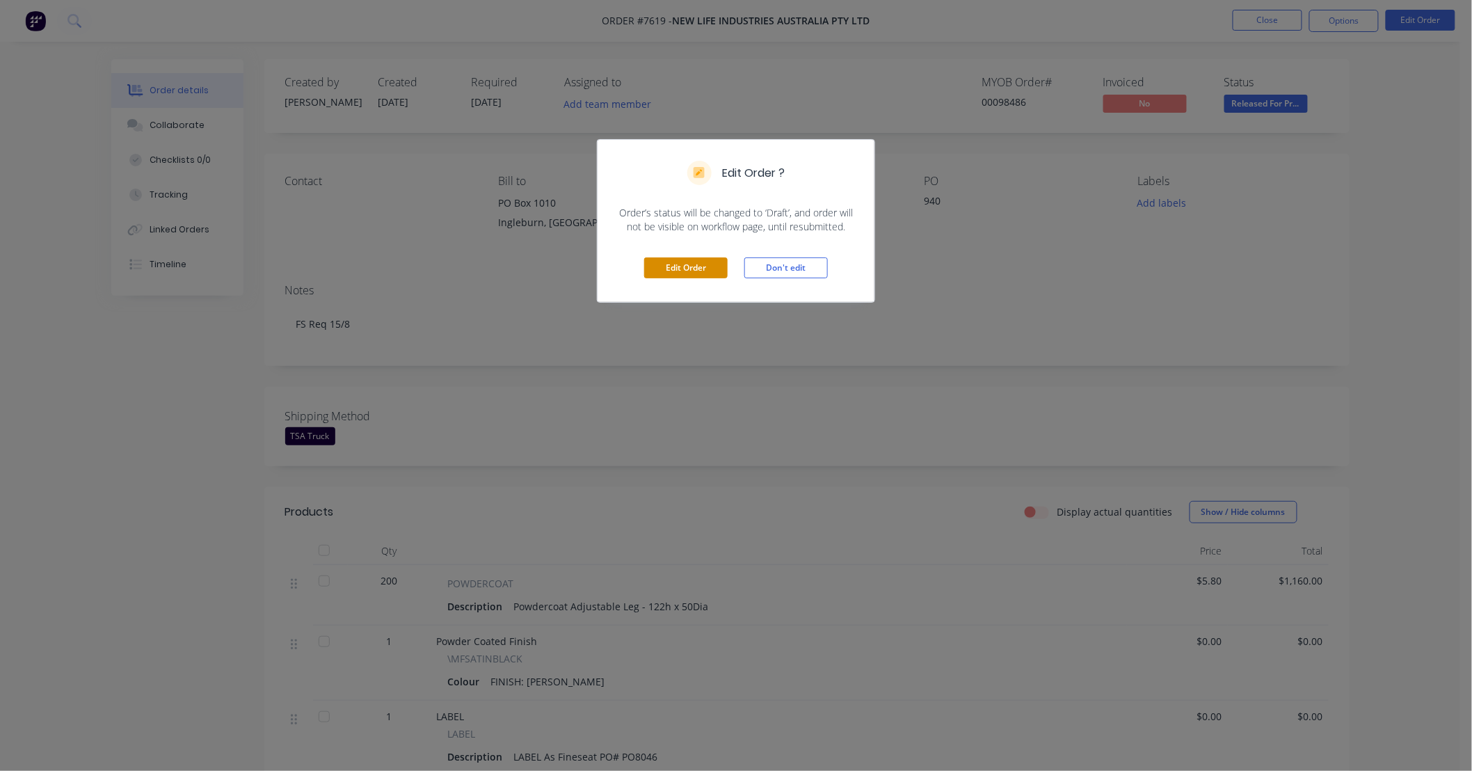
click at [692, 258] on button "Edit Order" at bounding box center [685, 267] width 83 height 21
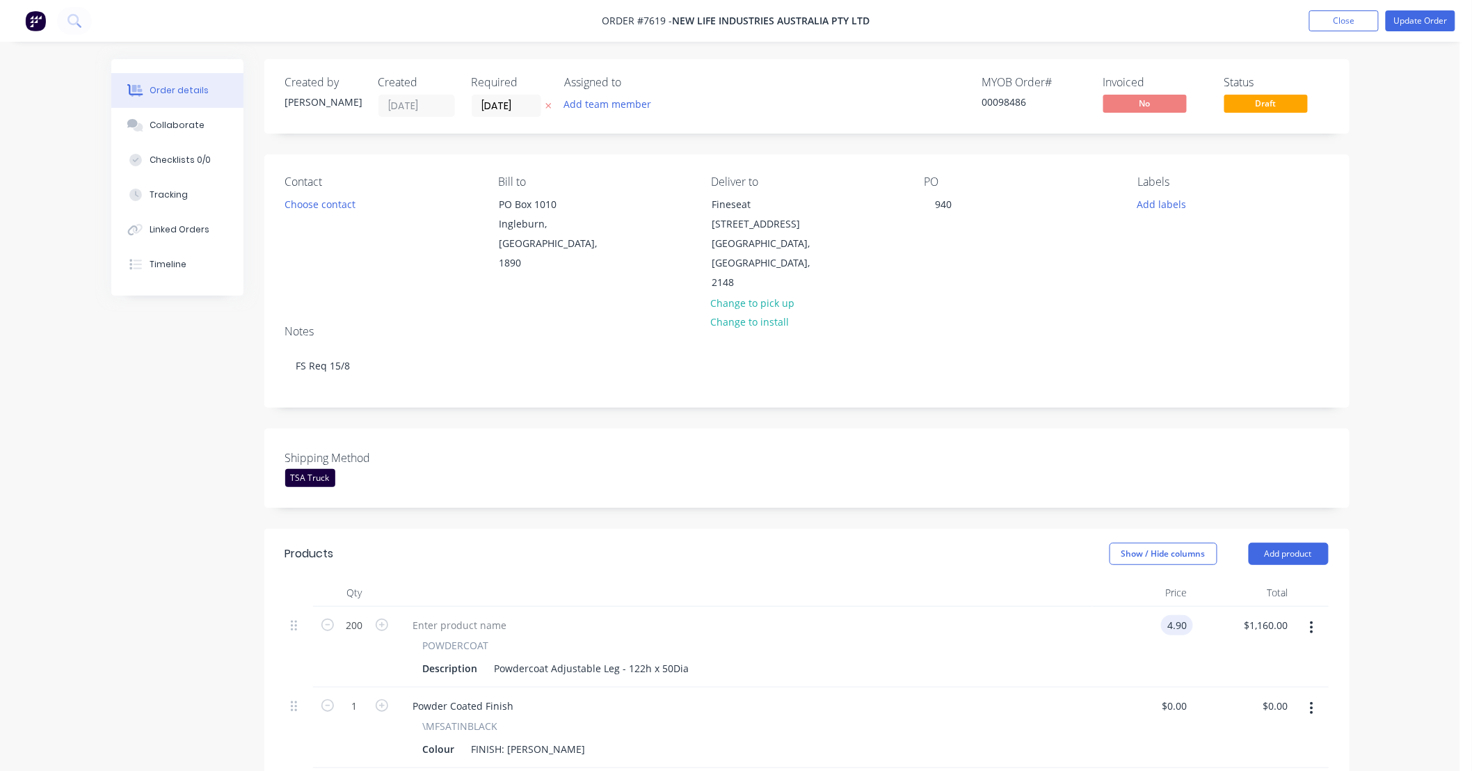
type input "$4.90"
type input "$980.00"
click at [1100, 607] on div "$4.90 4.90" at bounding box center [1142, 647] width 101 height 81
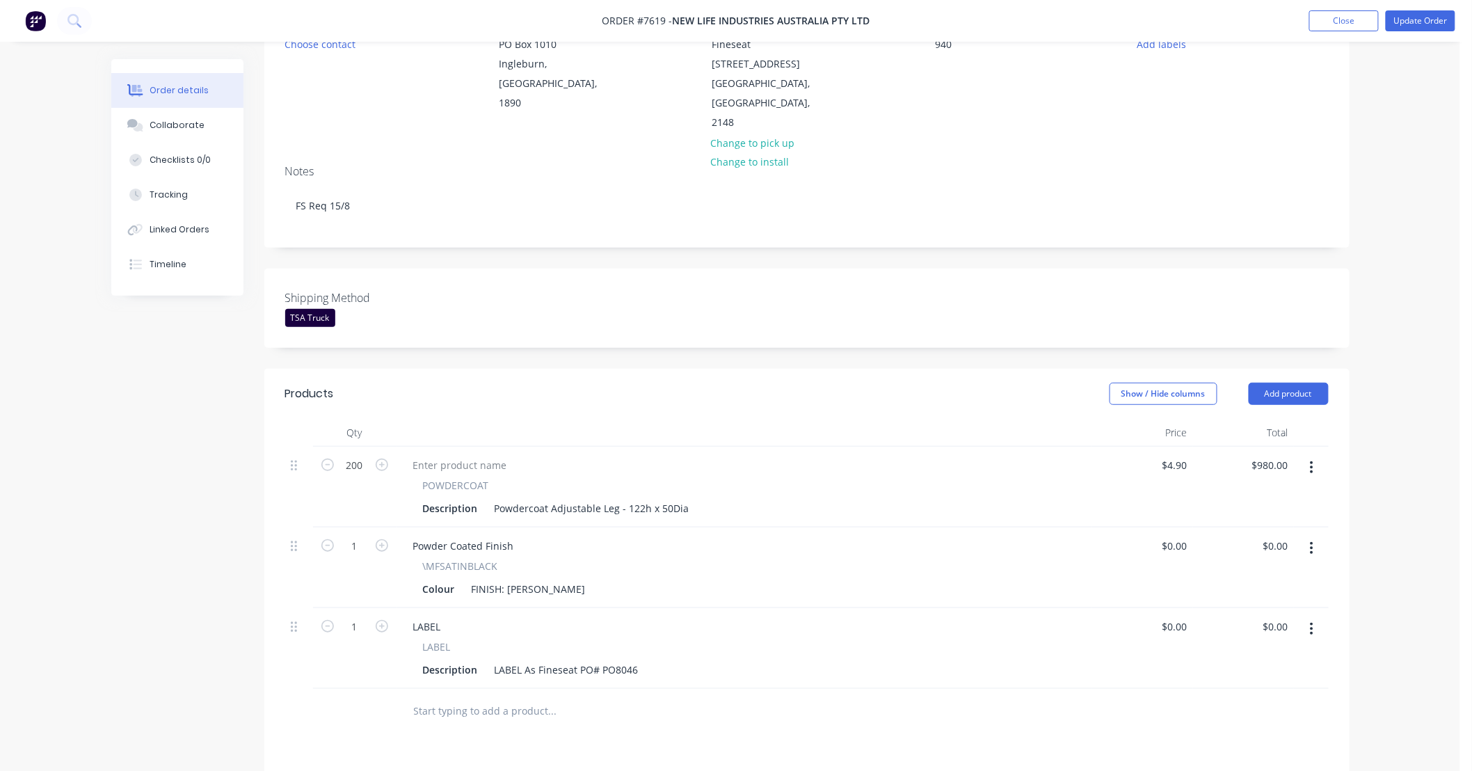
scroll to position [206, 0]
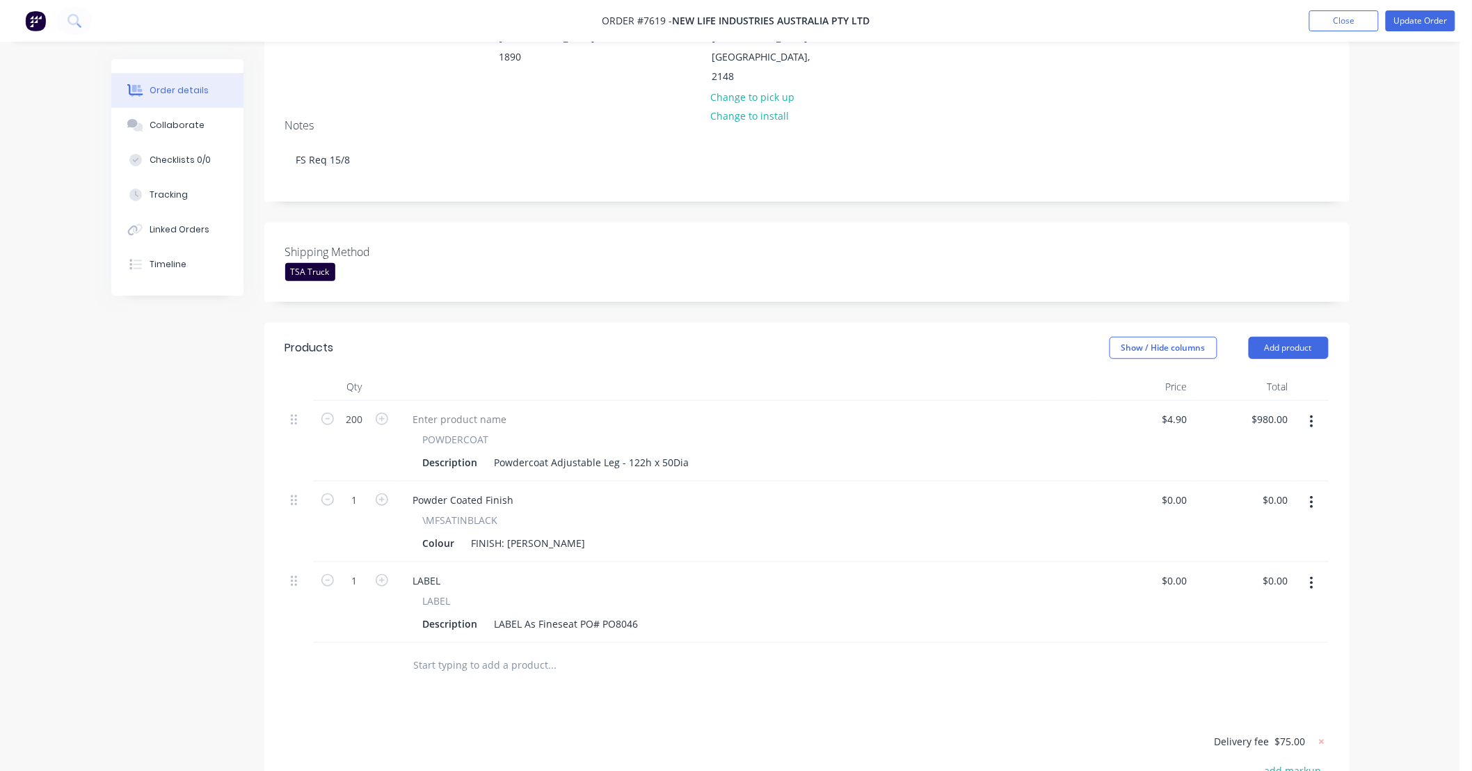
click at [1410, 602] on div "Order details Collaborate Checklists 0/0 Tracking Linked Orders Timeline Order …" at bounding box center [730, 399] width 1460 height 1211
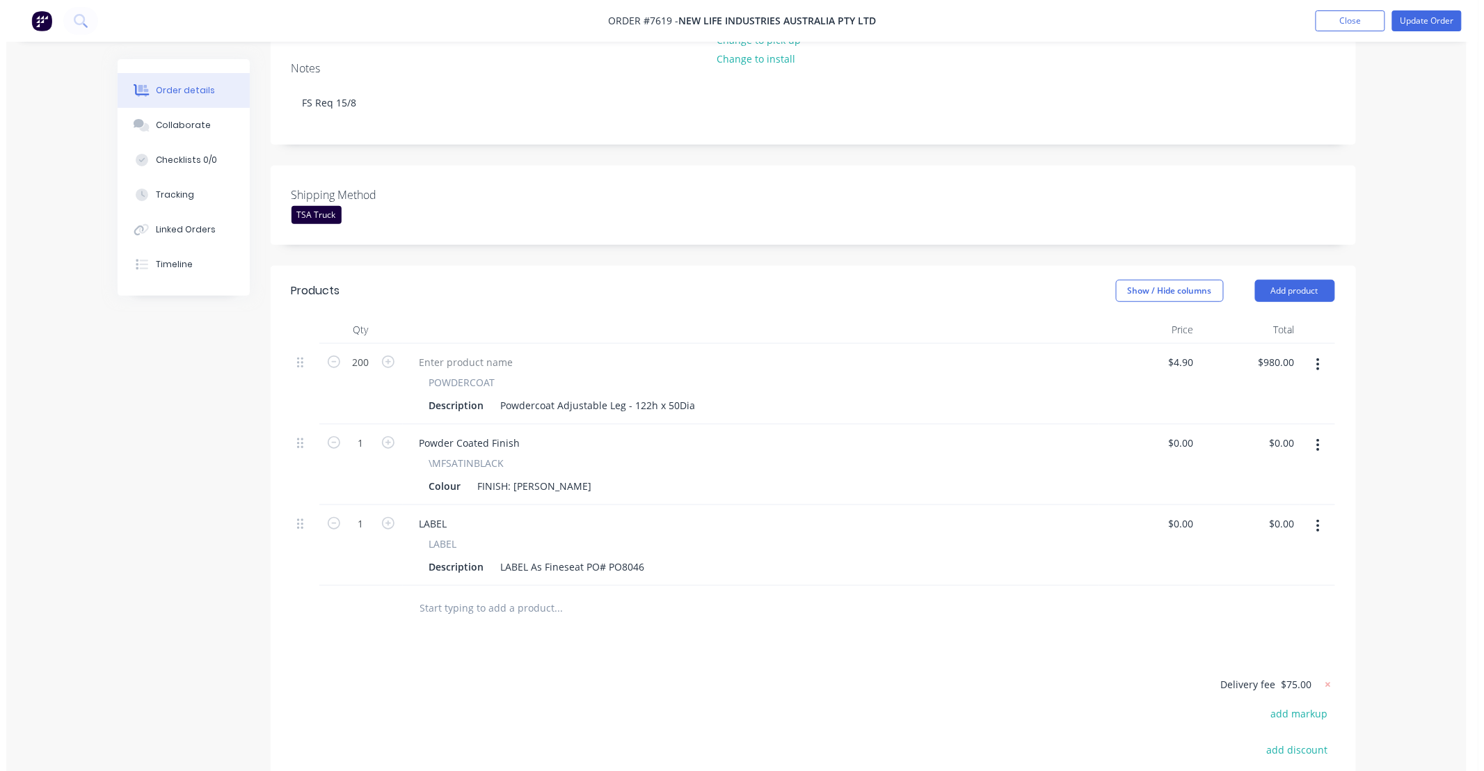
scroll to position [309, 0]
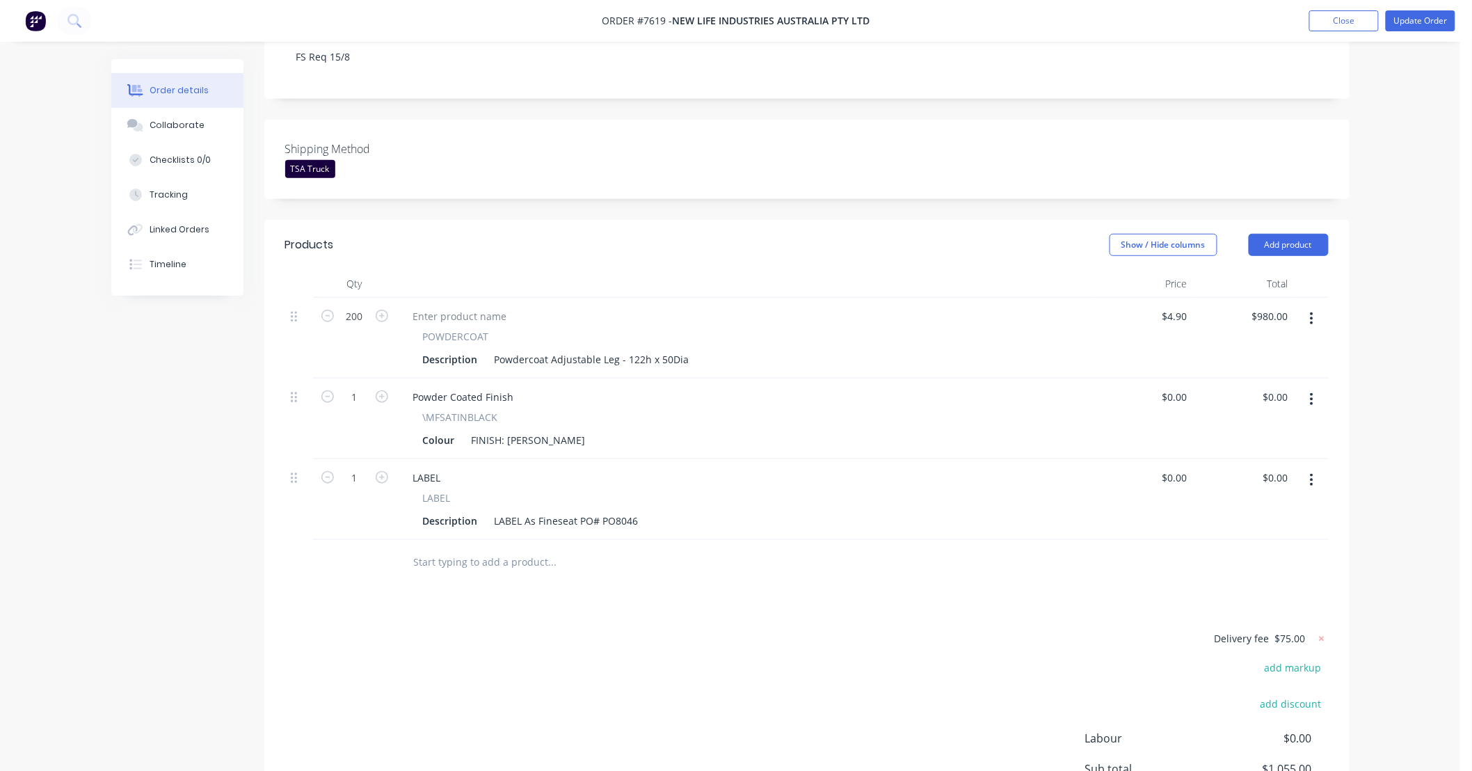
click at [1416, 429] on div "Order details Collaborate Checklists 0/0 Tracking Linked Orders Timeline Order …" at bounding box center [730, 296] width 1460 height 1211
click at [1425, 21] on button "Update Order" at bounding box center [1421, 20] width 70 height 21
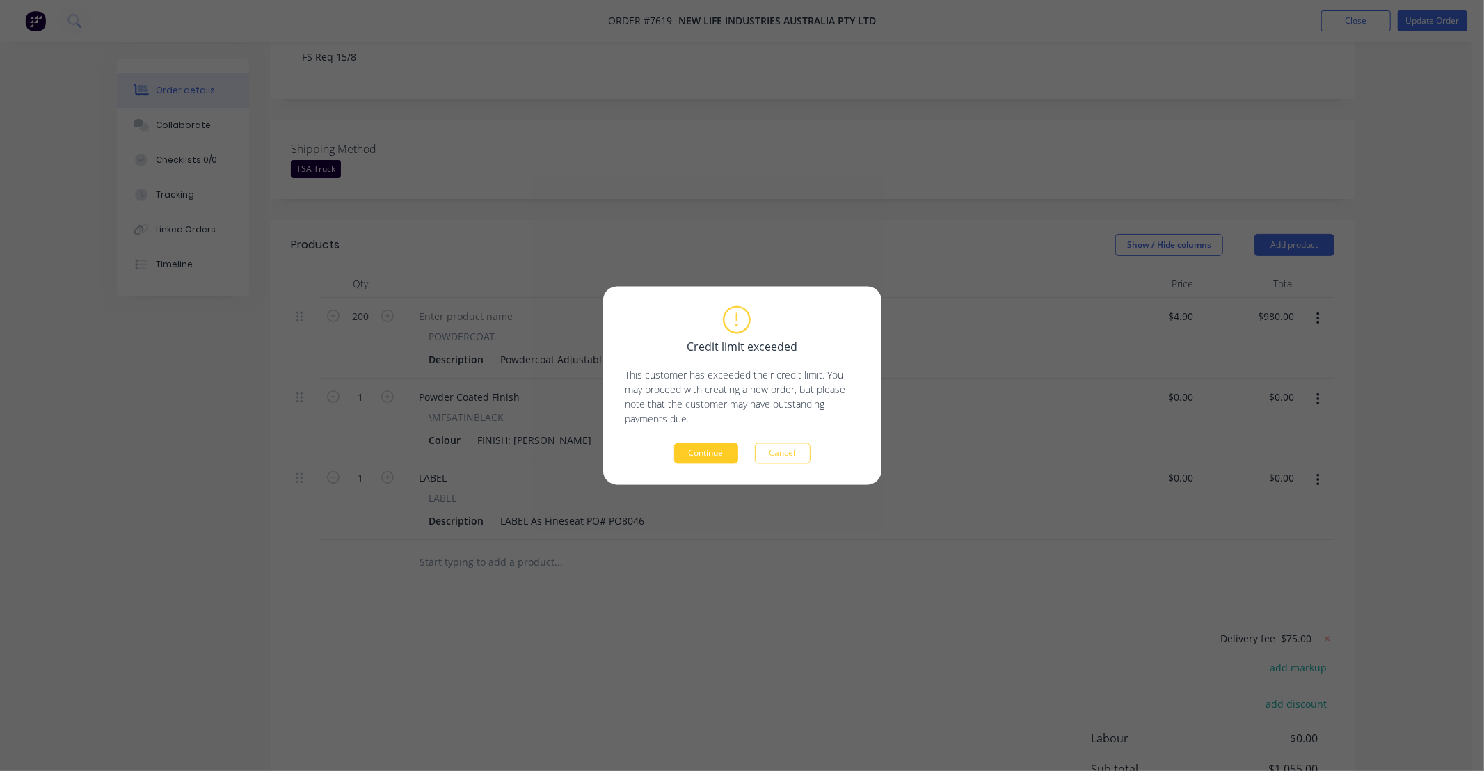
click at [696, 453] on button "Continue" at bounding box center [706, 453] width 64 height 21
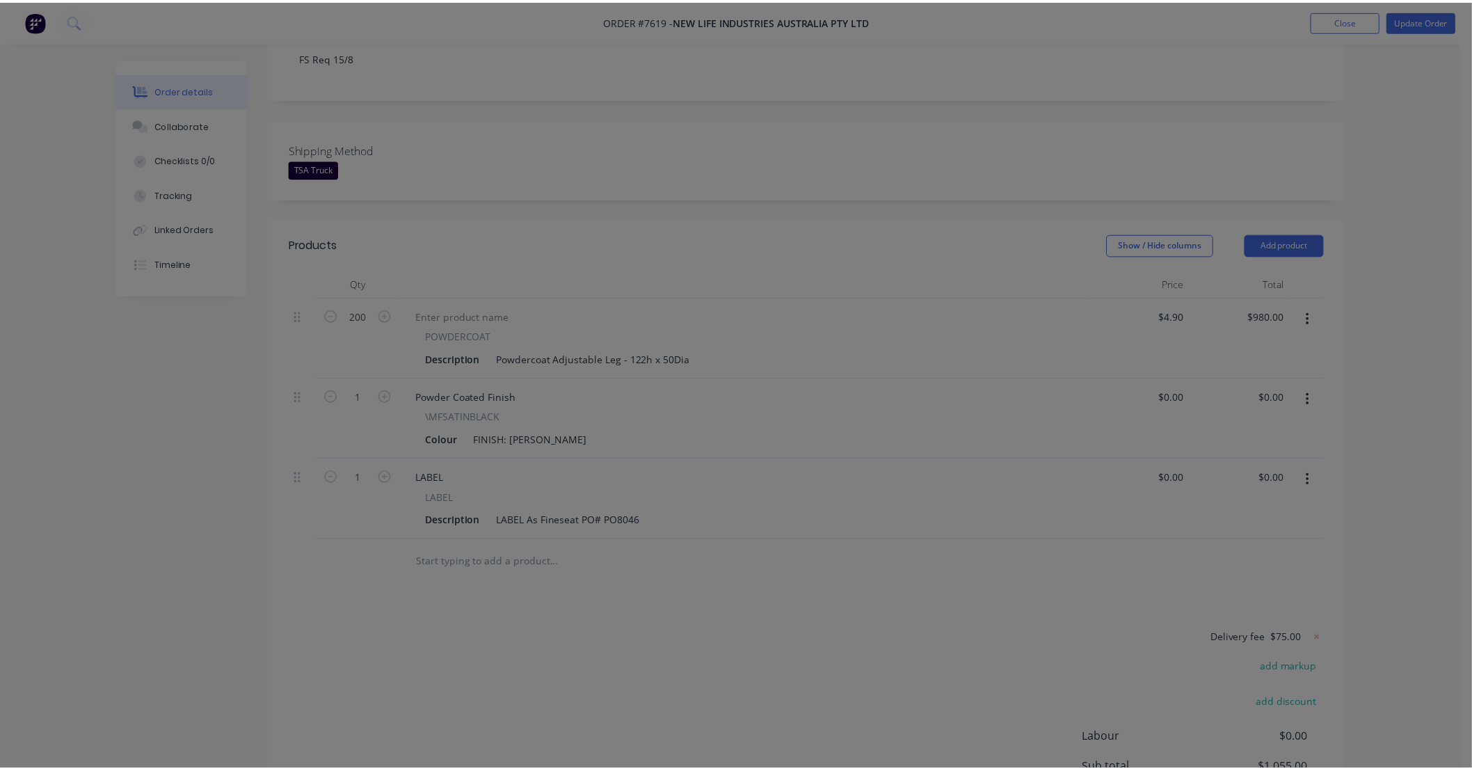
scroll to position [239, 0]
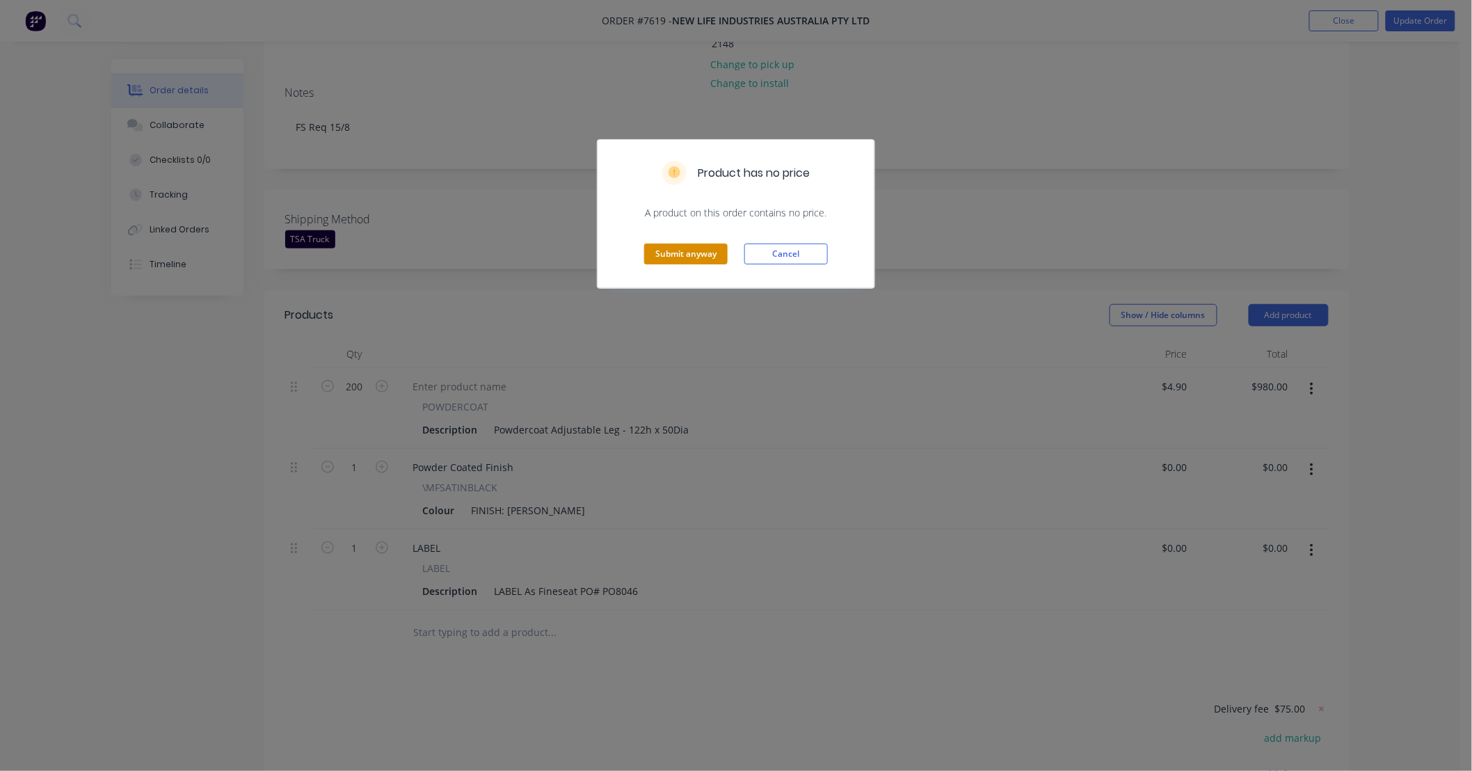
click at [692, 255] on button "Submit anyway" at bounding box center [685, 254] width 83 height 21
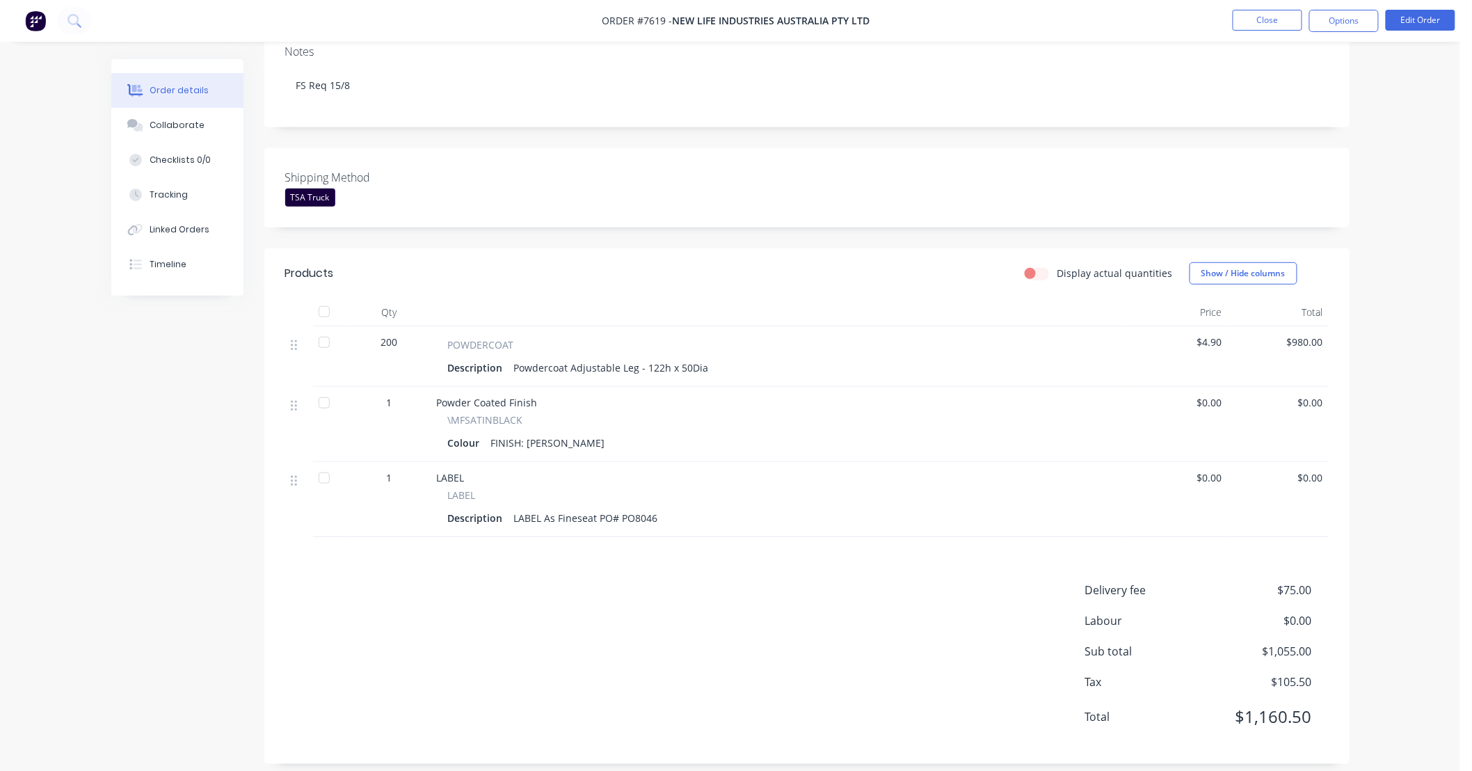
click at [1423, 144] on div "Order details Collaborate Checklists 0/0 Tracking Linked Orders Timeline Order …" at bounding box center [730, 273] width 1460 height 1024
click at [1395, 154] on div "Order details Collaborate Checklists 0/0 Tracking Linked Orders Timeline Order …" at bounding box center [730, 273] width 1460 height 1024
click at [1272, 22] on button "Close" at bounding box center [1268, 20] width 70 height 21
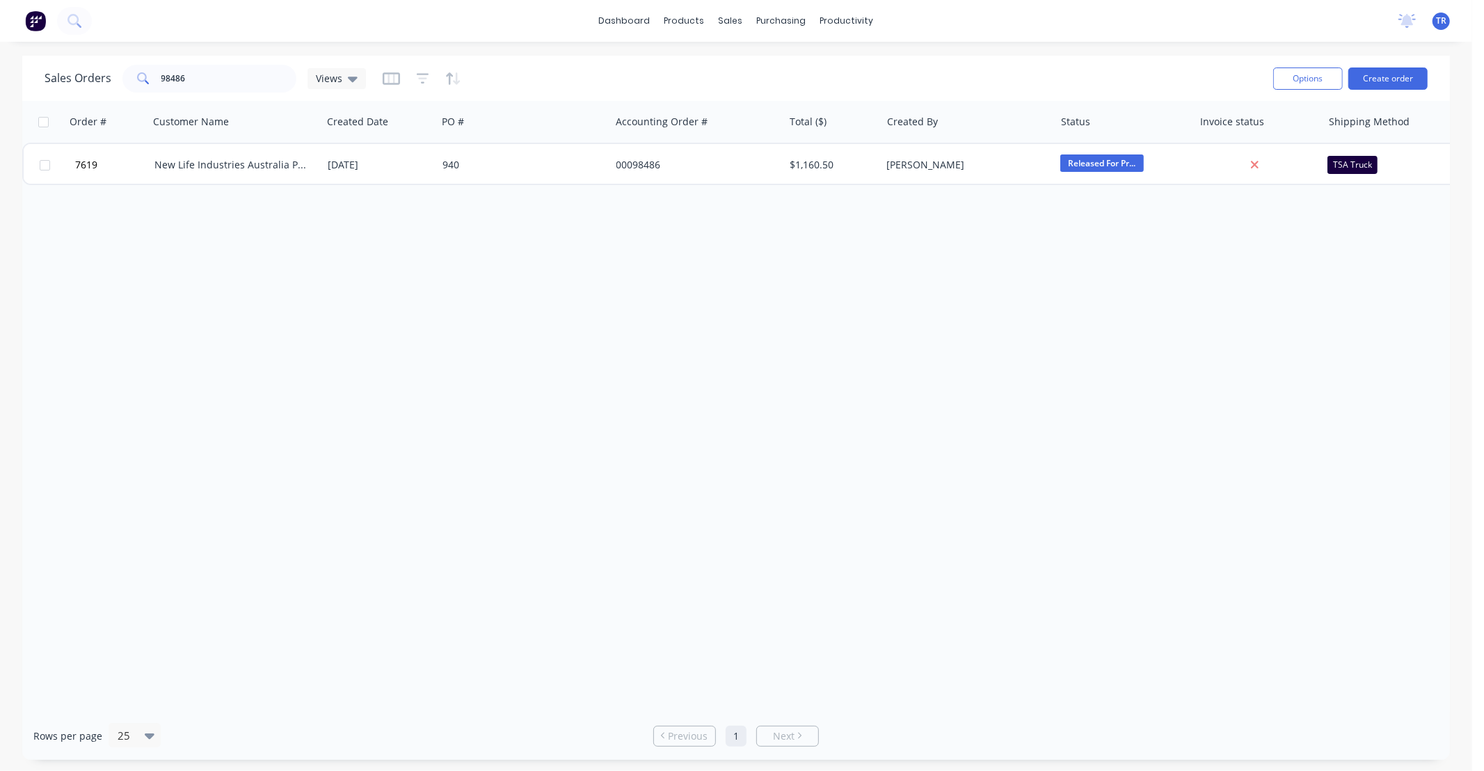
drag, startPoint x: 786, startPoint y: 293, endPoint x: 595, endPoint y: 217, distance: 205.8
click at [781, 293] on div "Order # Customer Name Created Date PO # Accounting Order # Total ($) Created By…" at bounding box center [736, 406] width 1428 height 611
drag, startPoint x: 223, startPoint y: 79, endPoint x: 86, endPoint y: 91, distance: 137.6
click at [86, 91] on div "Sales Orders 98486 Views" at bounding box center [205, 79] width 321 height 28
type input "98354"
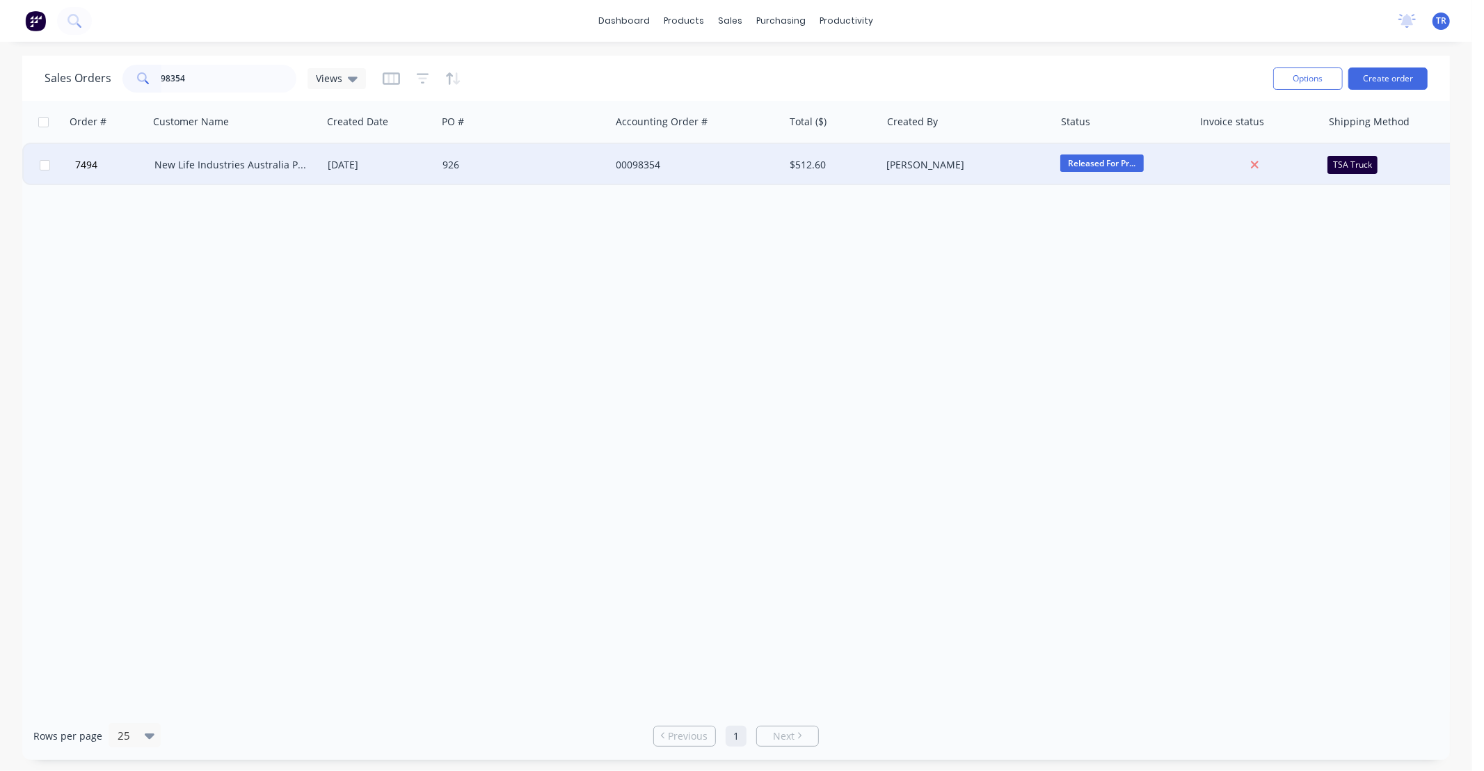
click at [268, 168] on div "New Life Industries Australia Pty Ltd" at bounding box center [231, 165] width 154 height 14
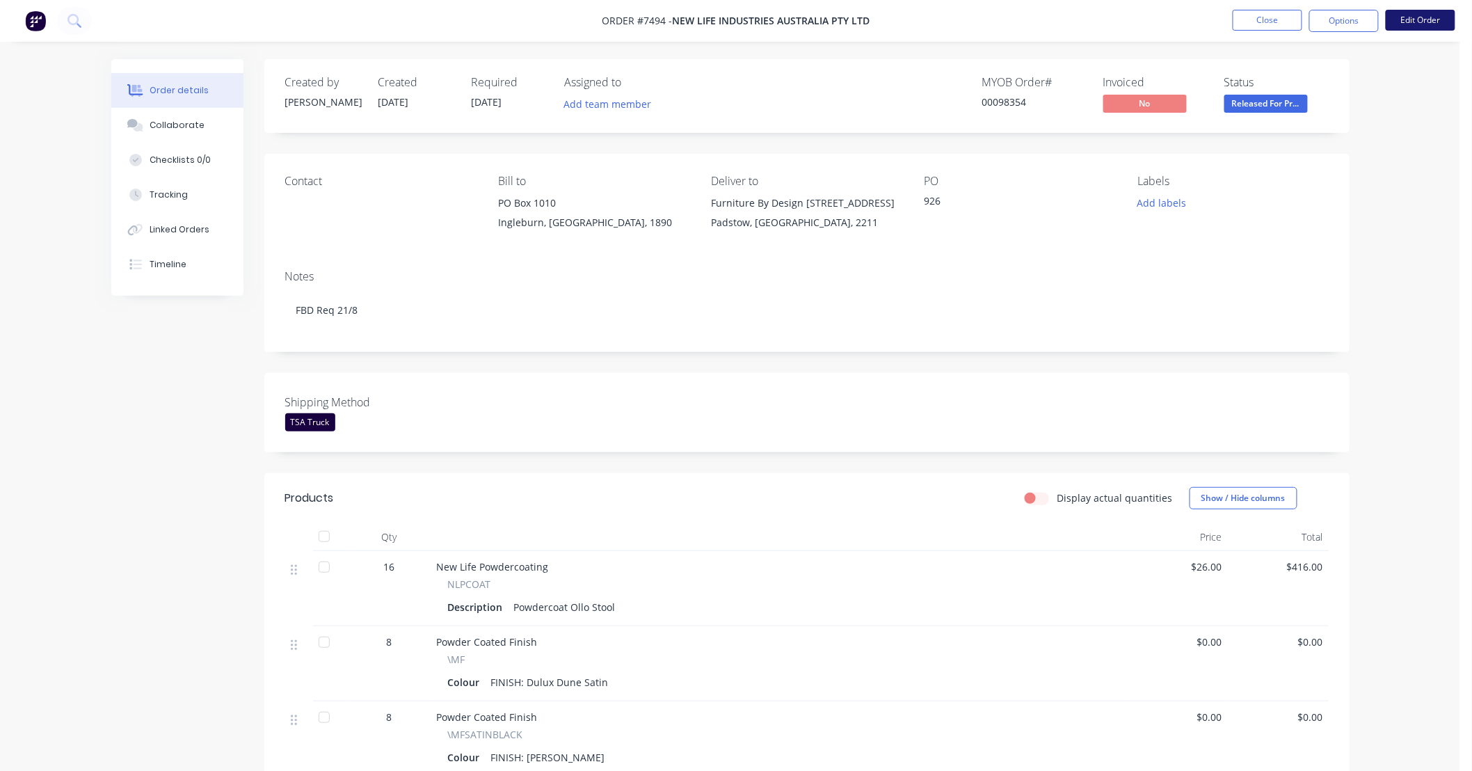
click at [1431, 19] on button "Edit Order" at bounding box center [1421, 20] width 70 height 21
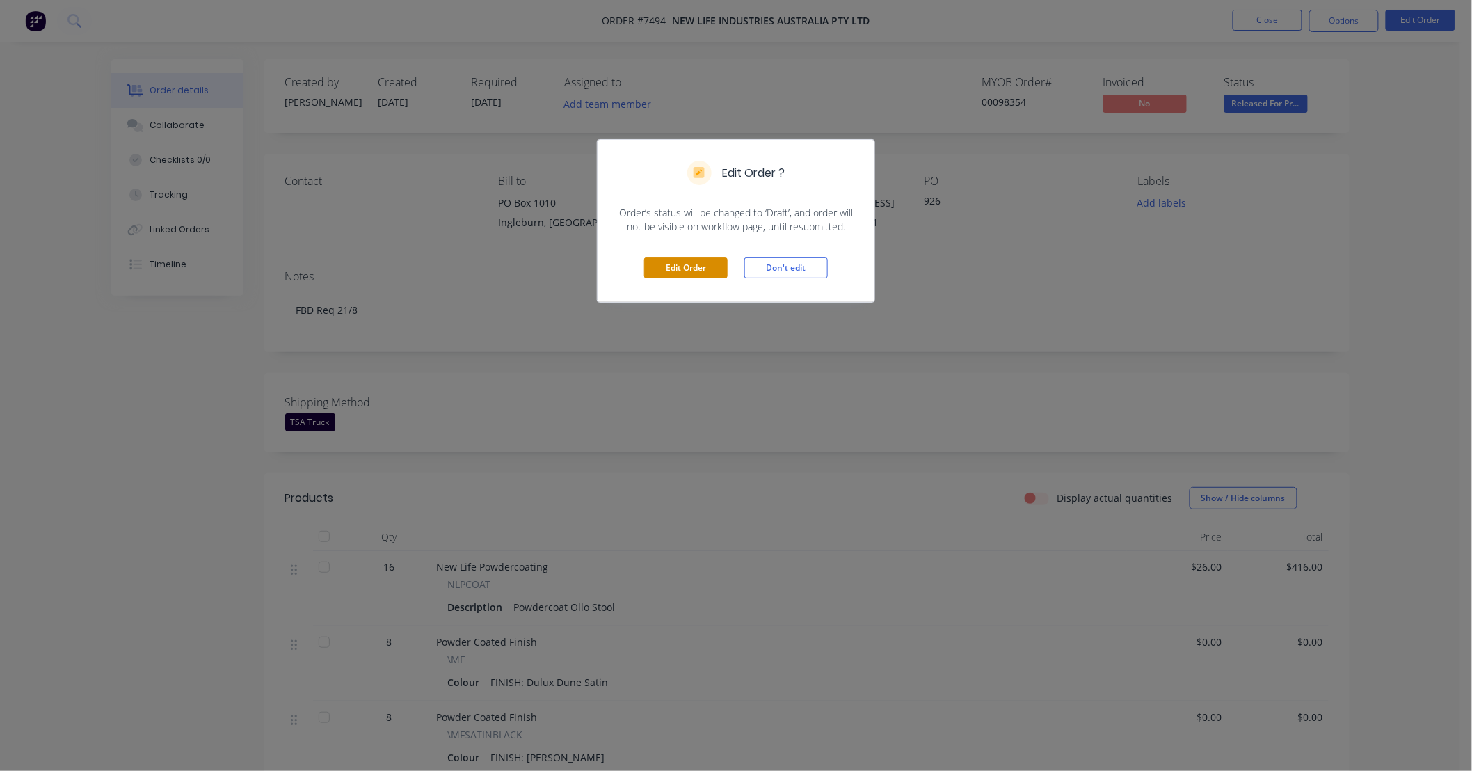
click at [686, 267] on button "Edit Order" at bounding box center [685, 267] width 83 height 21
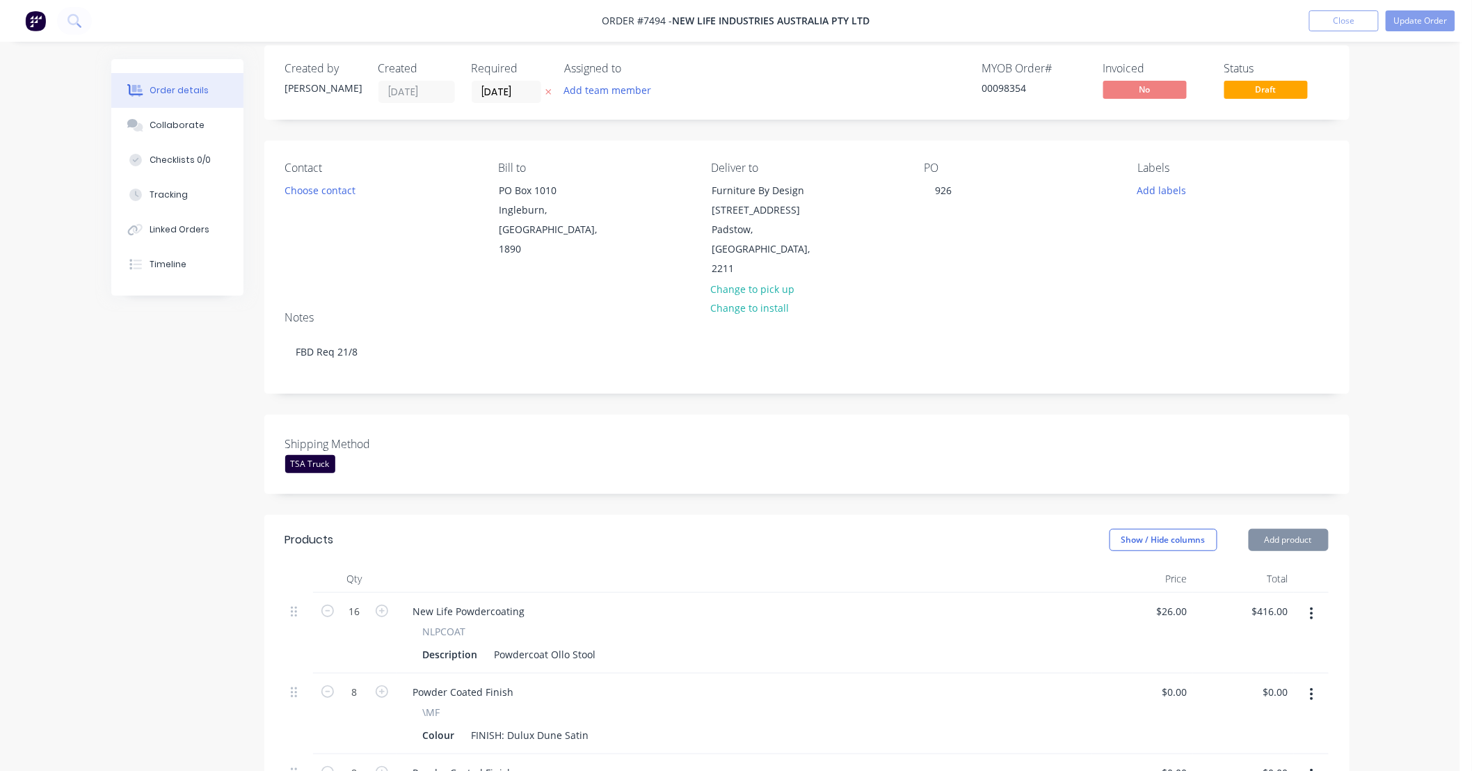
scroll to position [206, 0]
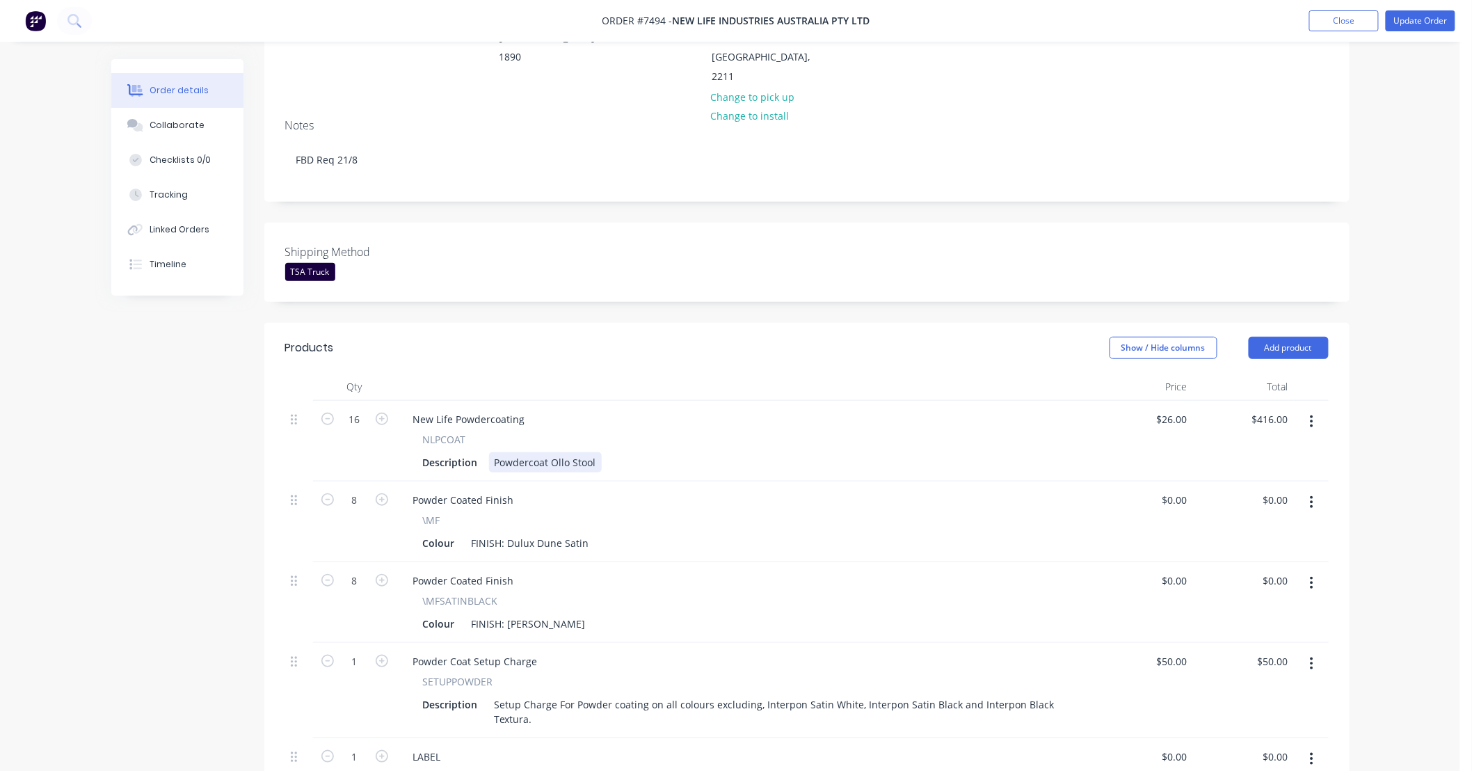
click at [601, 452] on div "Description Powdercoat Ollo Stool" at bounding box center [741, 462] width 648 height 20
click at [790, 452] on div "Description Powdercoat Ollo Stool and Seat Ring" at bounding box center [741, 462] width 648 height 20
type input "$30.00"
type input "$480.00"
click at [1432, 441] on div "Order details Collaborate Checklists 0/0 Tracking Linked Orders Timeline Order …" at bounding box center [730, 531] width 1460 height 1475
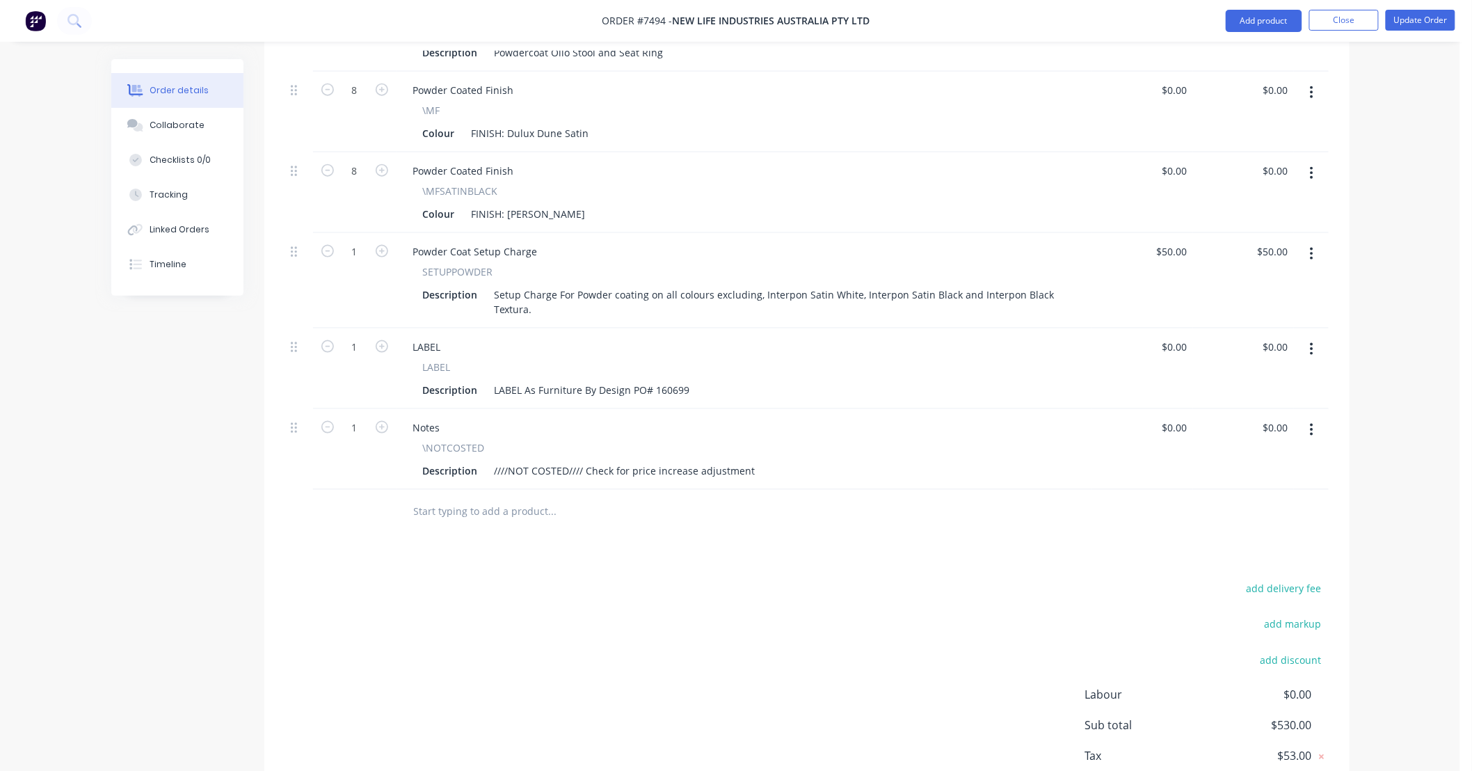
scroll to position [618, 0]
click at [1312, 422] on icon "button" at bounding box center [1312, 428] width 3 height 13
click at [1262, 538] on div "Delete" at bounding box center [1262, 548] width 107 height 20
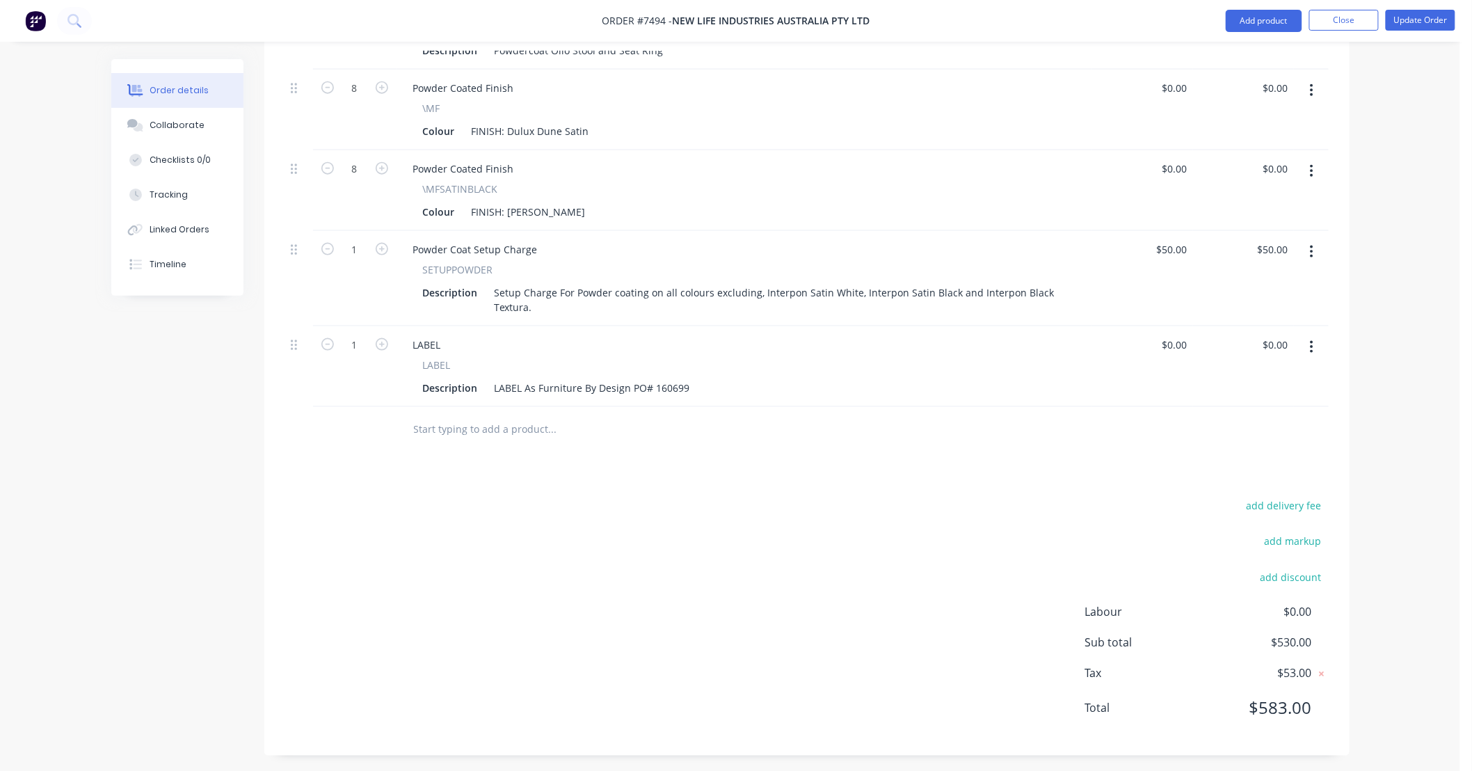
scroll to position [603, 0]
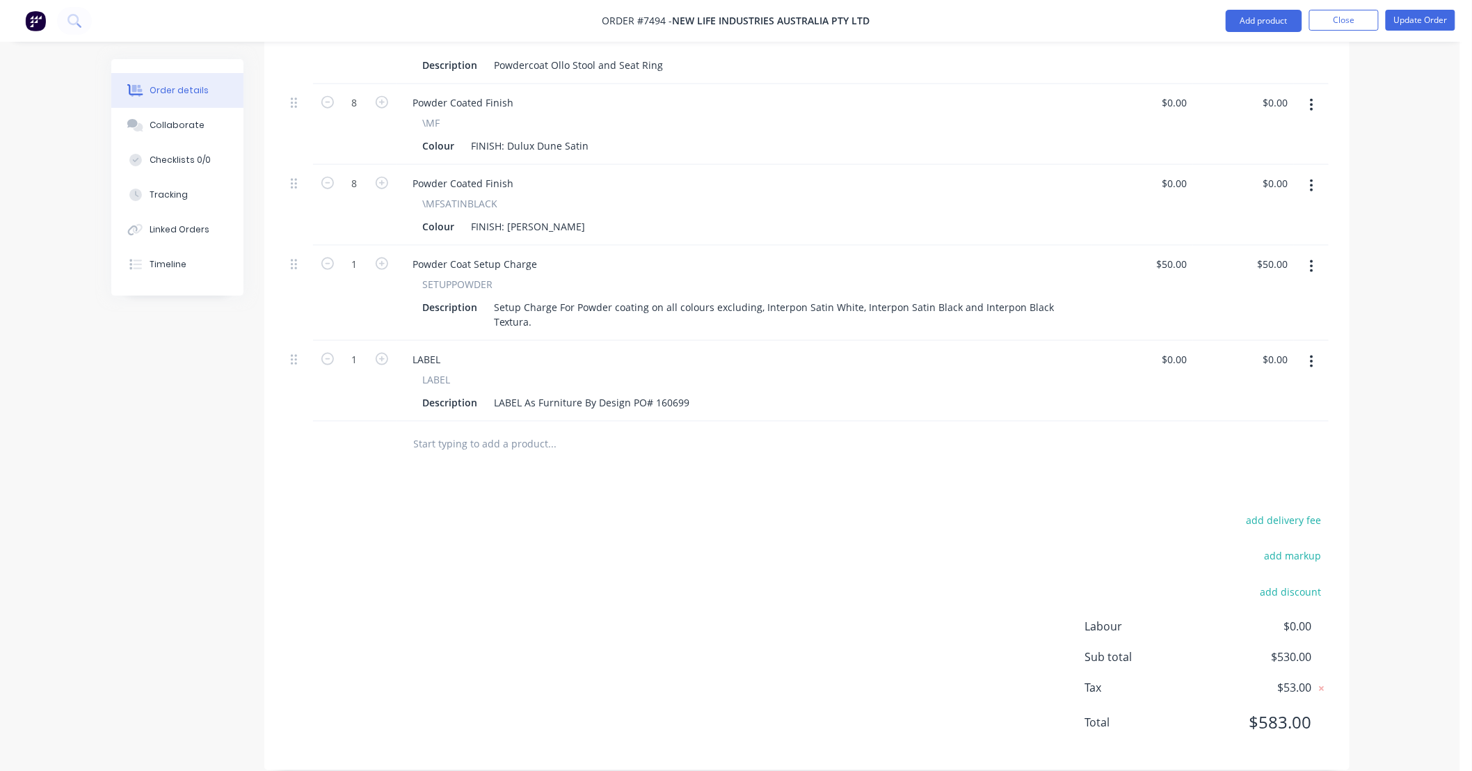
click at [950, 488] on div "Products Show / Hide columns Add product Qty Price Total 16 New Life Powdercoat…" at bounding box center [806, 348] width 1085 height 845
click at [1423, 428] on div "Order details Collaborate Checklists 0/0 Tracking Linked Orders Timeline Order …" at bounding box center [730, 94] width 1460 height 1394
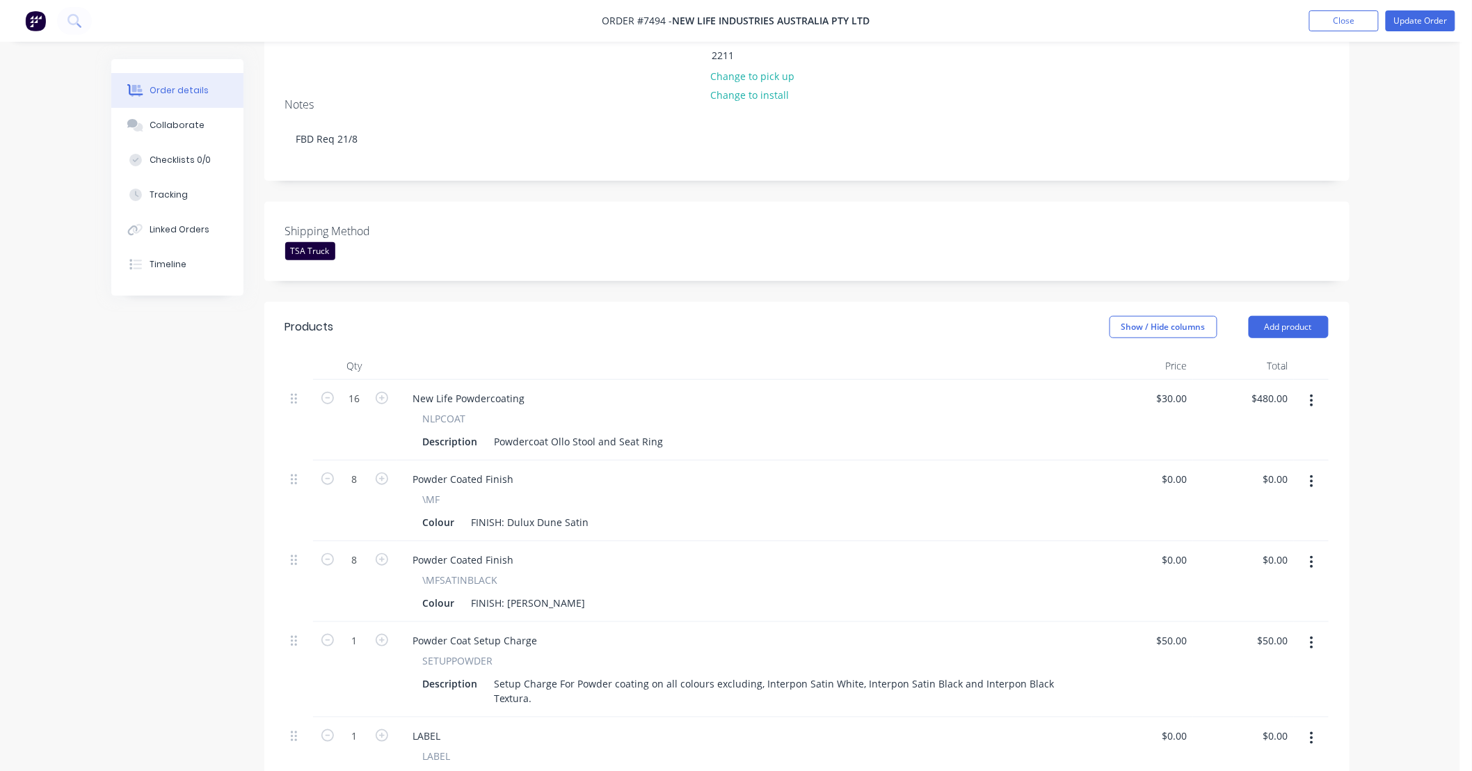
scroll to position [0, 0]
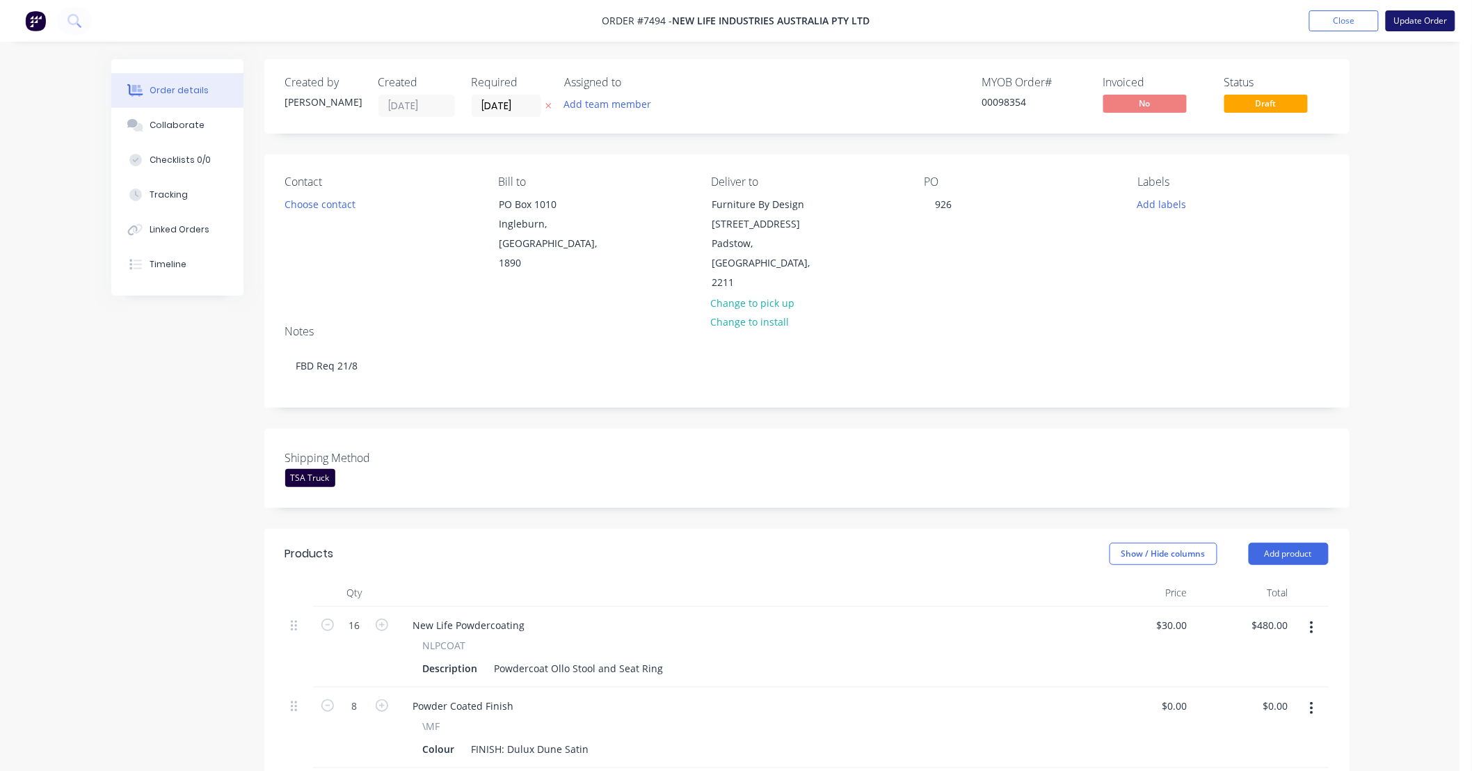
click at [1413, 24] on button "Update Order" at bounding box center [1421, 20] width 70 height 21
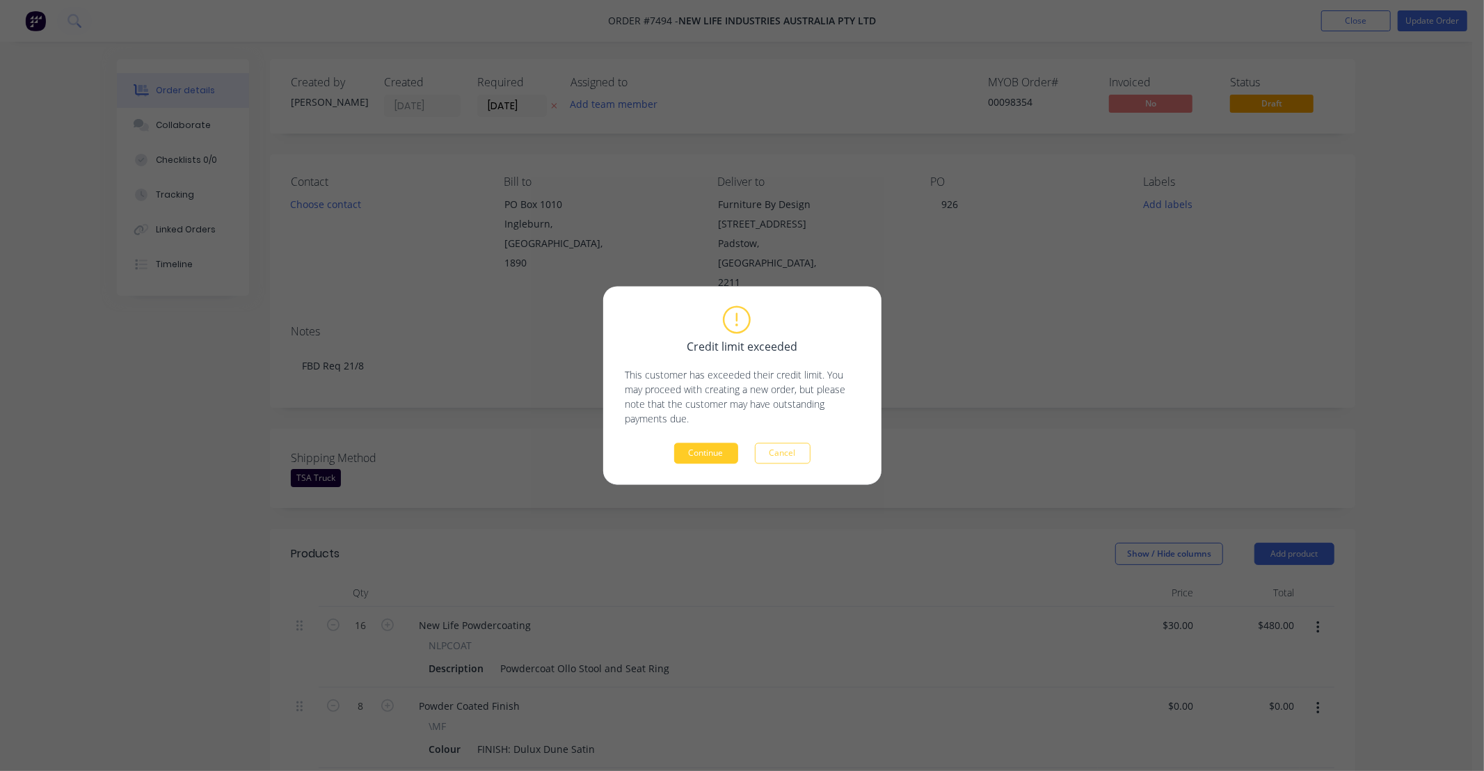
click at [703, 452] on button "Continue" at bounding box center [706, 453] width 64 height 21
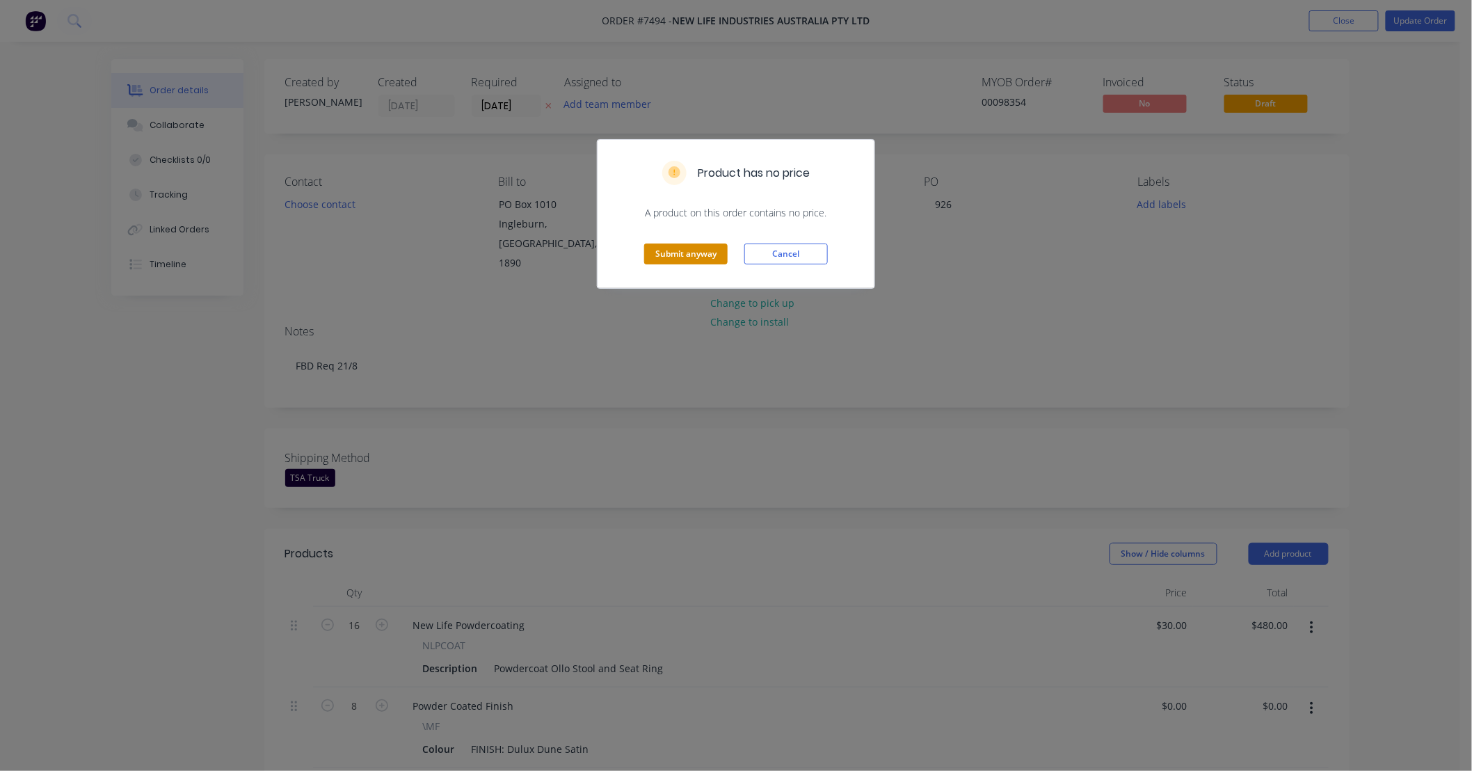
click at [696, 253] on button "Submit anyway" at bounding box center [685, 254] width 83 height 21
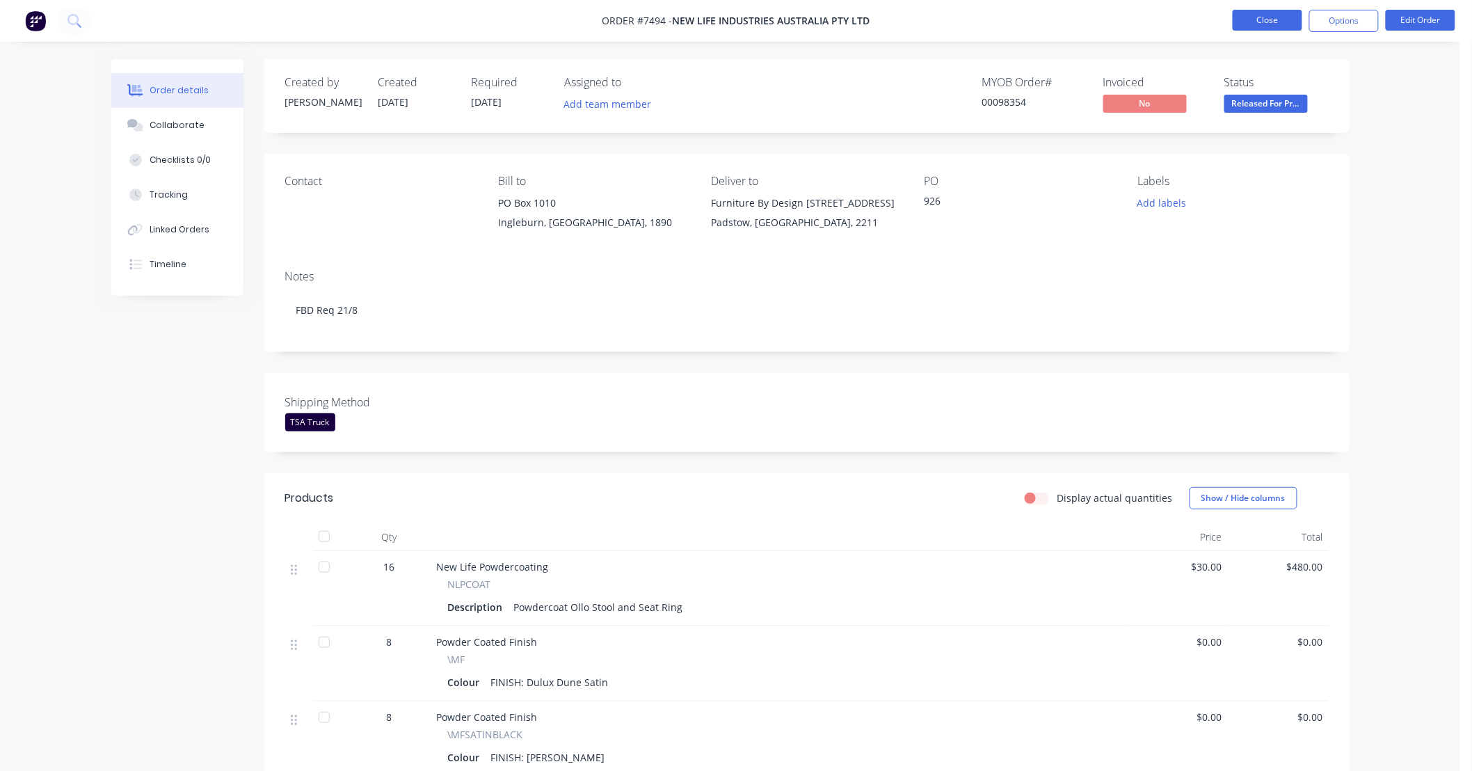
click at [1265, 22] on button "Close" at bounding box center [1268, 20] width 70 height 21
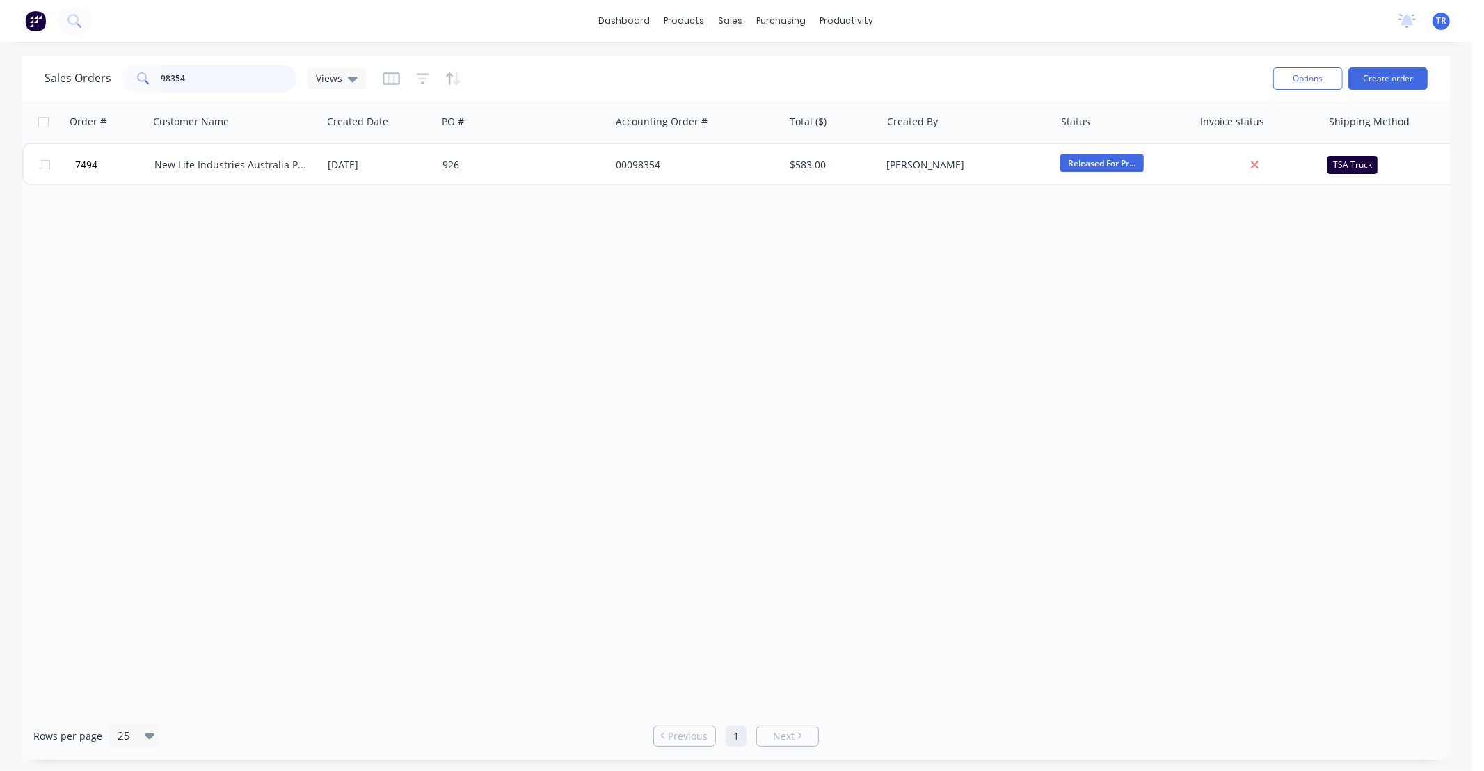
drag, startPoint x: 104, startPoint y: 78, endPoint x: 74, endPoint y: 83, distance: 31.1
click at [74, 83] on div "Sales Orders 98354 Views" at bounding box center [205, 79] width 321 height 28
type input "98461"
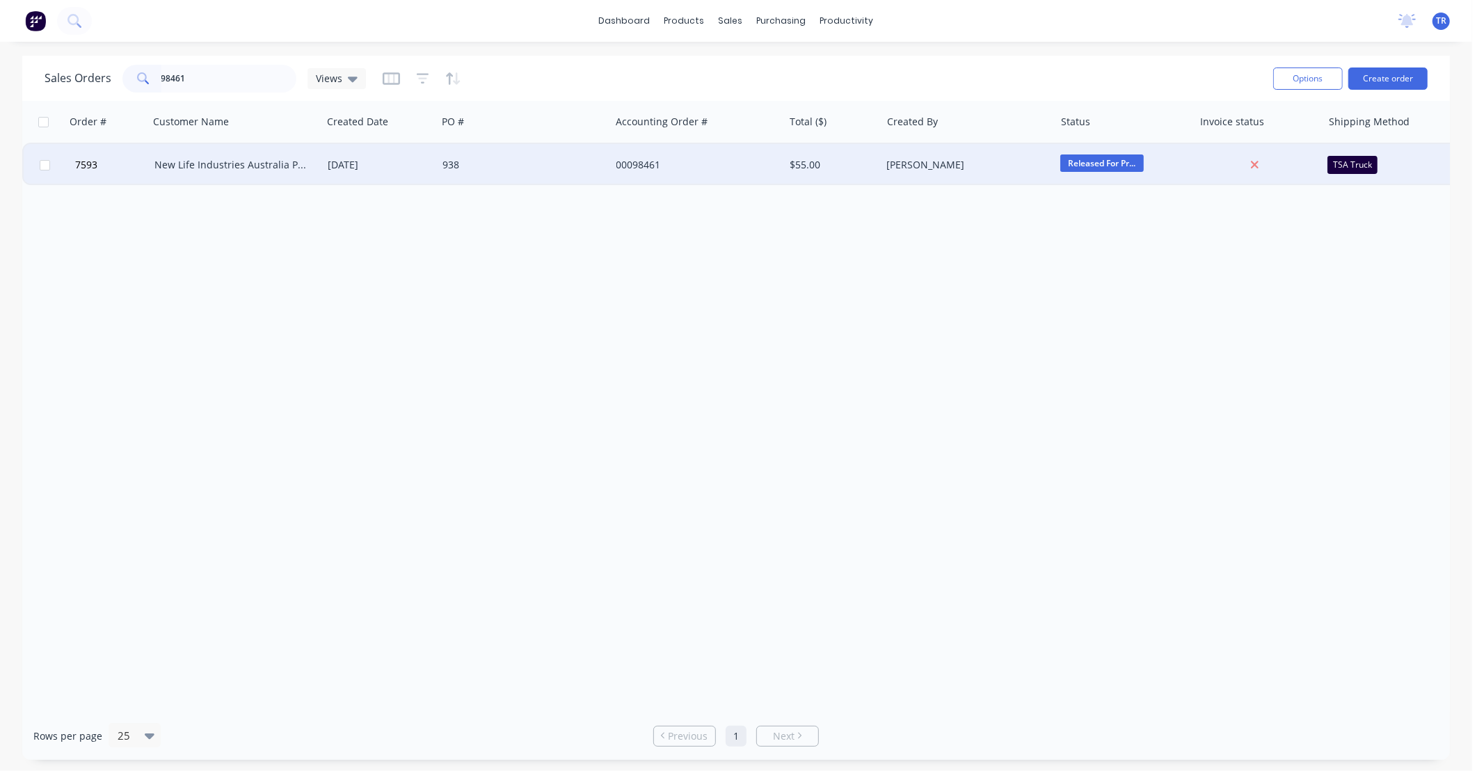
click at [285, 157] on div "New Life Industries Australia Pty Ltd" at bounding box center [235, 165] width 173 height 42
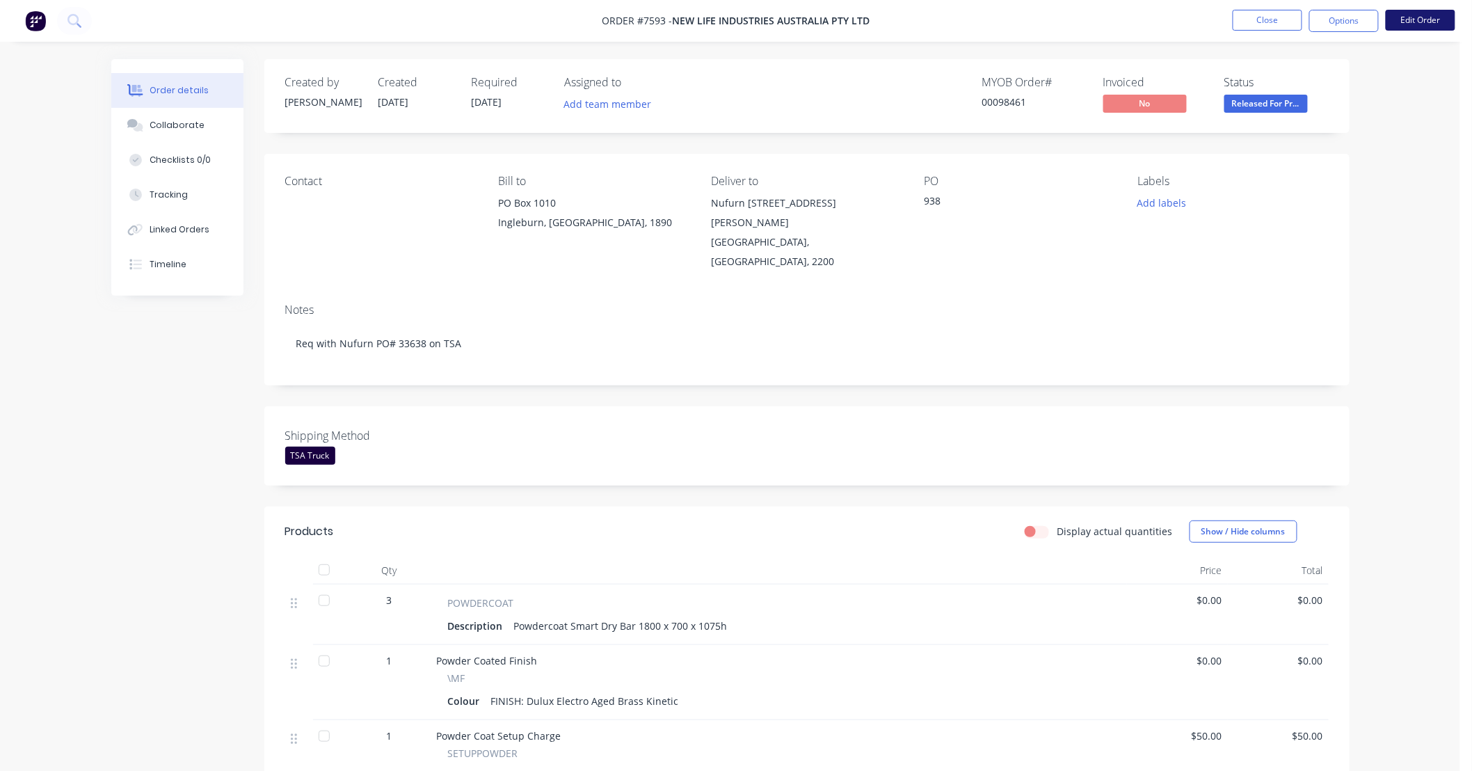
click at [1426, 17] on button "Edit Order" at bounding box center [1421, 20] width 70 height 21
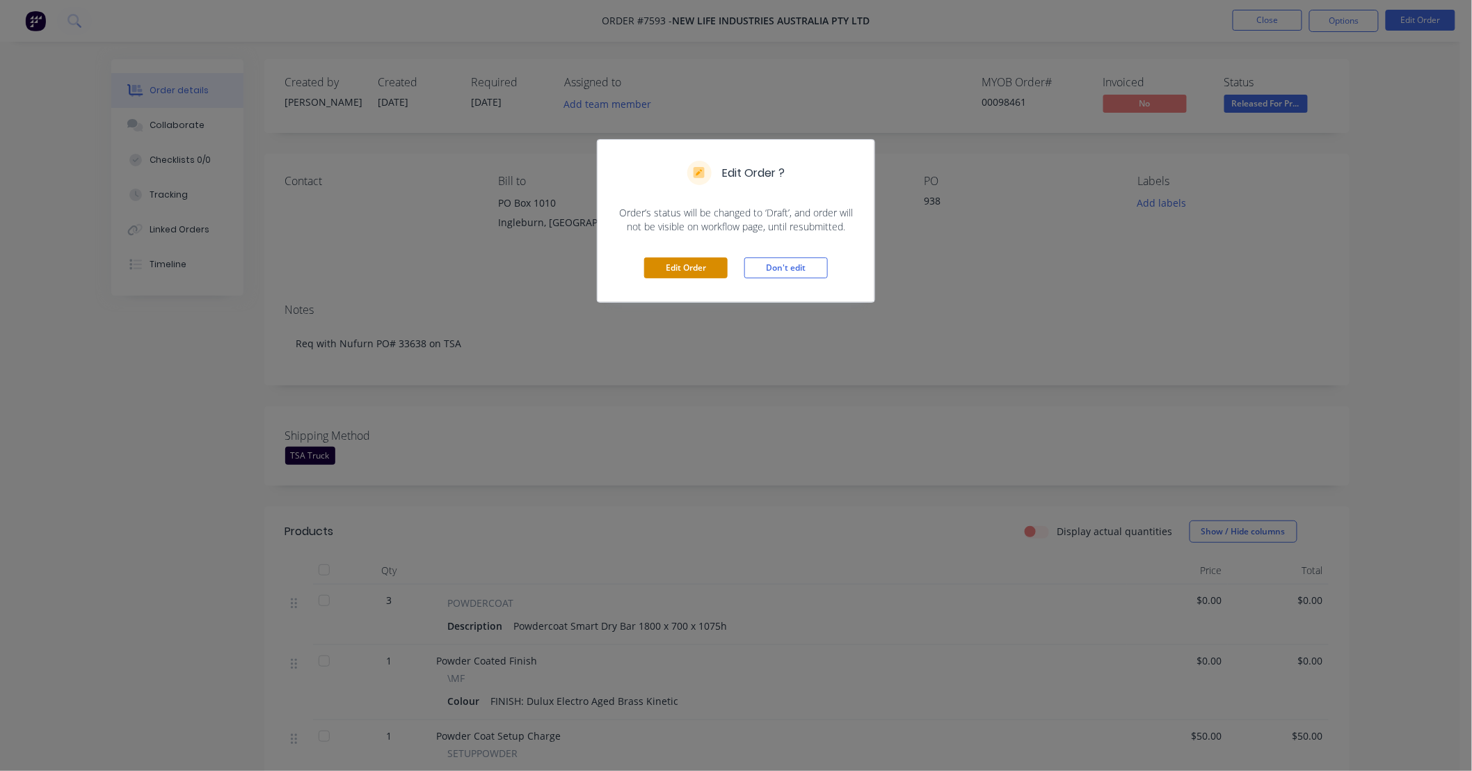
click at [698, 264] on button "Edit Order" at bounding box center [685, 267] width 83 height 21
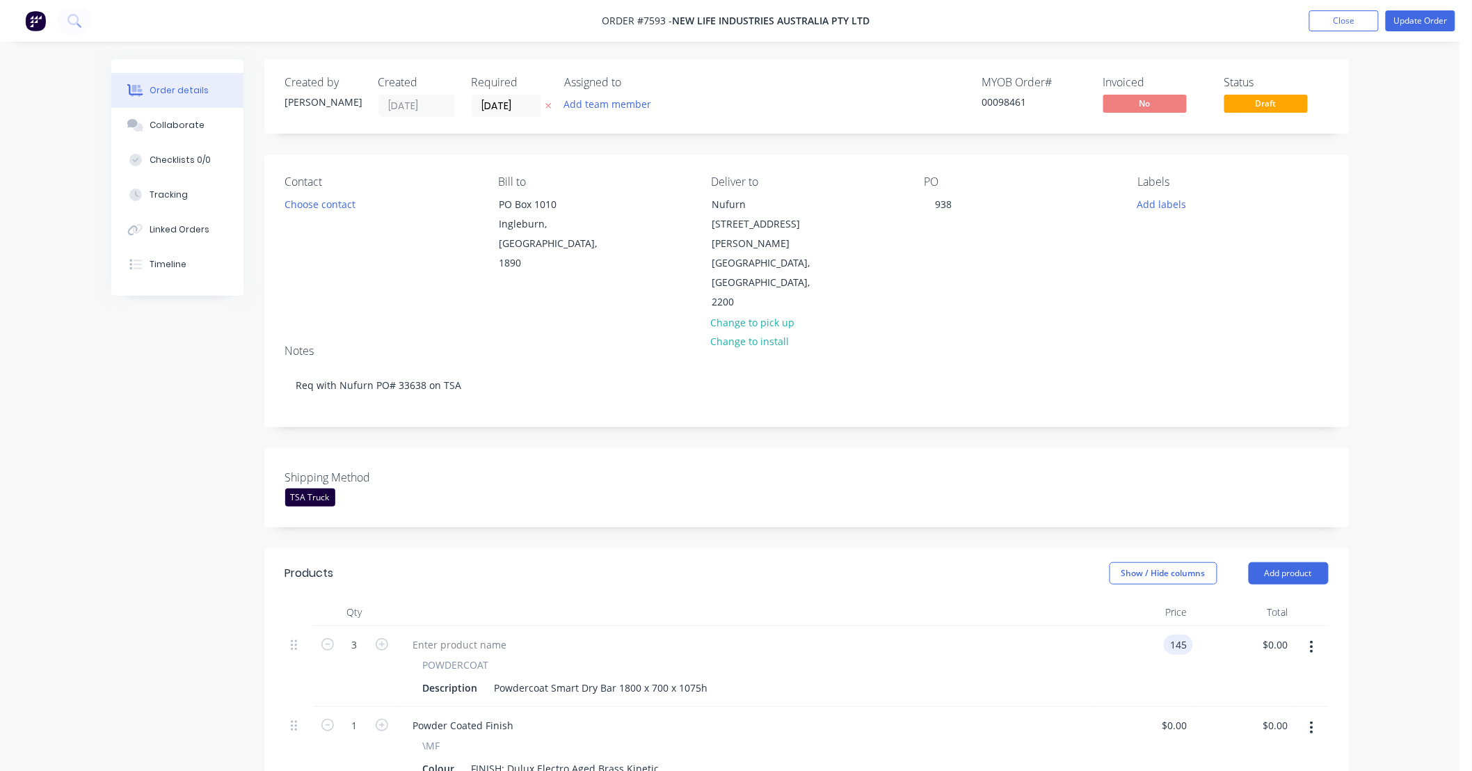
type input "$145.00"
type input "$435.00"
click at [1118, 626] on div "$145.00 145" at bounding box center [1142, 666] width 101 height 81
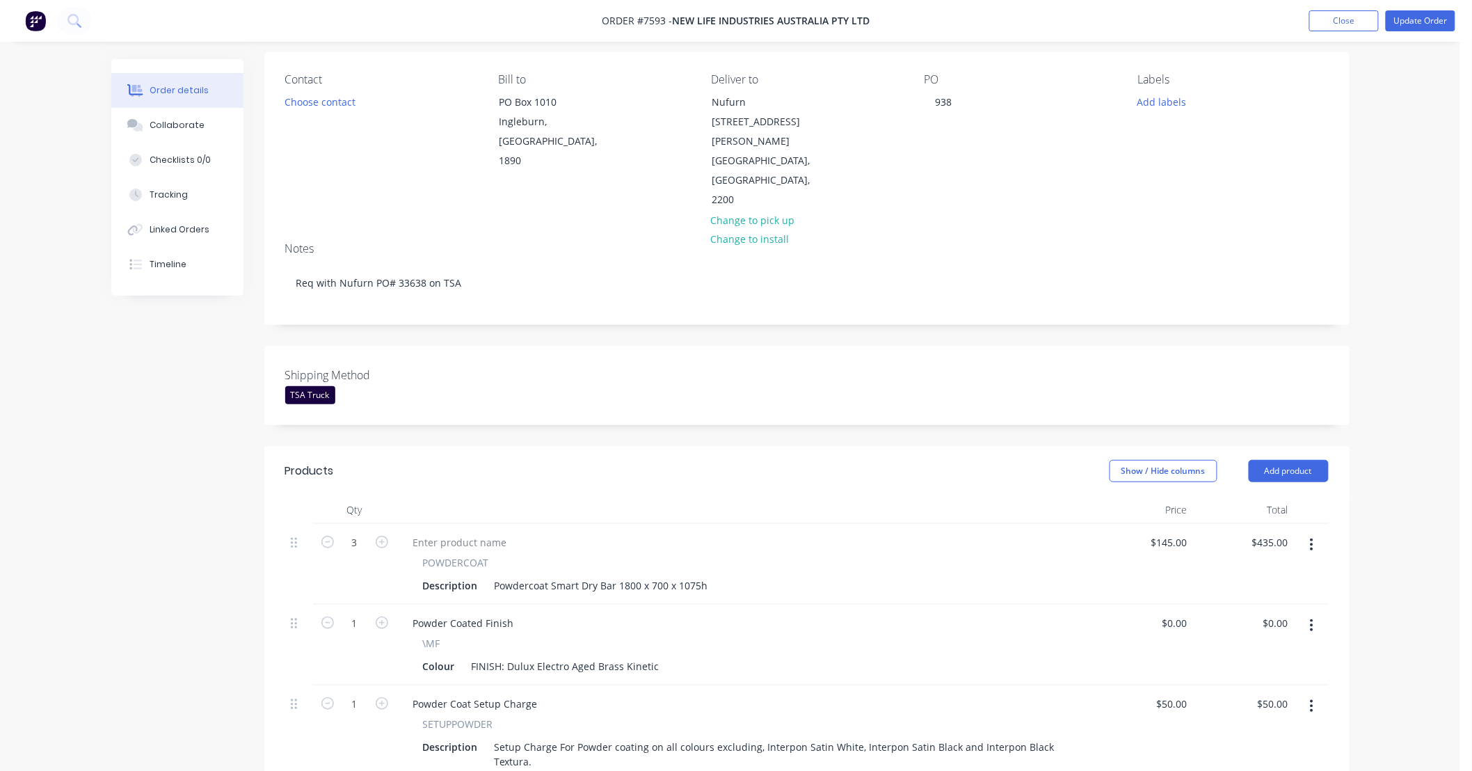
click at [1366, 488] on div "Order details Collaborate Checklists 0/0 Tracking Linked Orders Timeline Order …" at bounding box center [730, 605] width 1460 height 1414
click at [1408, 527] on div "Order details Collaborate Checklists 0/0 Tracking Linked Orders Timeline Order …" at bounding box center [730, 605] width 1460 height 1414
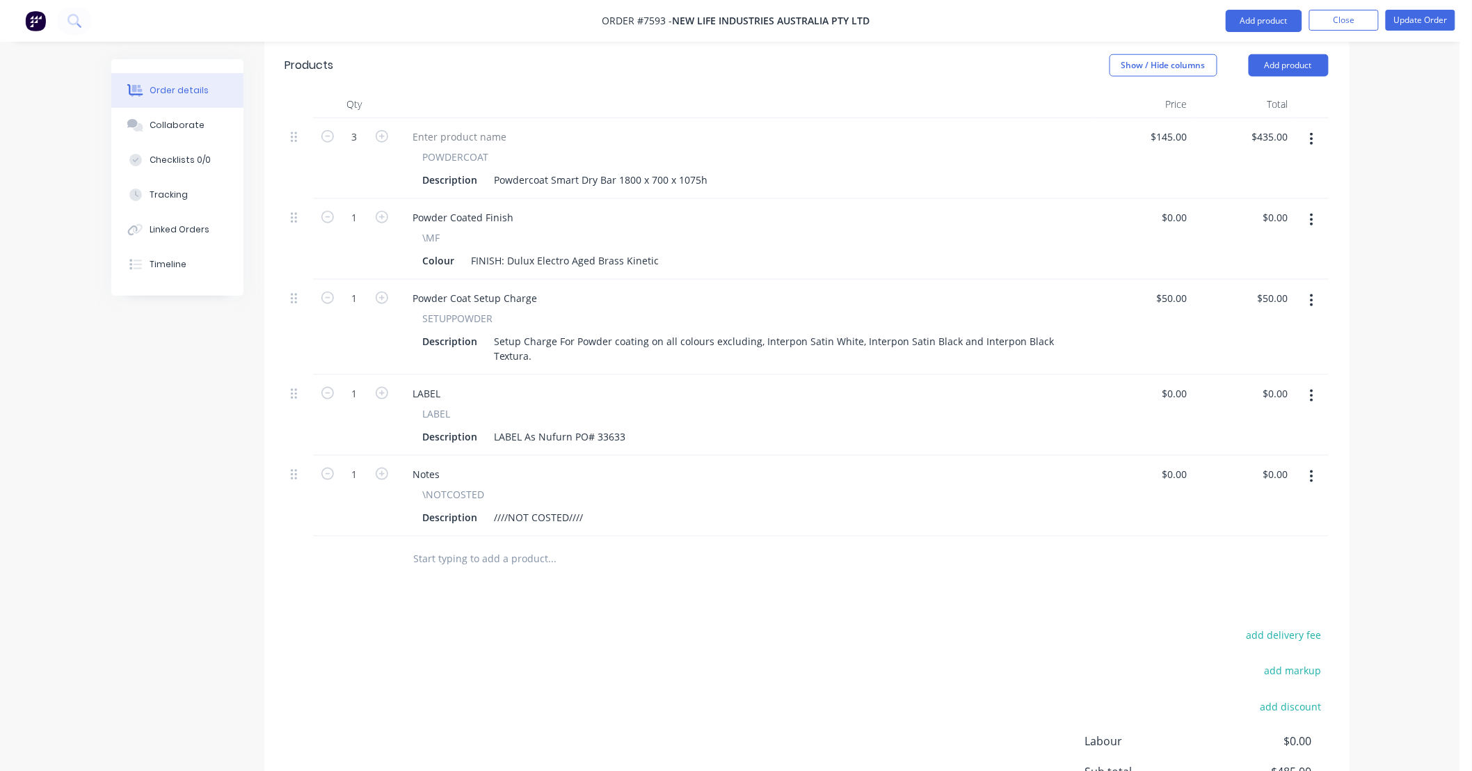
scroll to position [516, 0]
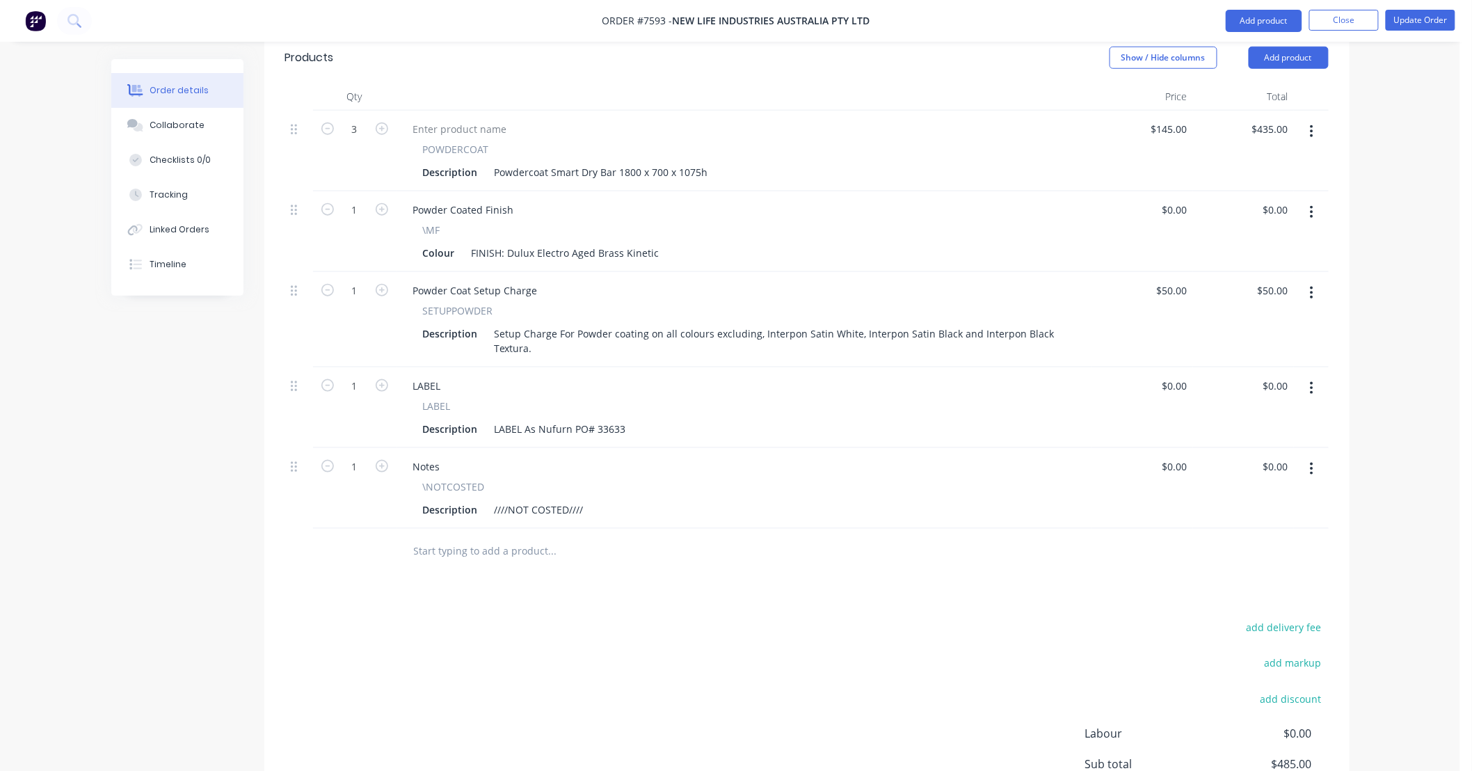
click at [1312, 463] on icon "button" at bounding box center [1312, 469] width 3 height 13
click at [1284, 579] on div "Delete" at bounding box center [1262, 589] width 107 height 20
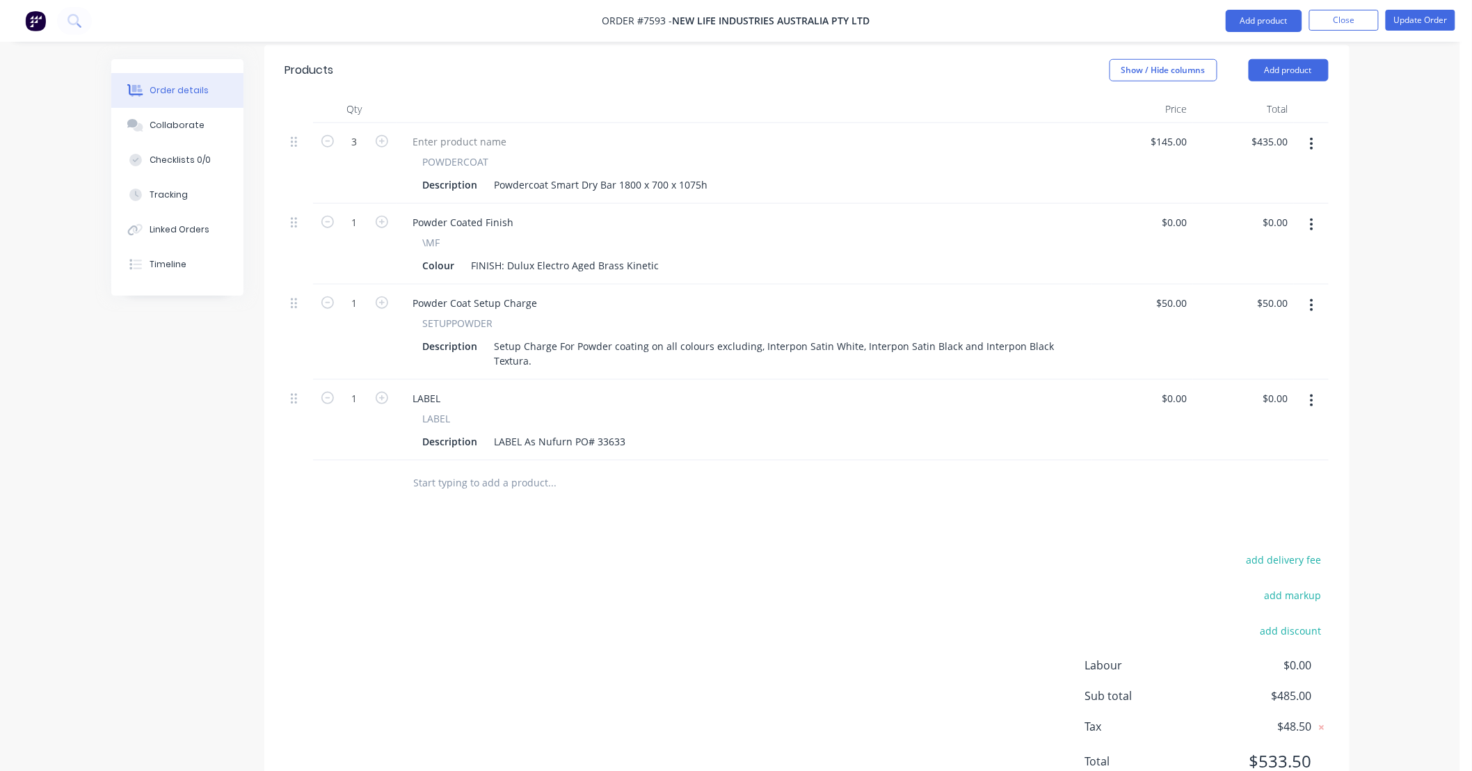
click at [1403, 398] on div "Order details Collaborate Checklists 0/0 Tracking Linked Orders Timeline Order …" at bounding box center [730, 163] width 1460 height 1333
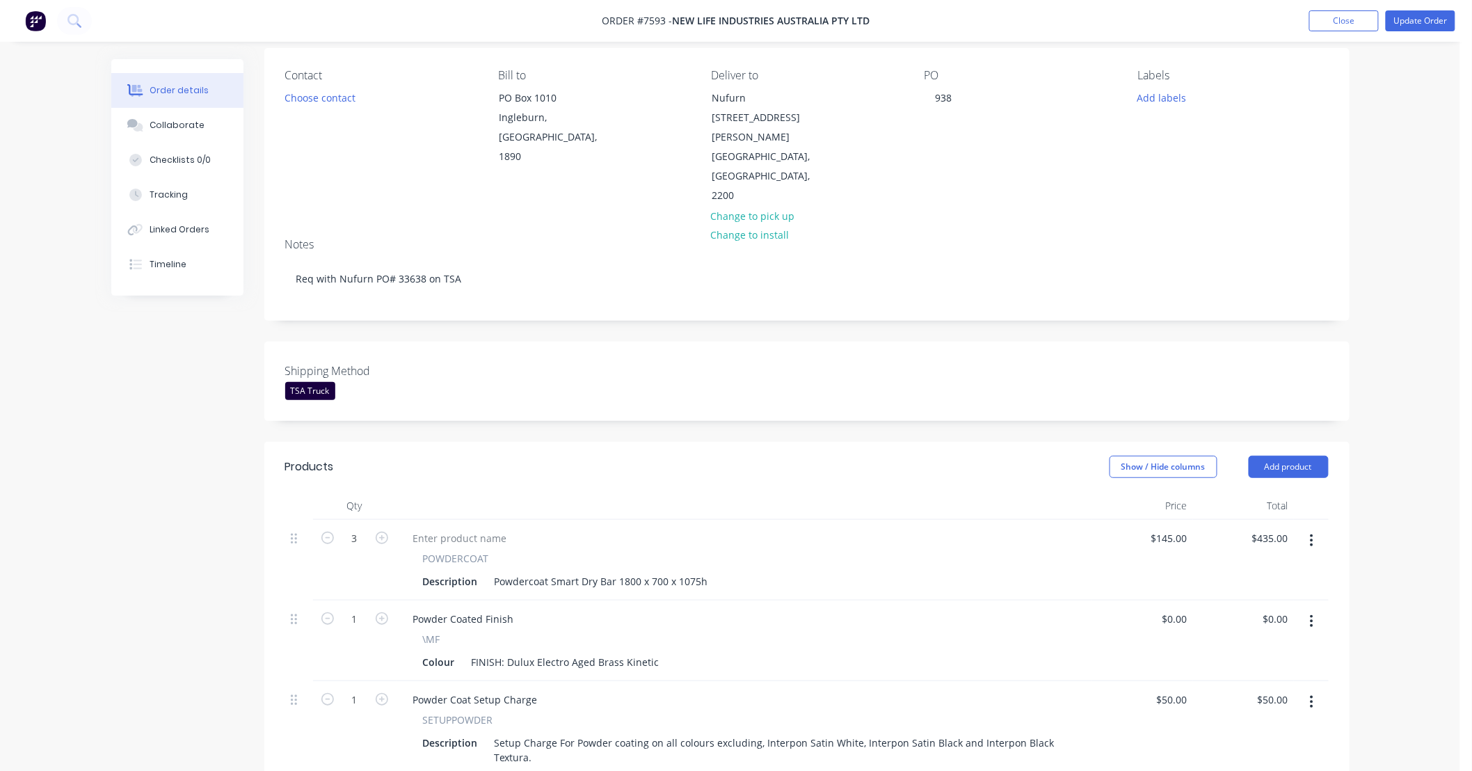
scroll to position [0, 0]
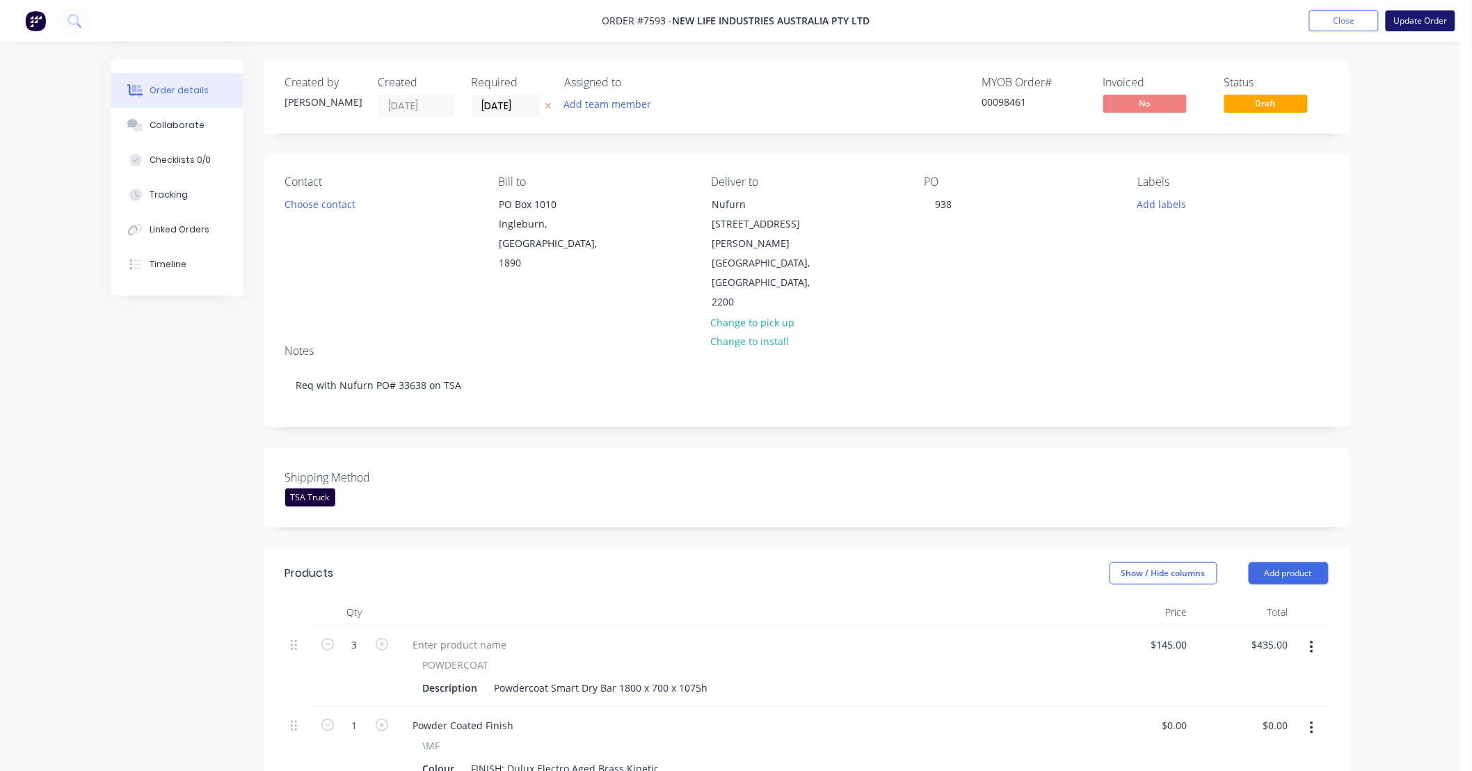
click at [1424, 17] on button "Update Order" at bounding box center [1421, 20] width 70 height 21
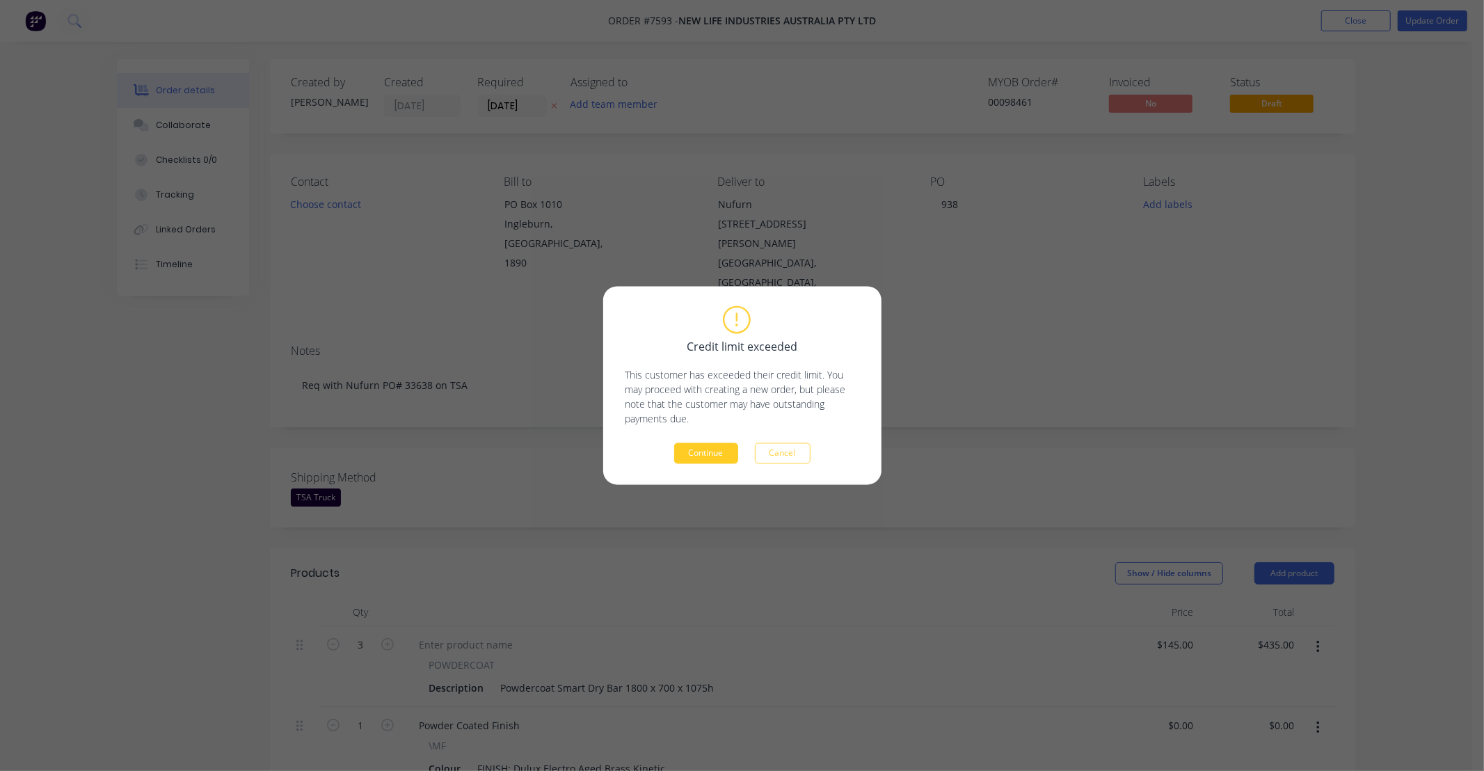
click at [713, 454] on button "Continue" at bounding box center [706, 453] width 64 height 21
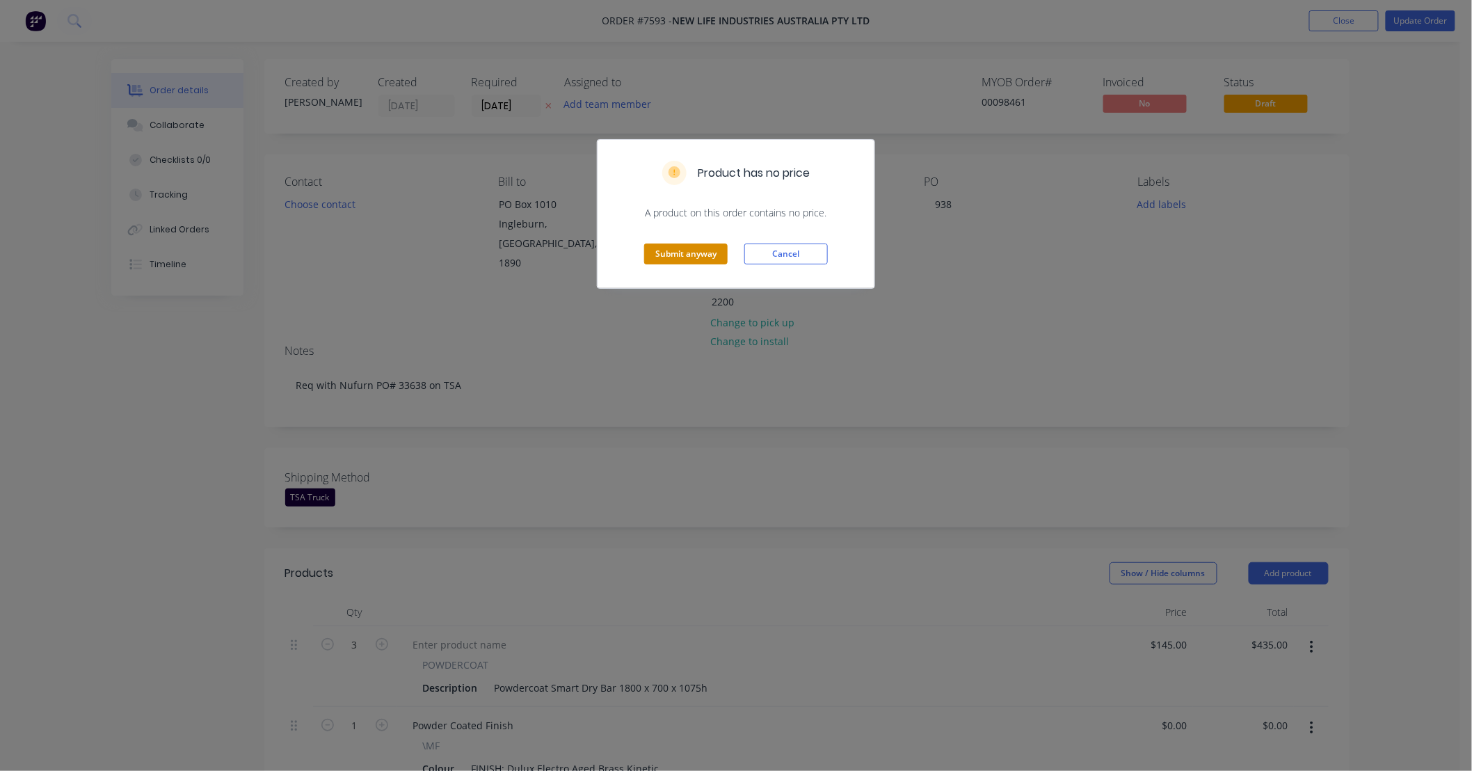
click at [676, 252] on button "Submit anyway" at bounding box center [685, 254] width 83 height 21
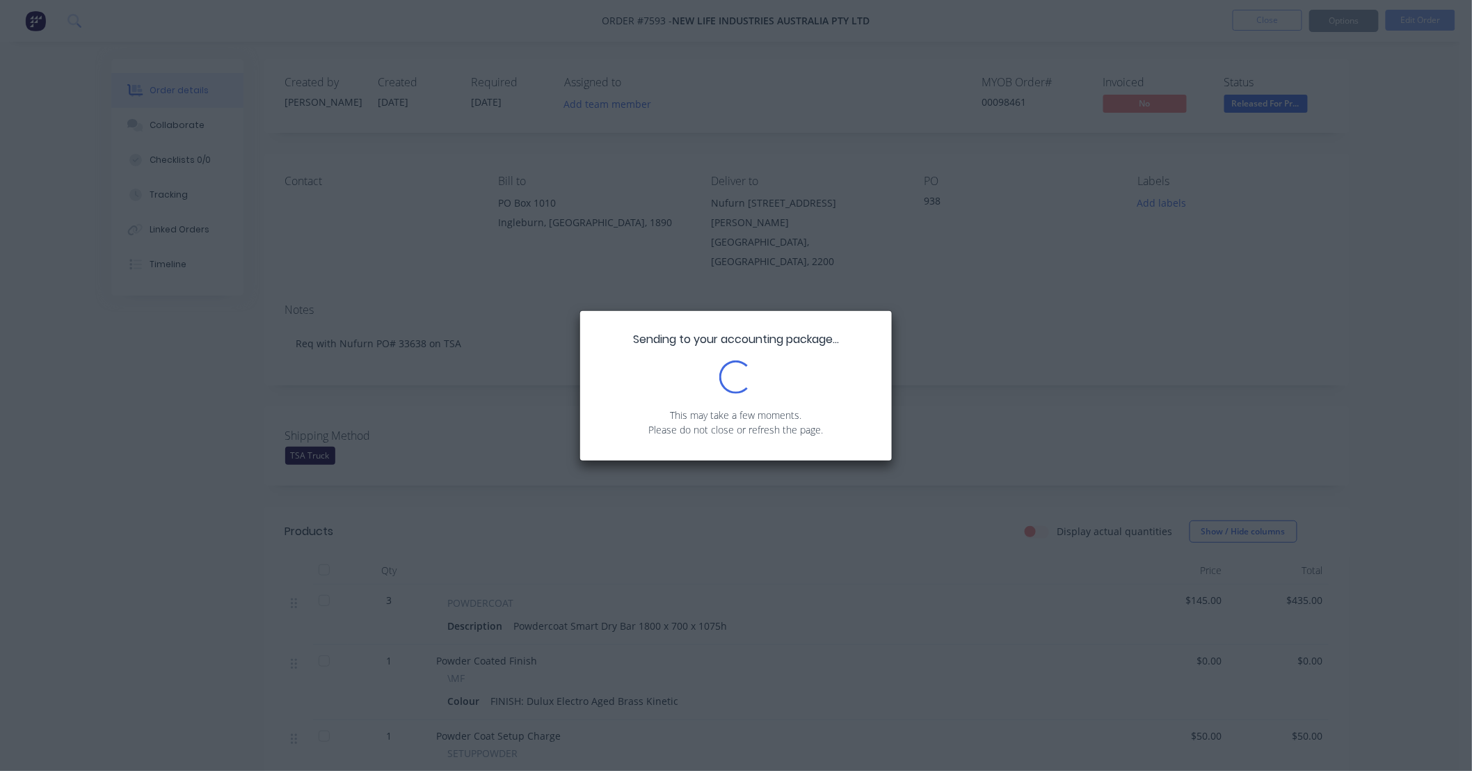
click at [1424, 423] on div "Sending to your accounting package... Loading... This may take a few moments. P…" at bounding box center [736, 385] width 1472 height 771
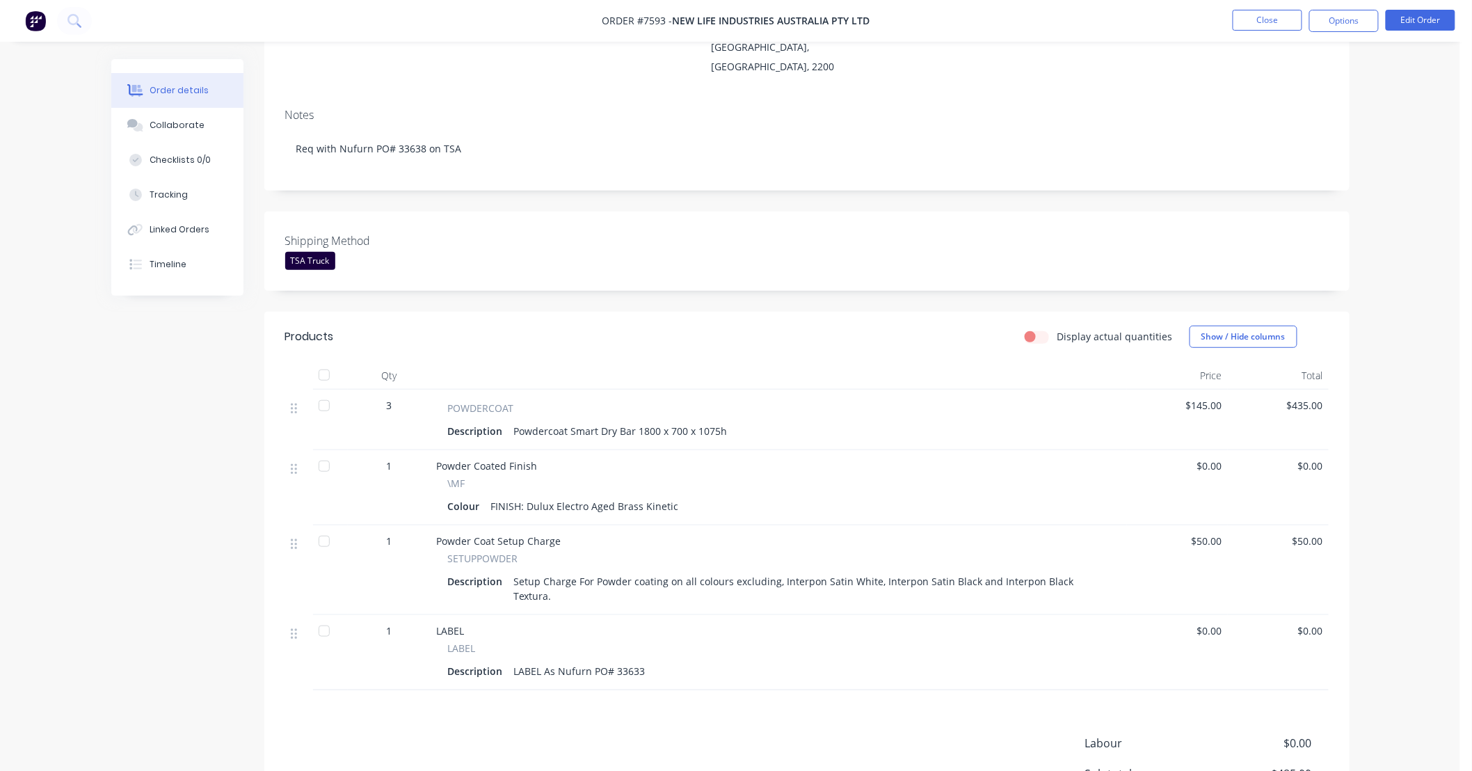
scroll to position [206, 0]
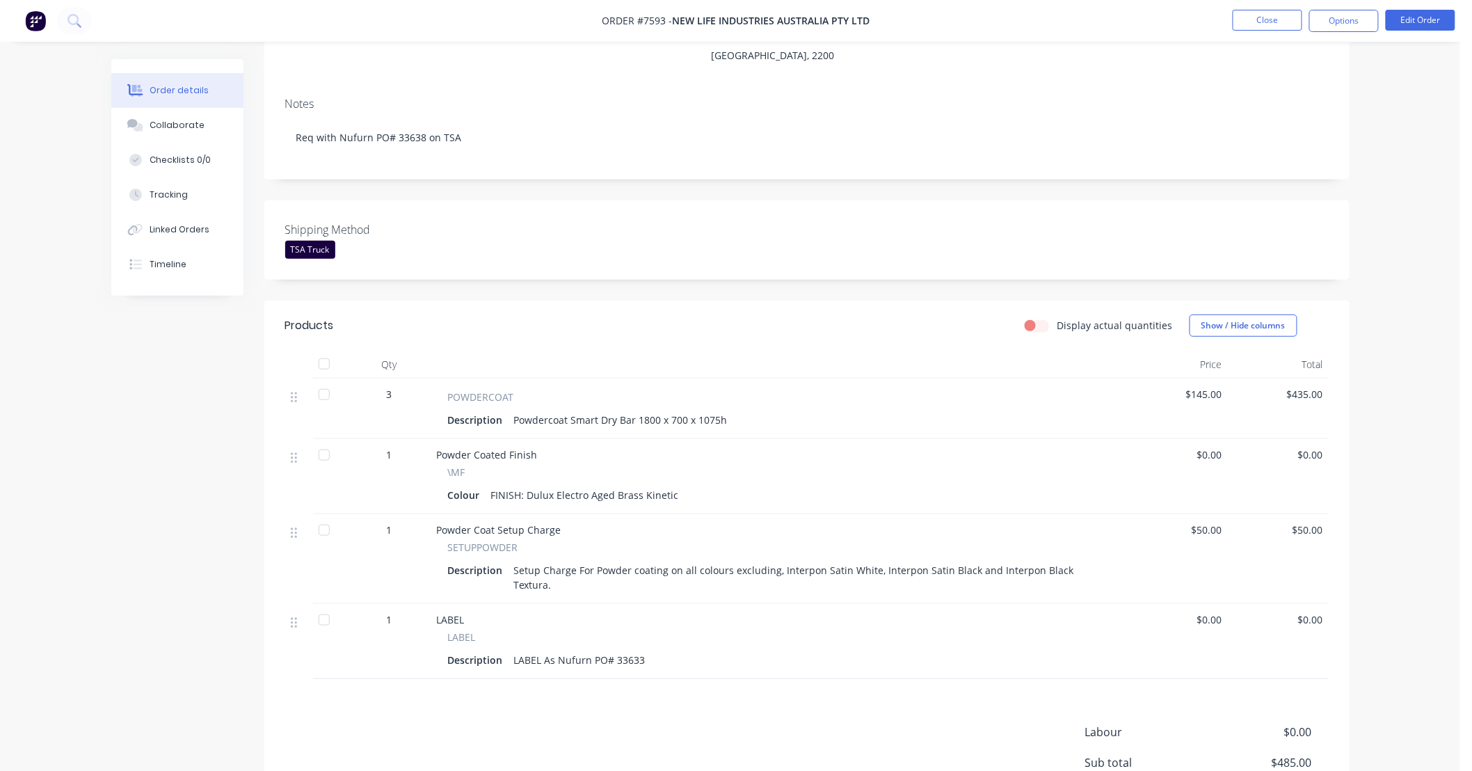
click at [1424, 427] on div "Order details Collaborate Checklists 0/0 Tracking Linked Orders Timeline Order …" at bounding box center [730, 345] width 1460 height 1102
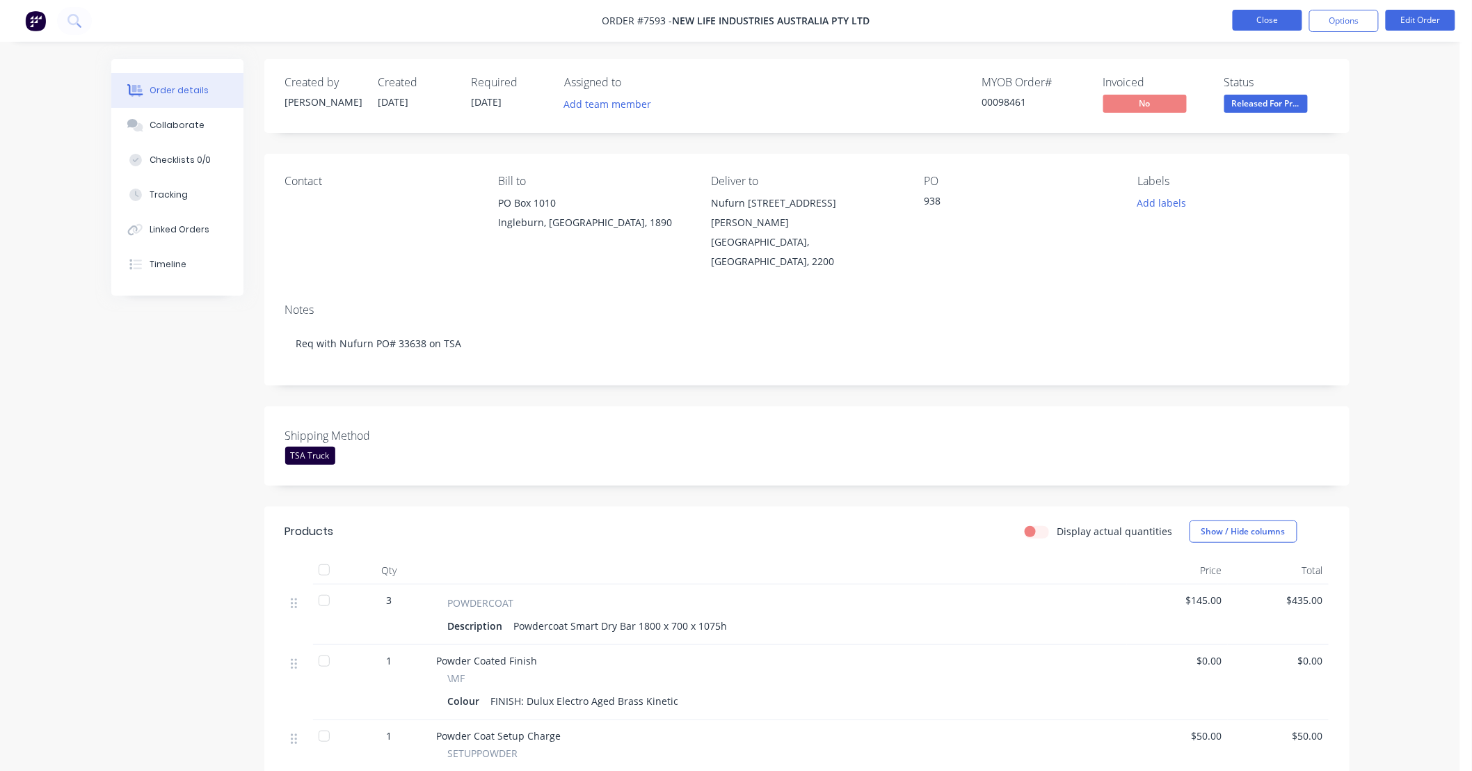
click at [1284, 17] on button "Close" at bounding box center [1268, 20] width 70 height 21
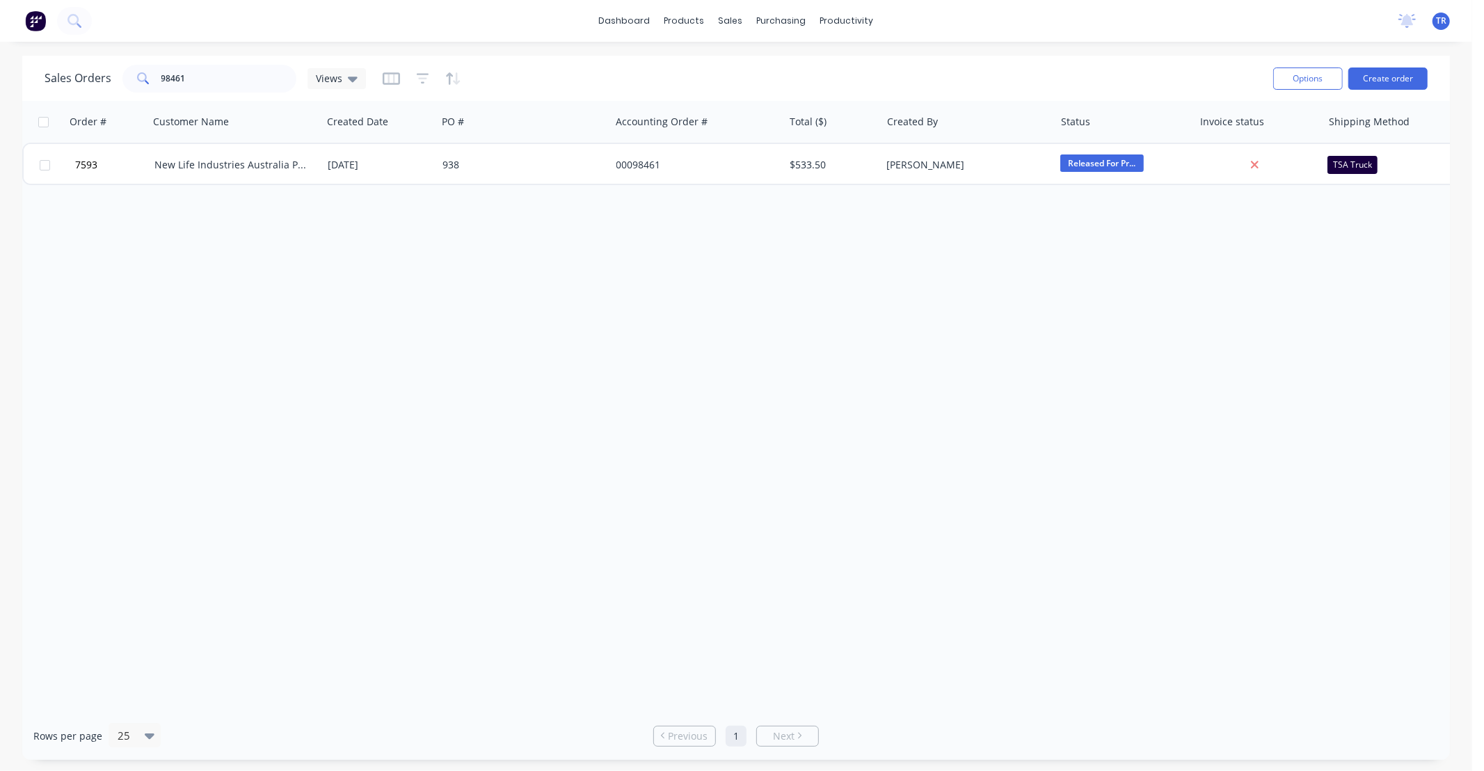
drag, startPoint x: 846, startPoint y: 347, endPoint x: 1438, endPoint y: 244, distance: 601.0
click at [847, 348] on div "Order # Customer Name Created Date PO # Accounting Order # Total ($) Created By…" at bounding box center [736, 406] width 1428 height 611
click at [1253, 419] on div "Order # Customer Name Created Date PO # Accounting Order # Total ($) Created By…" at bounding box center [736, 406] width 1428 height 611
click at [1178, 425] on div "Order # Customer Name Created Date PO # Accounting Order # Total ($) Created By…" at bounding box center [736, 406] width 1428 height 611
drag, startPoint x: 47, startPoint y: 81, endPoint x: 21, endPoint y: 81, distance: 26.4
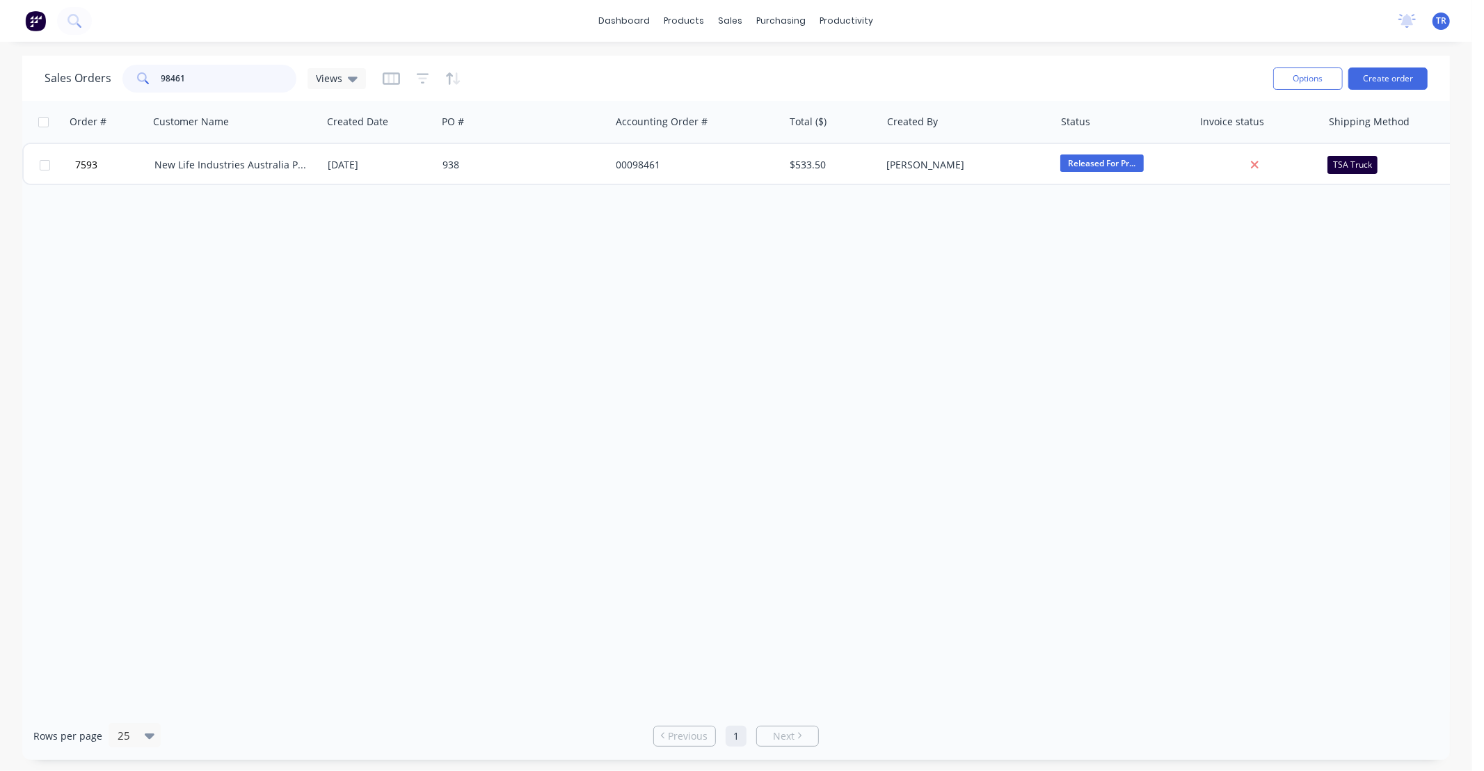
click at [21, 81] on div "Sales Orders 98461 Views Options Create order Order # Customer Name Created Dat…" at bounding box center [736, 408] width 1472 height 704
type input "98493"
click at [607, 372] on div at bounding box center [736, 406] width 1428 height 611
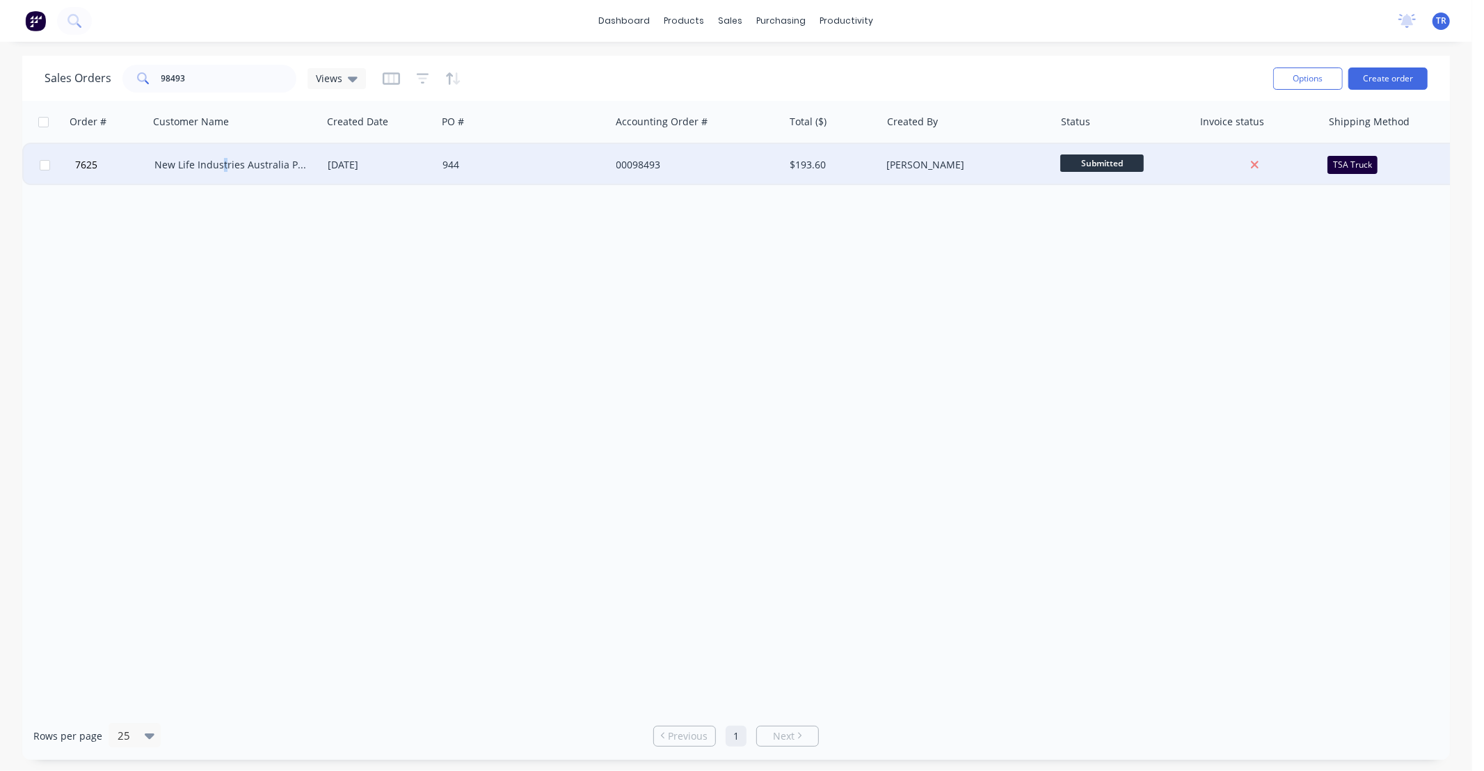
click at [223, 154] on div "New Life Industries Australia Pty Ltd" at bounding box center [235, 165] width 173 height 42
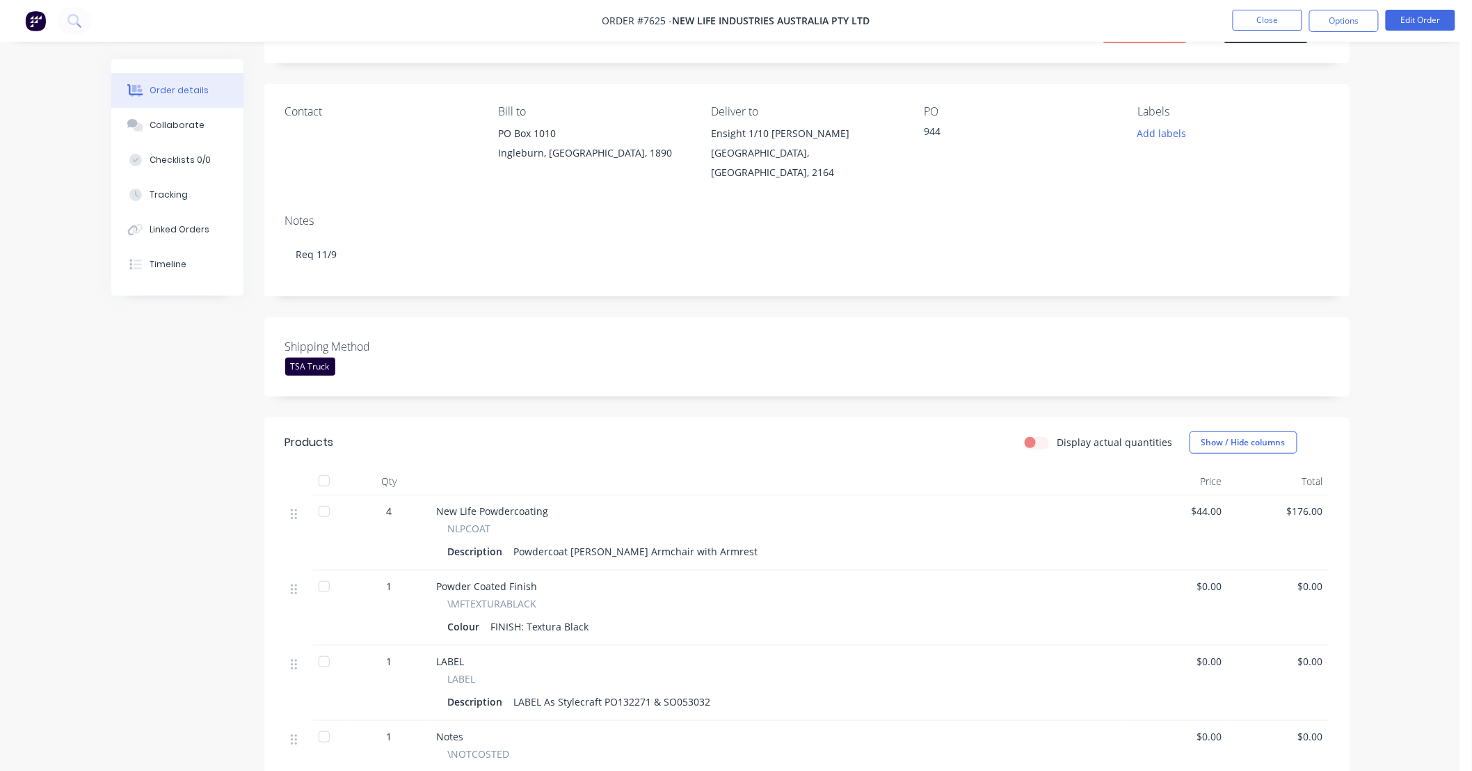
scroll to position [102, 0]
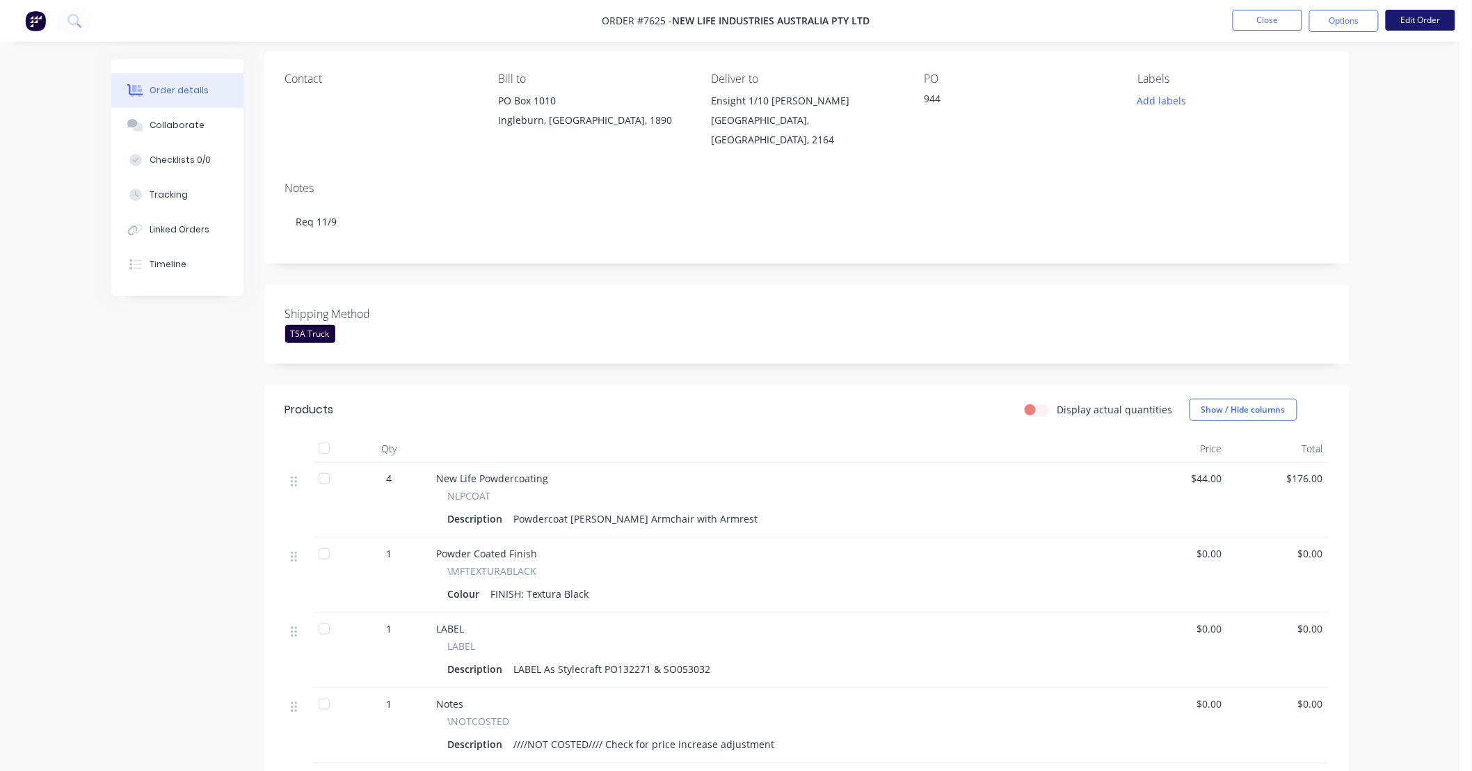
click at [1407, 23] on button "Edit Order" at bounding box center [1421, 20] width 70 height 21
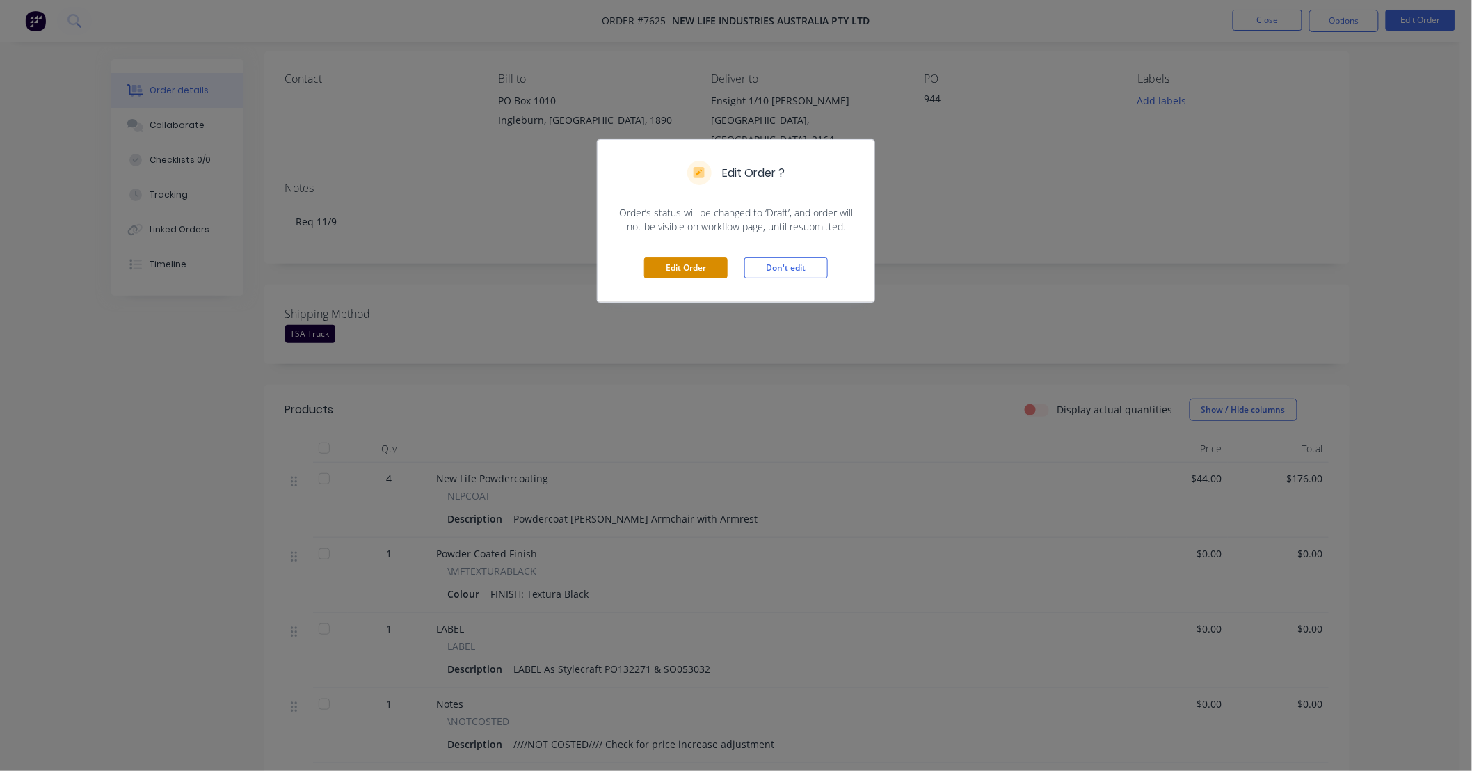
click at [693, 264] on button "Edit Order" at bounding box center [685, 267] width 83 height 21
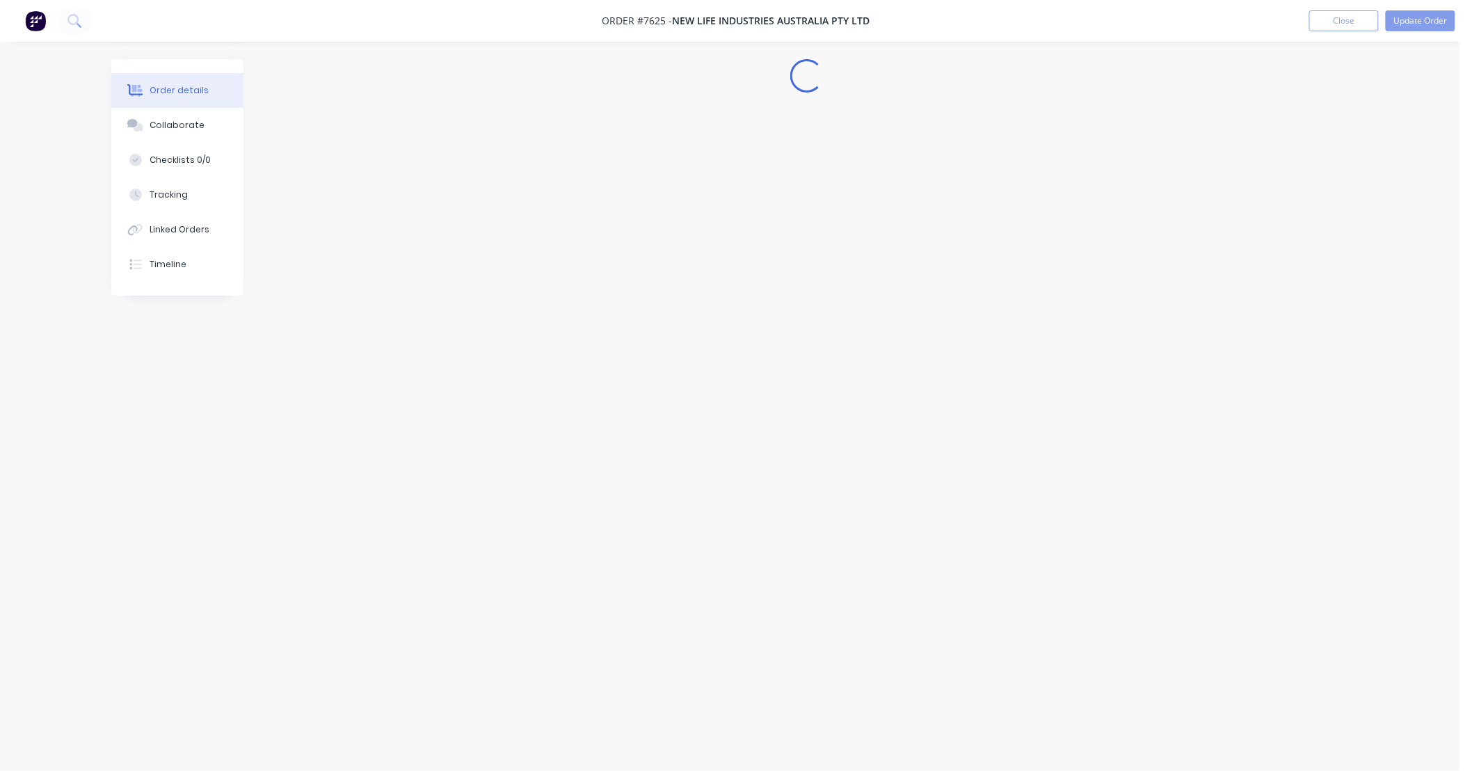
scroll to position [0, 0]
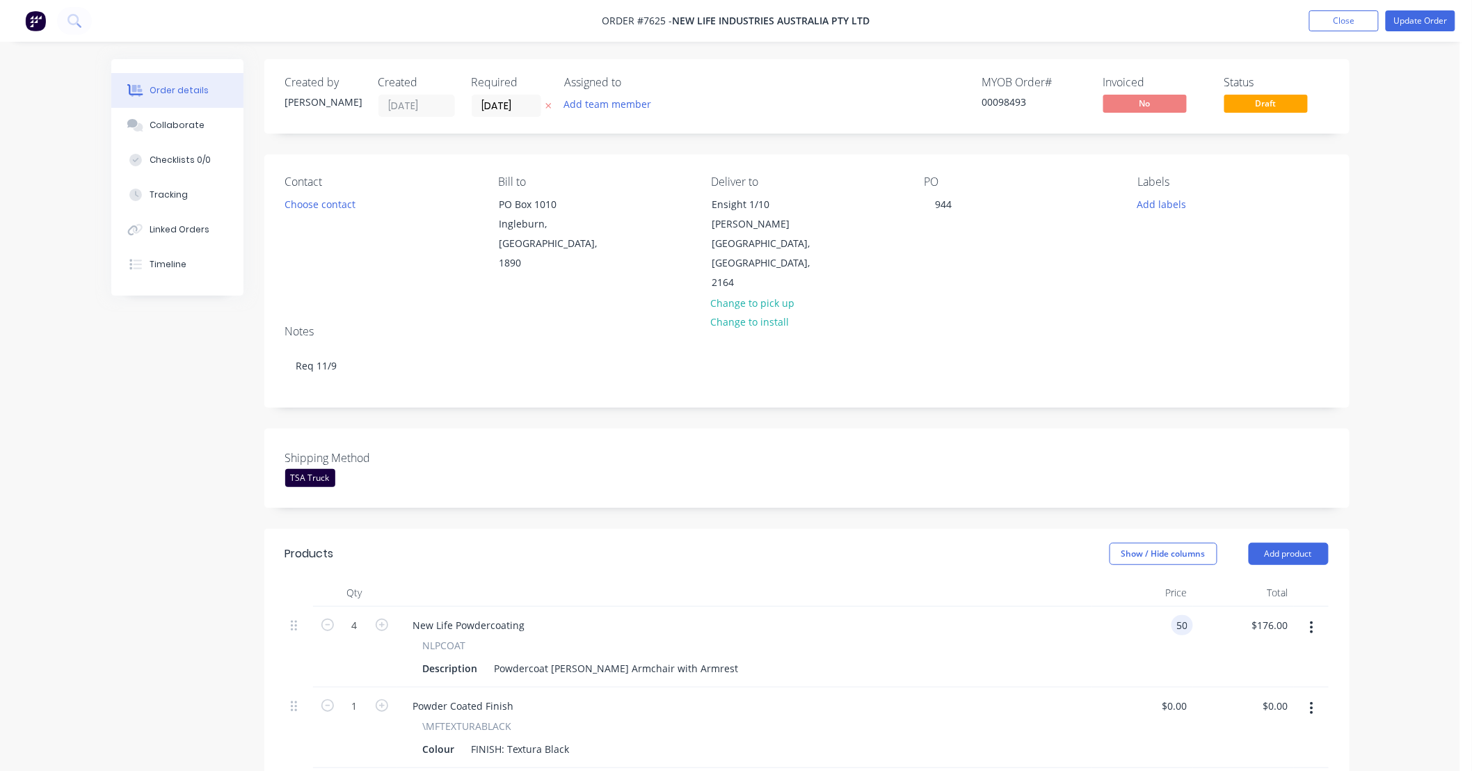
type input "$50.00"
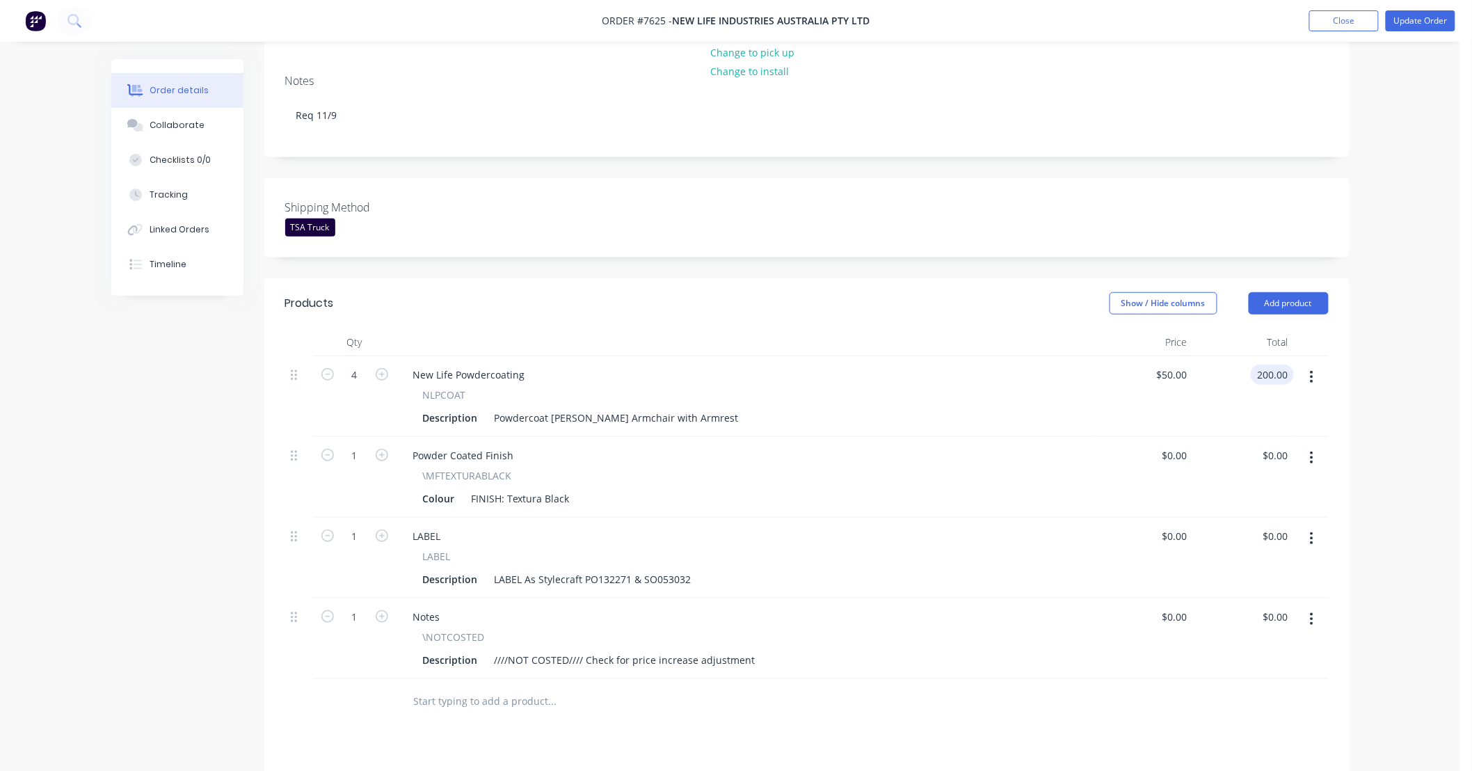
scroll to position [206, 0]
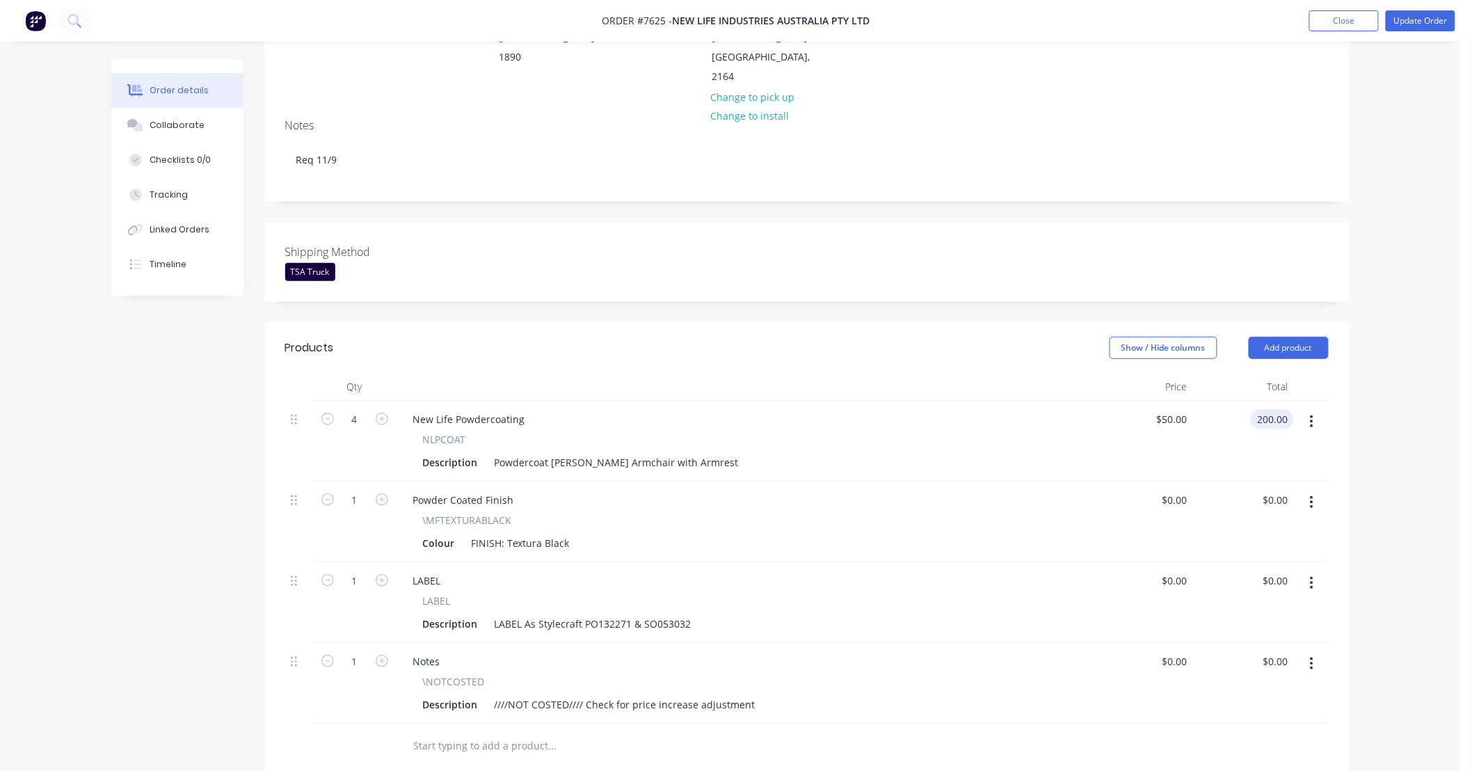
type input "$200.00"
click at [1315, 651] on button "button" at bounding box center [1312, 663] width 33 height 25
click at [1261, 770] on div "Delete" at bounding box center [1262, 784] width 107 height 20
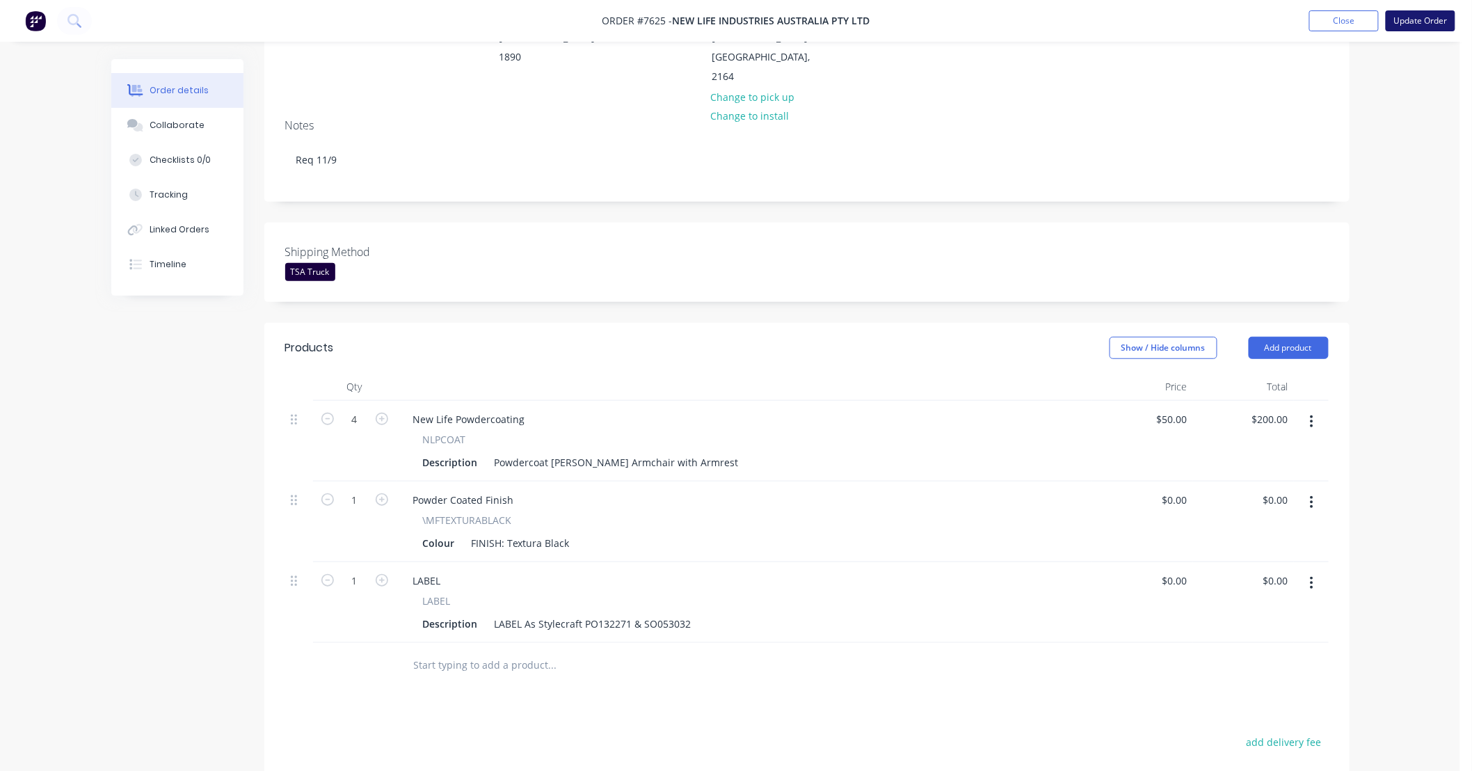
click at [1424, 21] on button "Update Order" at bounding box center [1421, 20] width 70 height 21
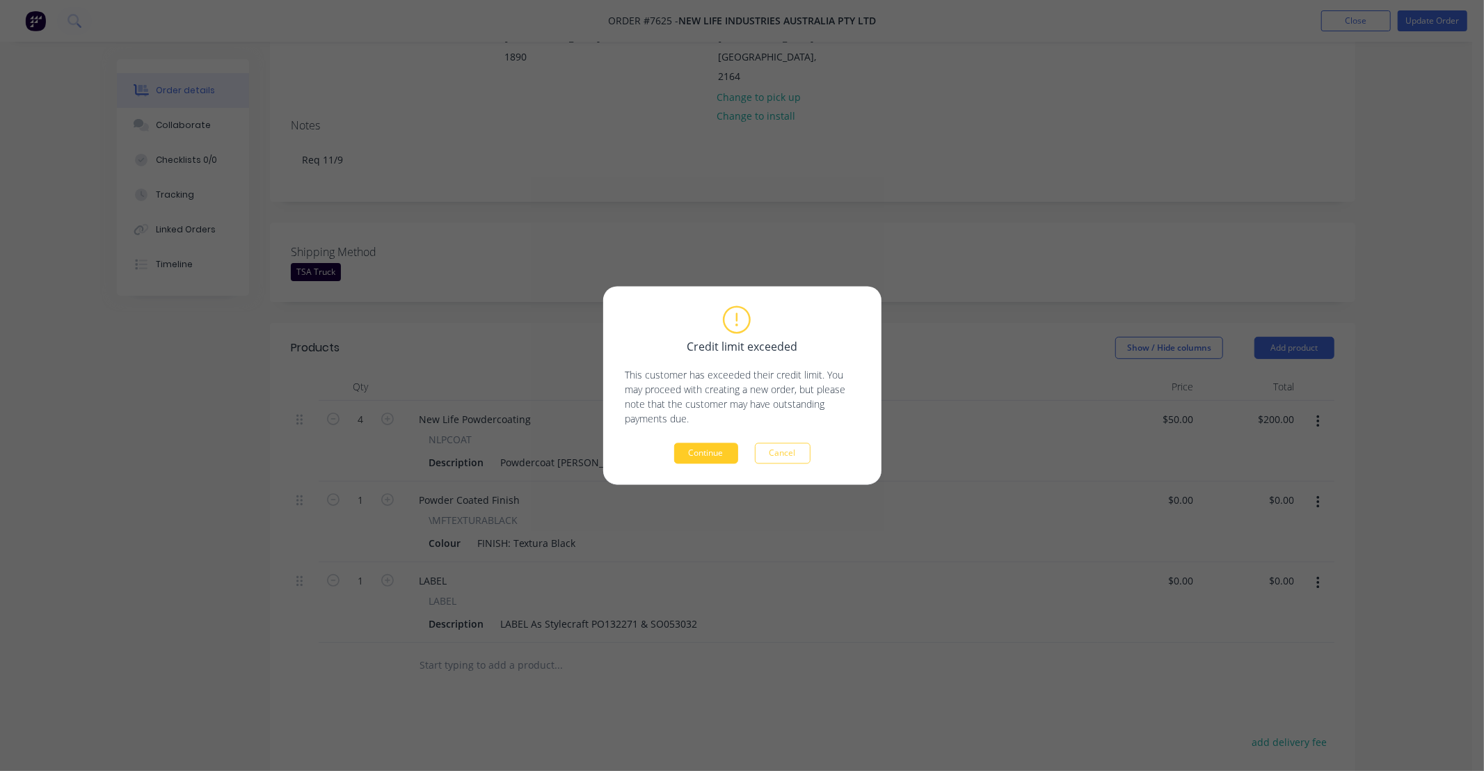
click at [712, 449] on button "Continue" at bounding box center [706, 453] width 64 height 21
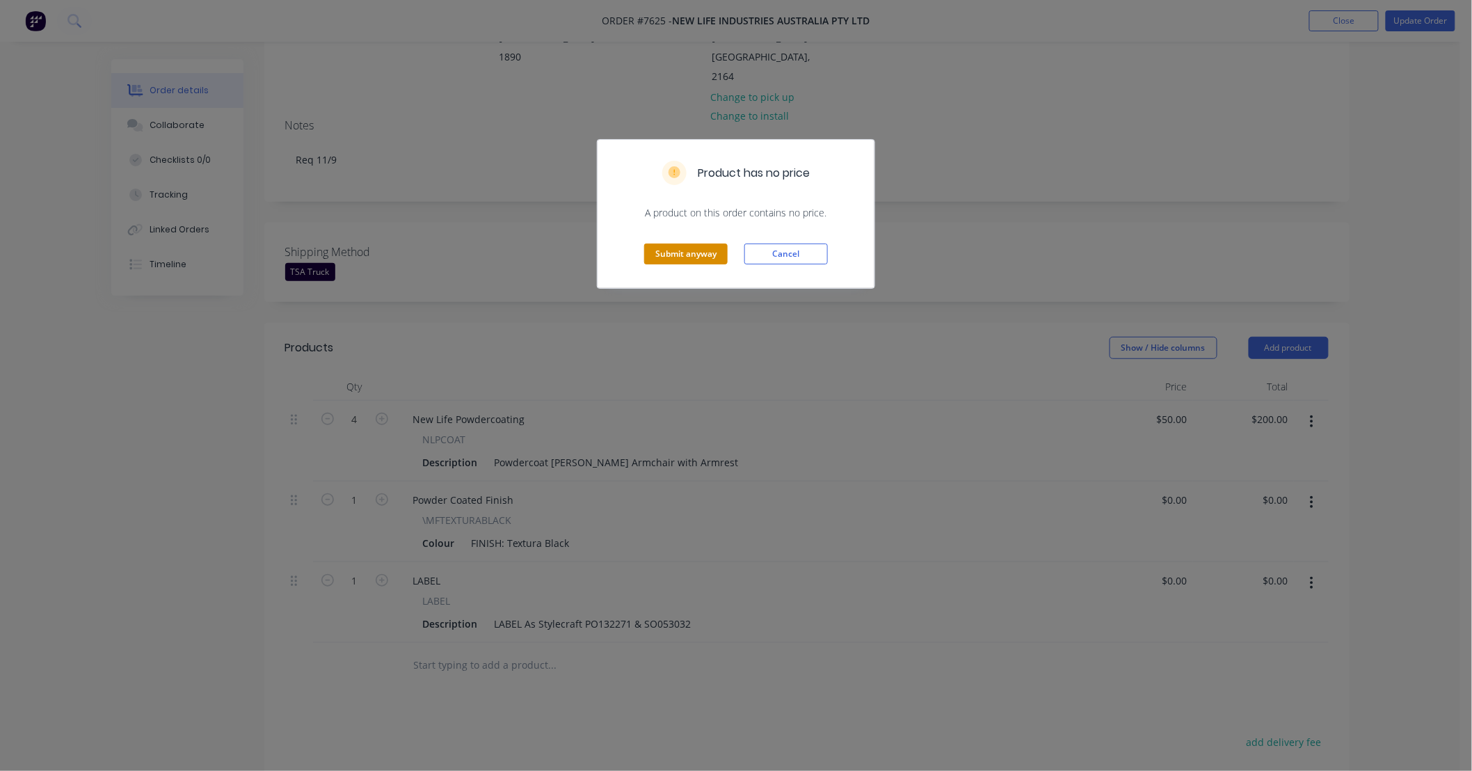
click at [689, 255] on button "Submit anyway" at bounding box center [685, 254] width 83 height 21
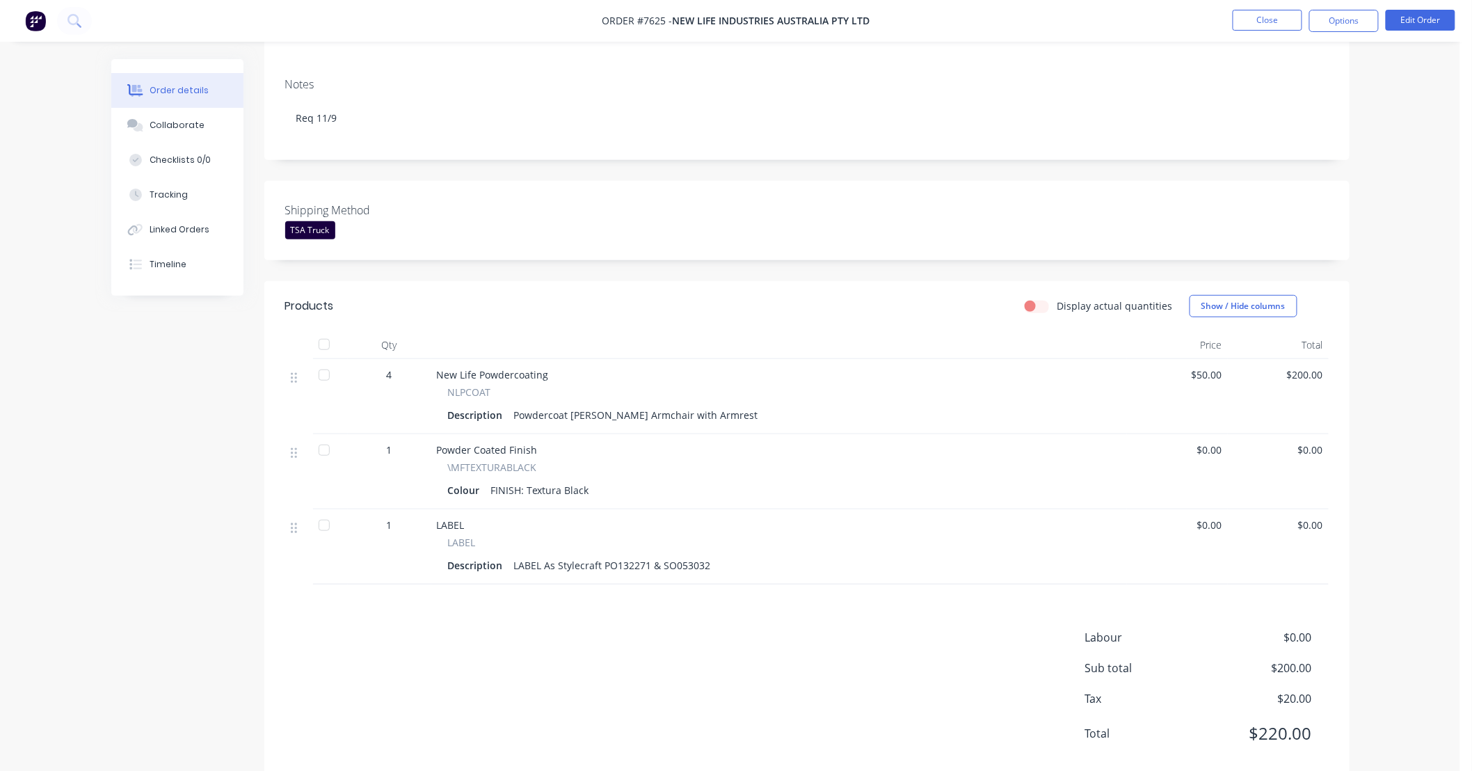
click at [1423, 312] on div "Order details Collaborate Checklists 0/0 Tracking Linked Orders Timeline Order …" at bounding box center [730, 298] width 1460 height 1008
click at [1408, 317] on div "Order details Collaborate Checklists 0/0 Tracking Linked Orders Timeline Order …" at bounding box center [730, 298] width 1460 height 1008
click at [1249, 17] on button "Close" at bounding box center [1268, 20] width 70 height 21
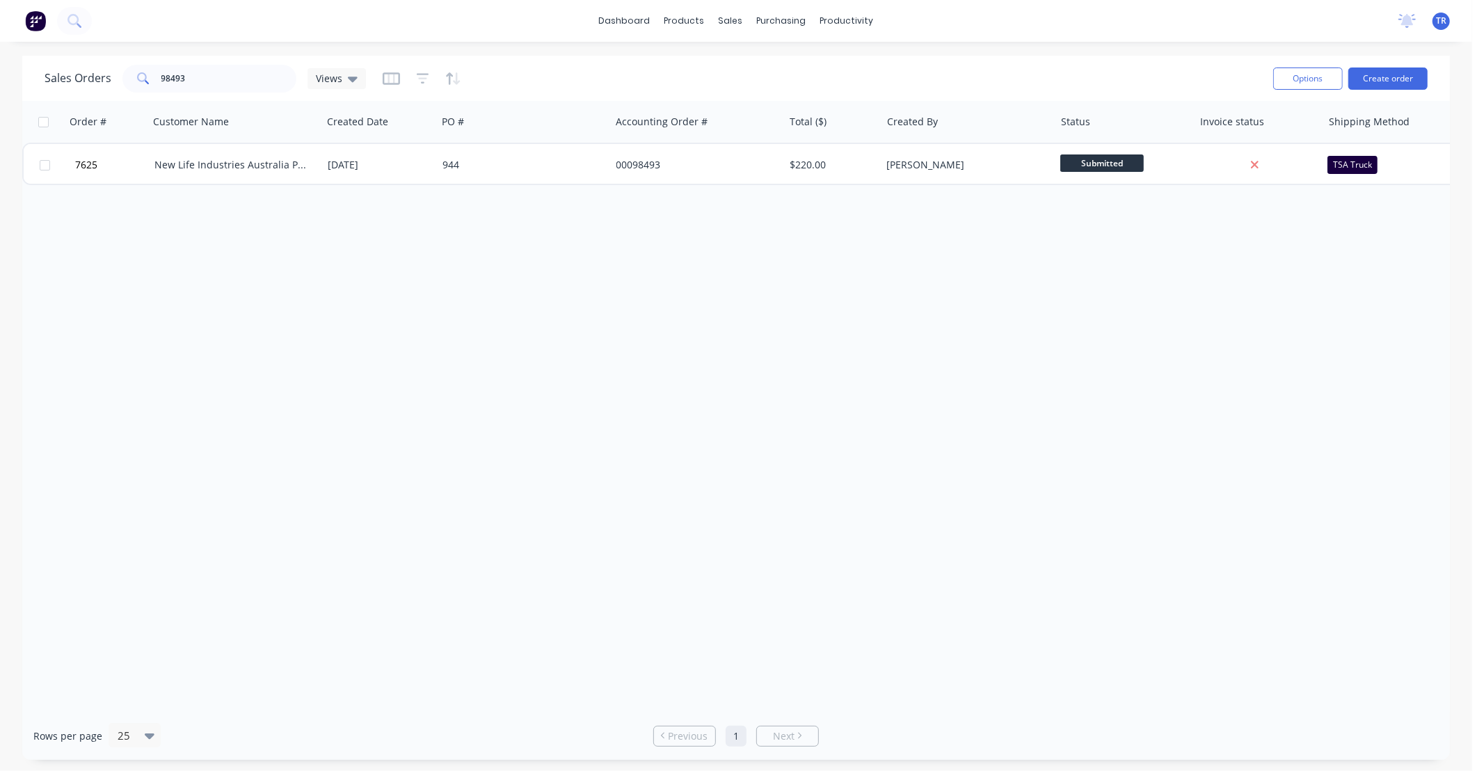
click at [1330, 386] on div "Order # Customer Name Created Date PO # Accounting Order # Total ($) Created By…" at bounding box center [736, 406] width 1428 height 611
click at [1322, 343] on div "Order # Customer Name Created Date PO # Accounting Order # Total ($) Created By…" at bounding box center [736, 406] width 1428 height 611
